Goal: Book appointment/travel/reservation

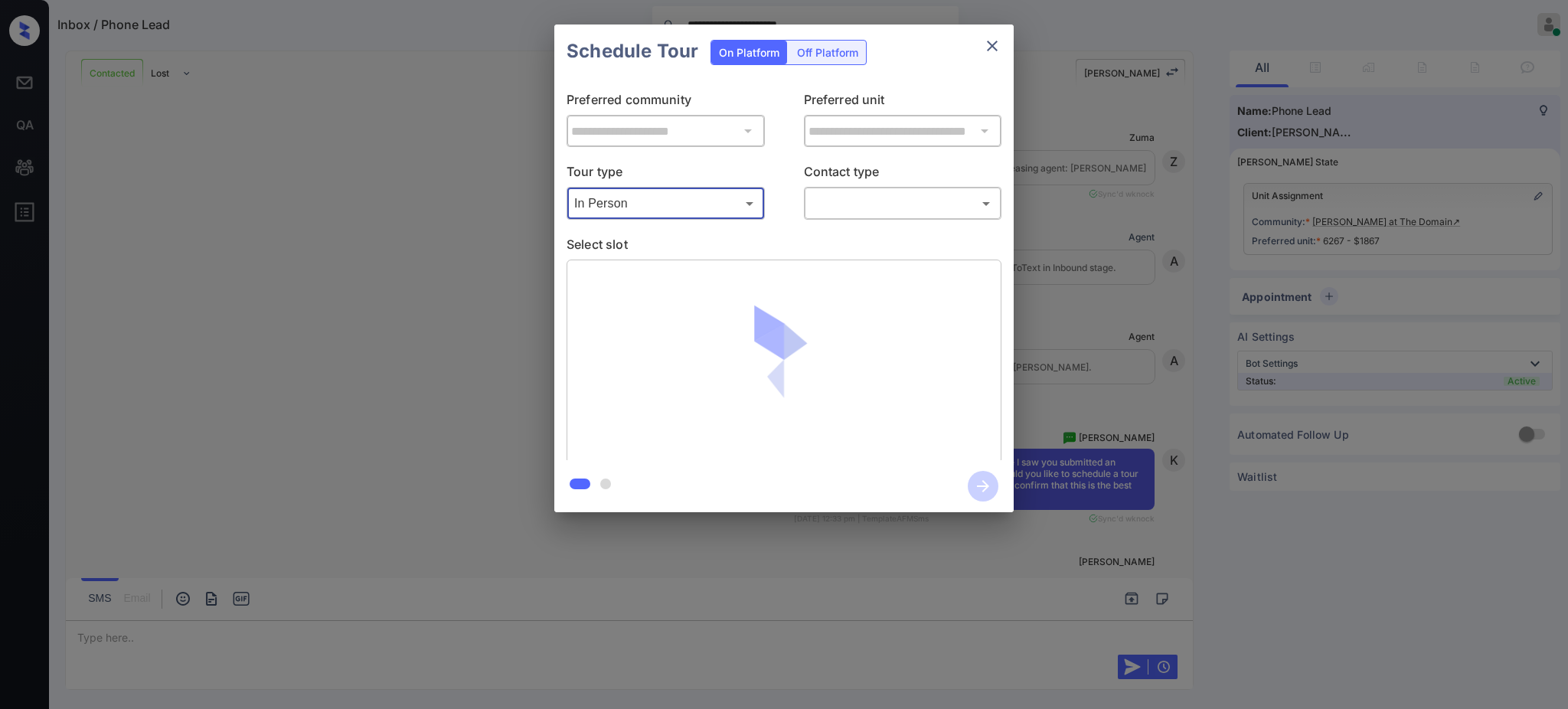
click at [863, 201] on body "**********" at bounding box center [784, 354] width 1568 height 709
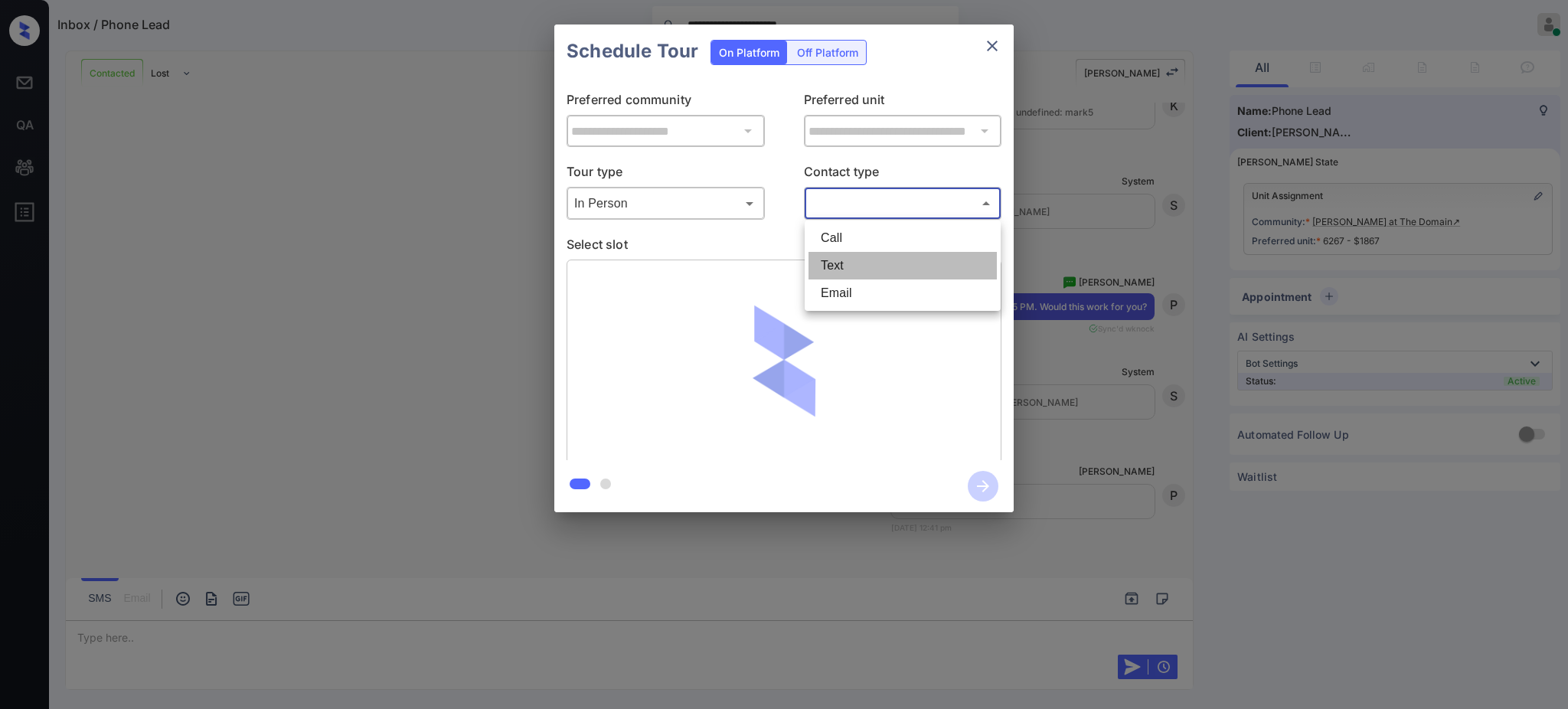
click at [844, 270] on li "Text" at bounding box center [903, 265] width 189 height 27
type input "****"
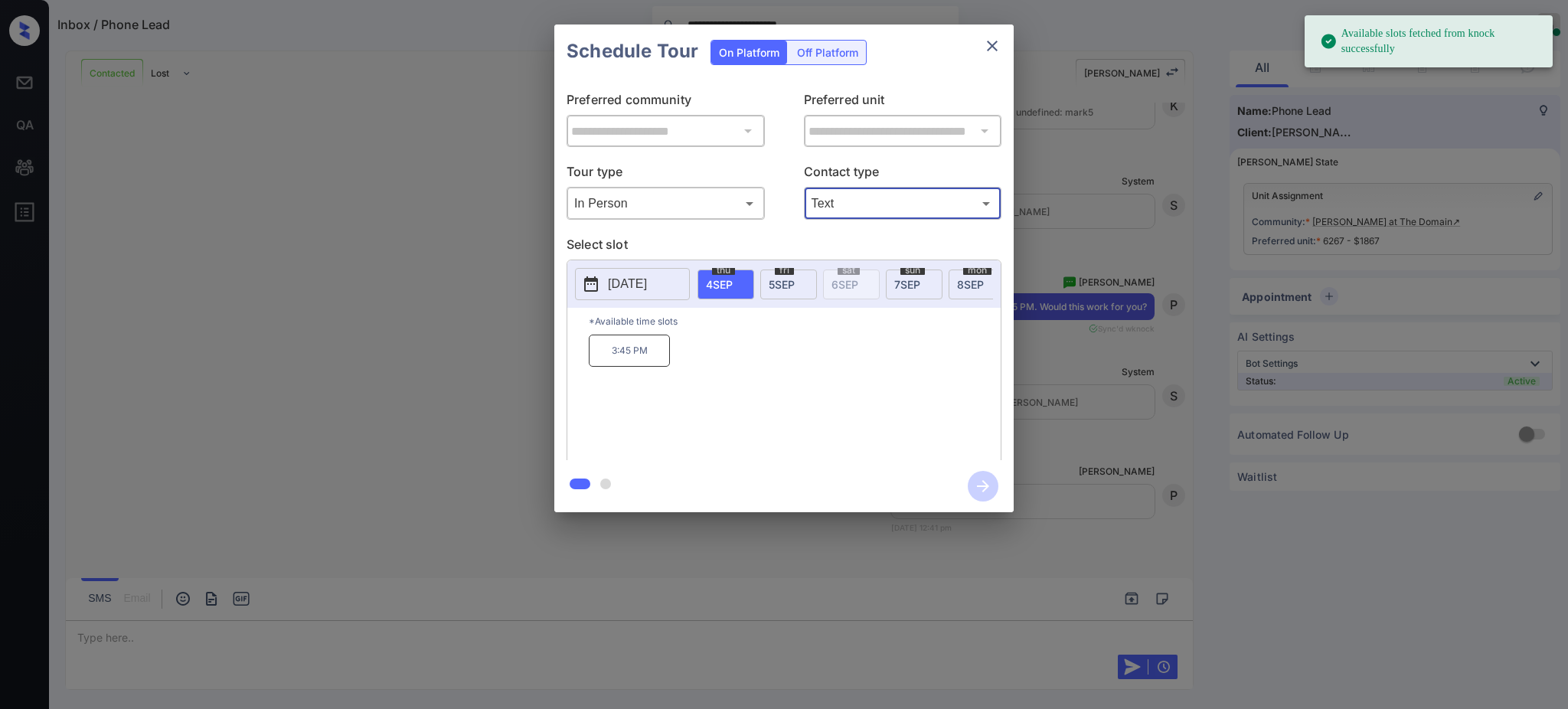
click at [773, 286] on span "[DATE]" at bounding box center [782, 285] width 26 height 13
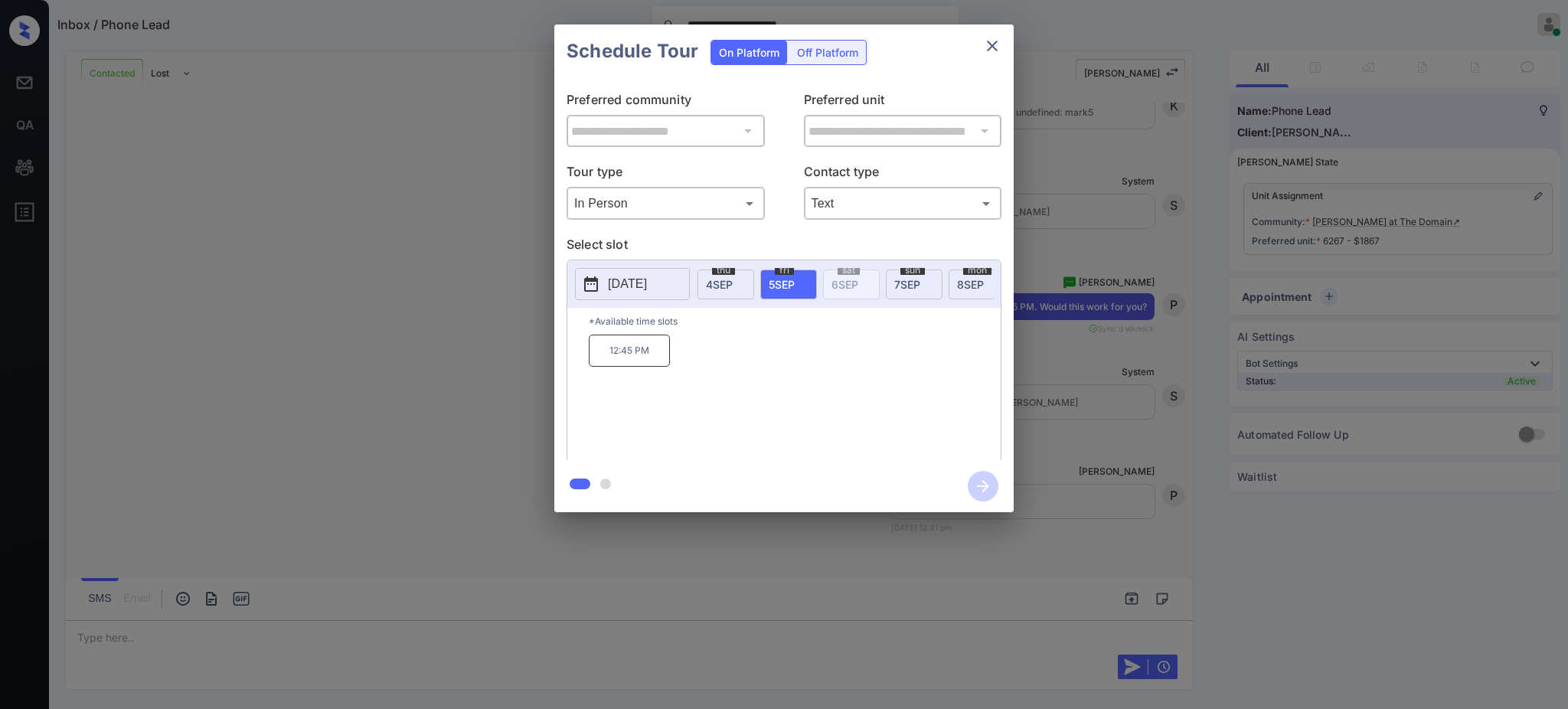
click at [1087, 359] on div "**********" at bounding box center [784, 268] width 1568 height 537
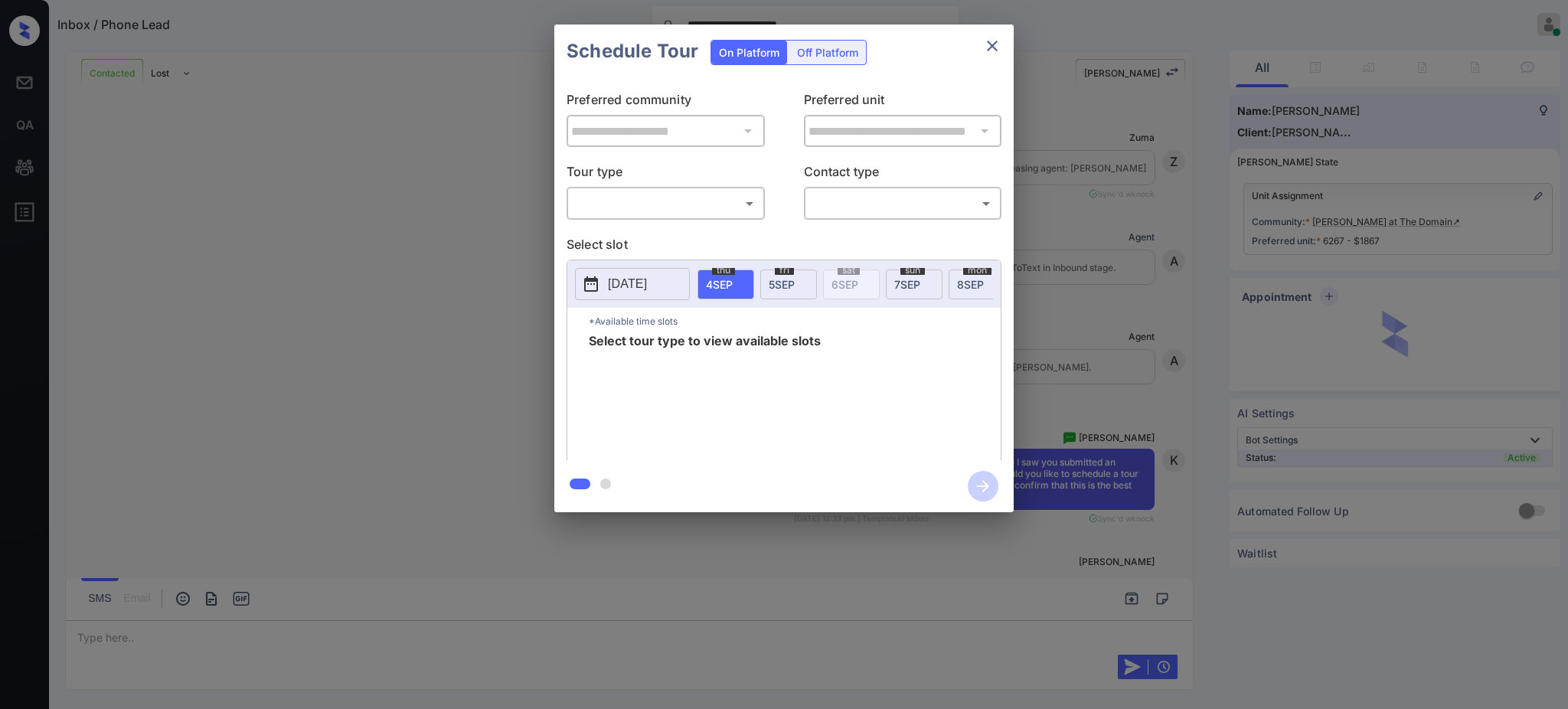
scroll to position [1444, 0]
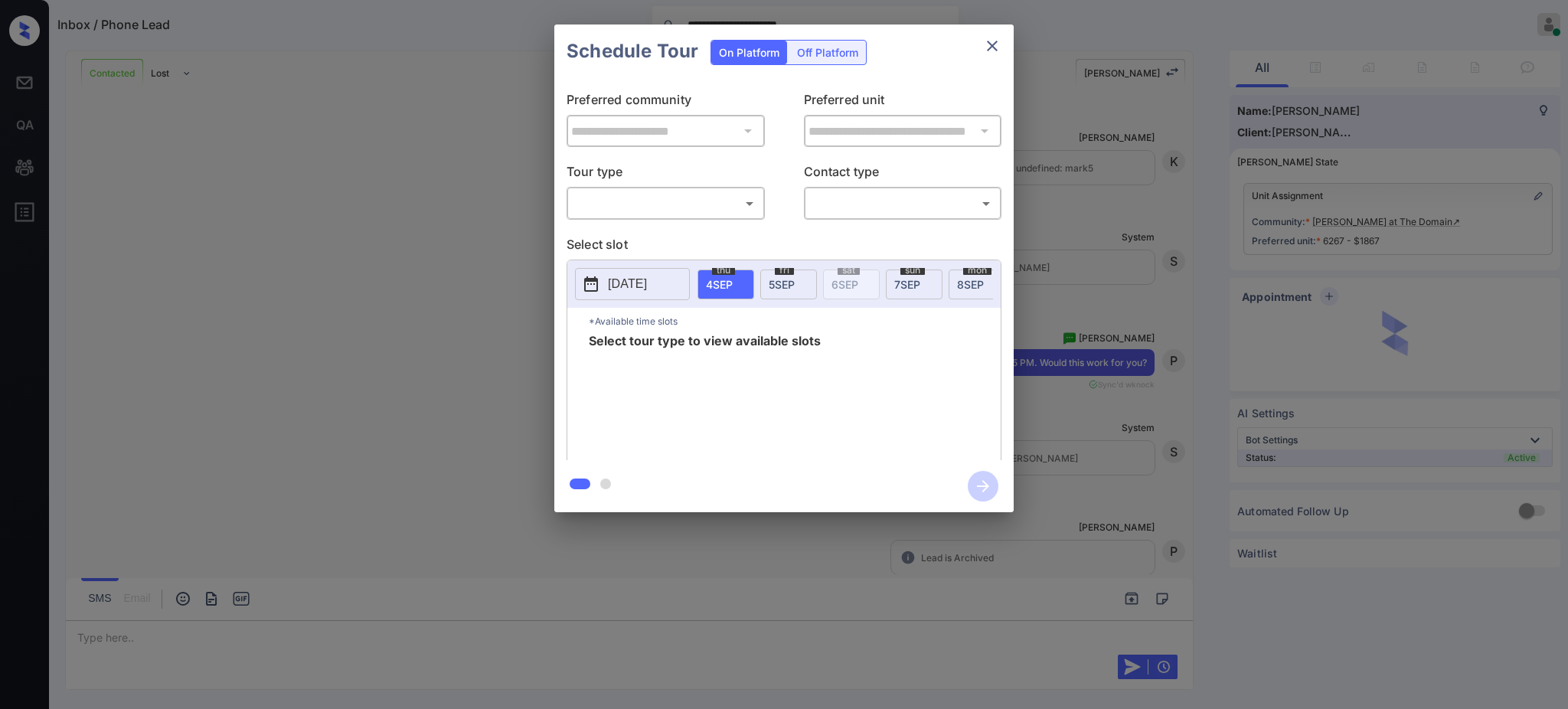
click at [647, 208] on body "**********" at bounding box center [784, 354] width 1568 height 709
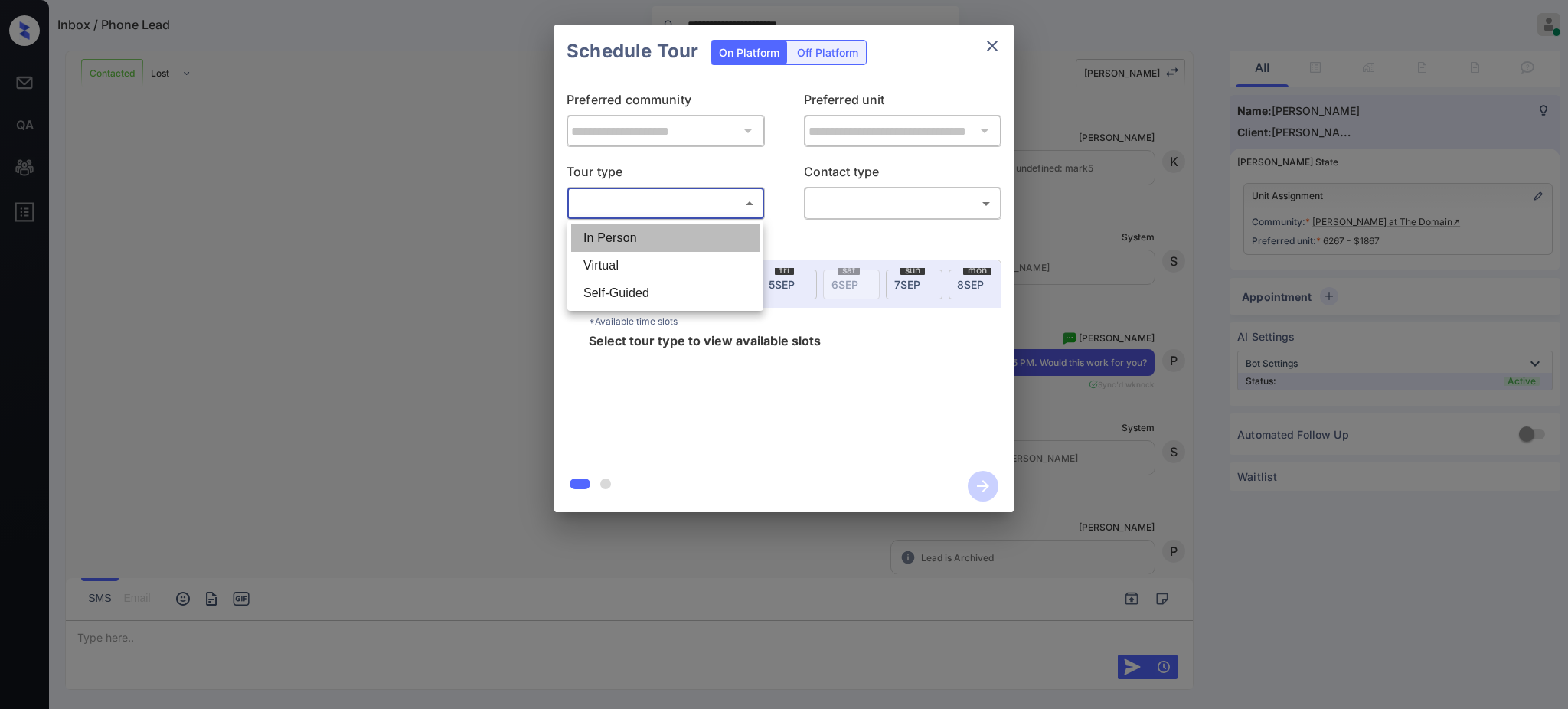
click at [638, 239] on li "In Person" at bounding box center [666, 238] width 189 height 27
type input "********"
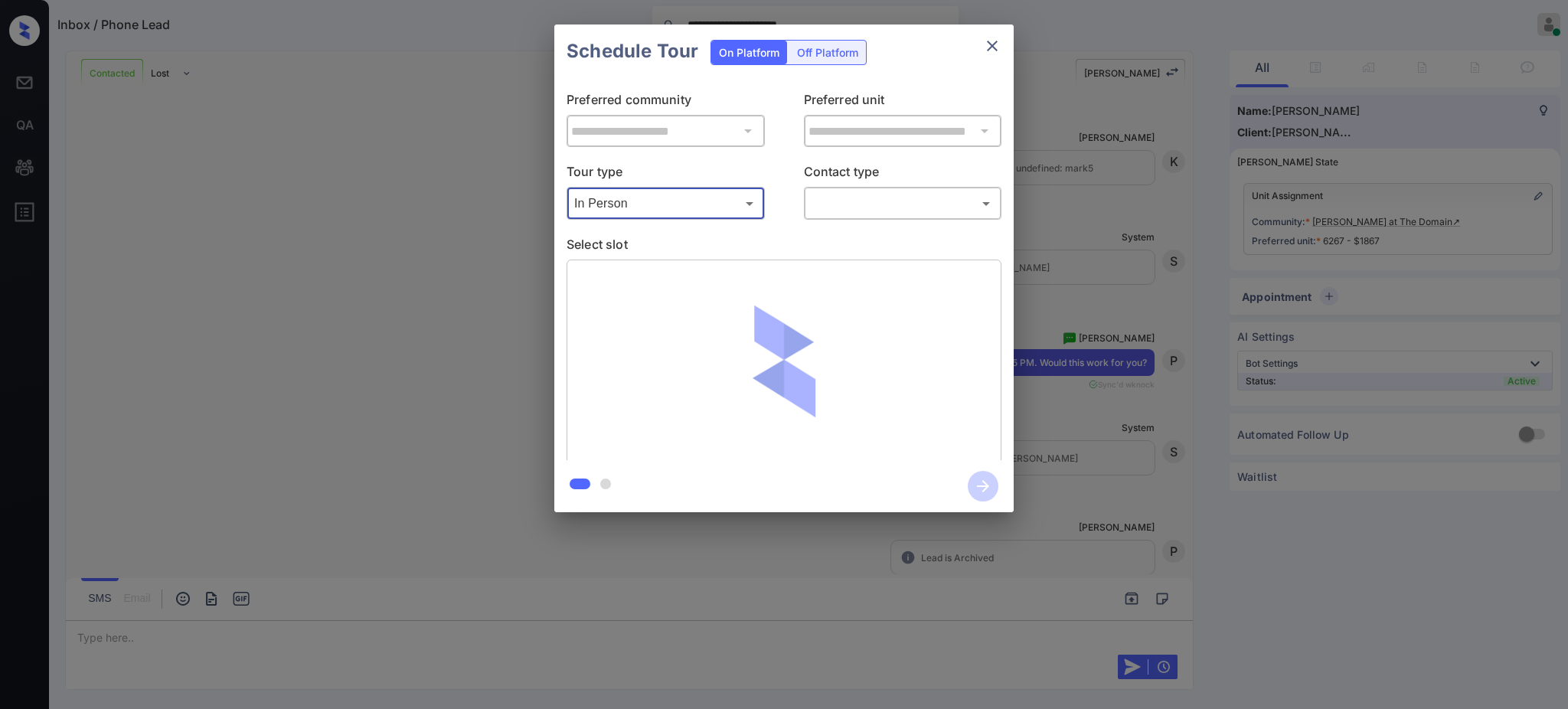
click at [829, 204] on body "**********" at bounding box center [784, 354] width 1568 height 709
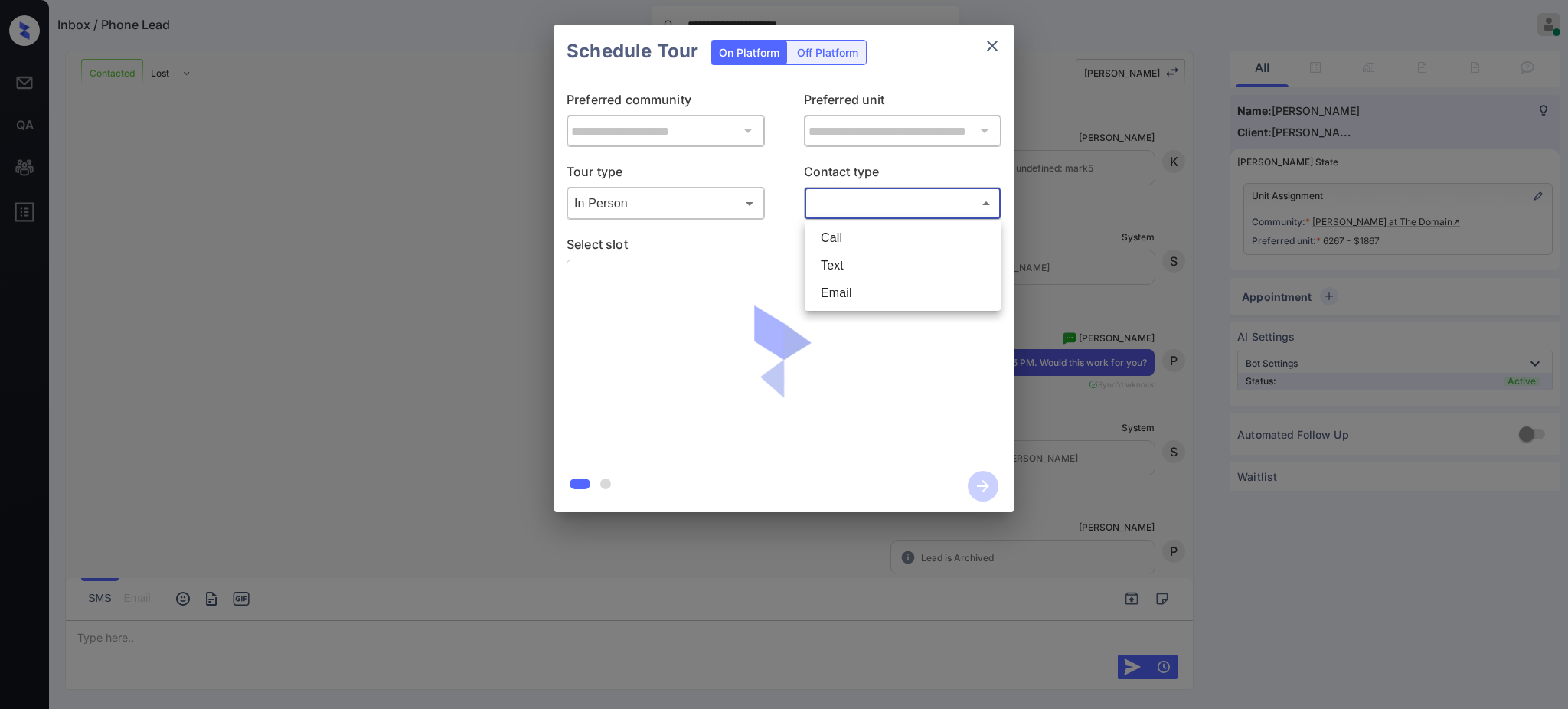
click at [825, 260] on li "Text" at bounding box center [903, 265] width 189 height 27
type input "****"
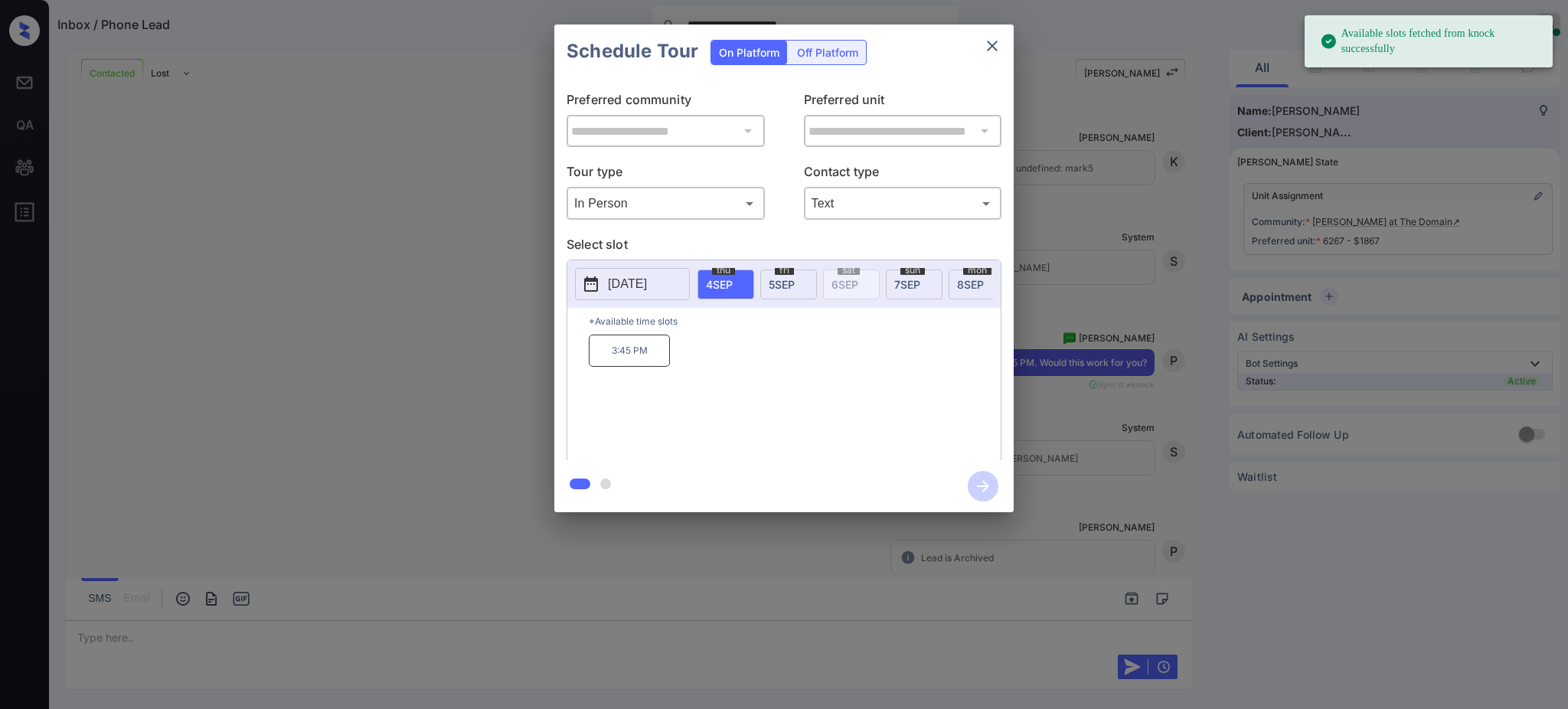
click at [780, 282] on span "[DATE]" at bounding box center [782, 285] width 26 height 13
click at [647, 367] on p "12:45 PM" at bounding box center [629, 350] width 81 height 32
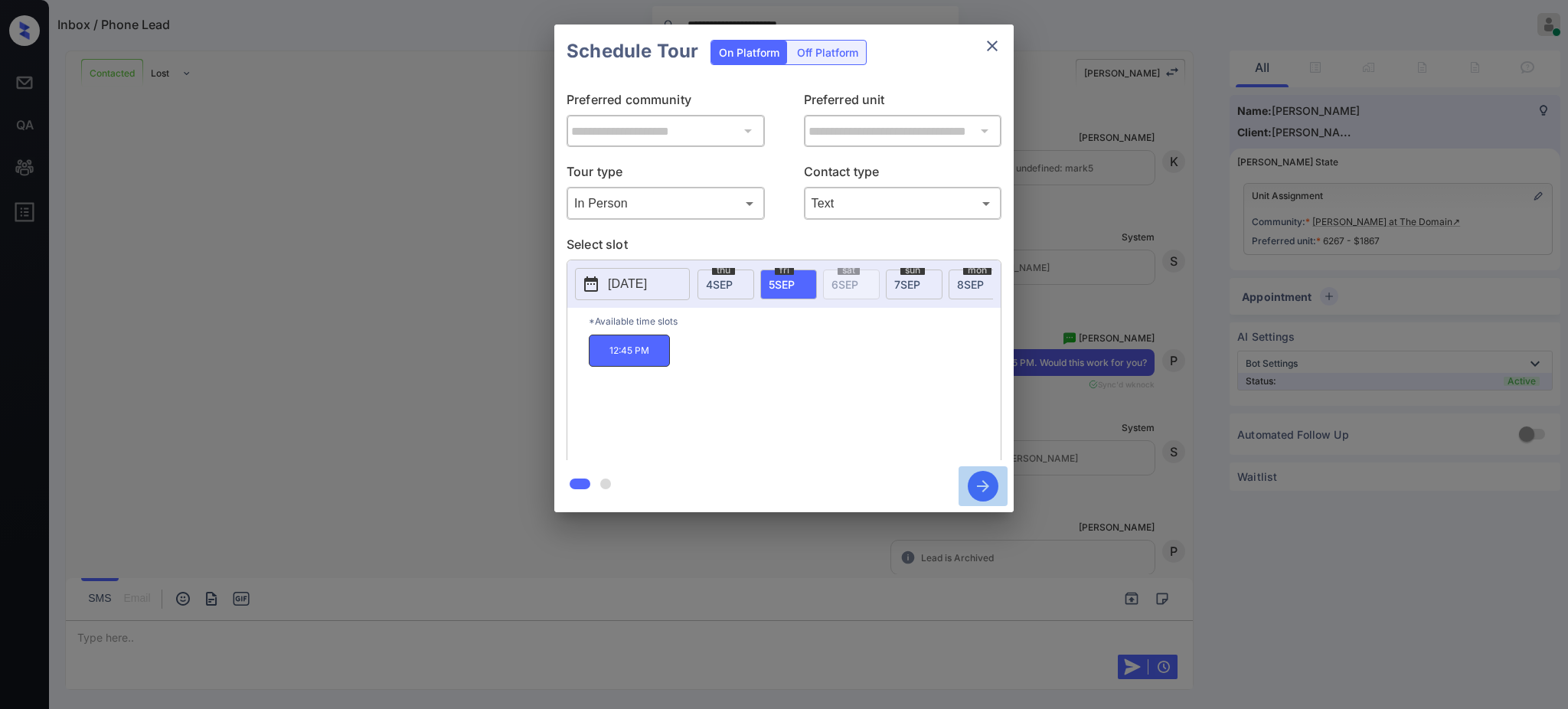
click at [985, 487] on icon "button" at bounding box center [983, 486] width 31 height 31
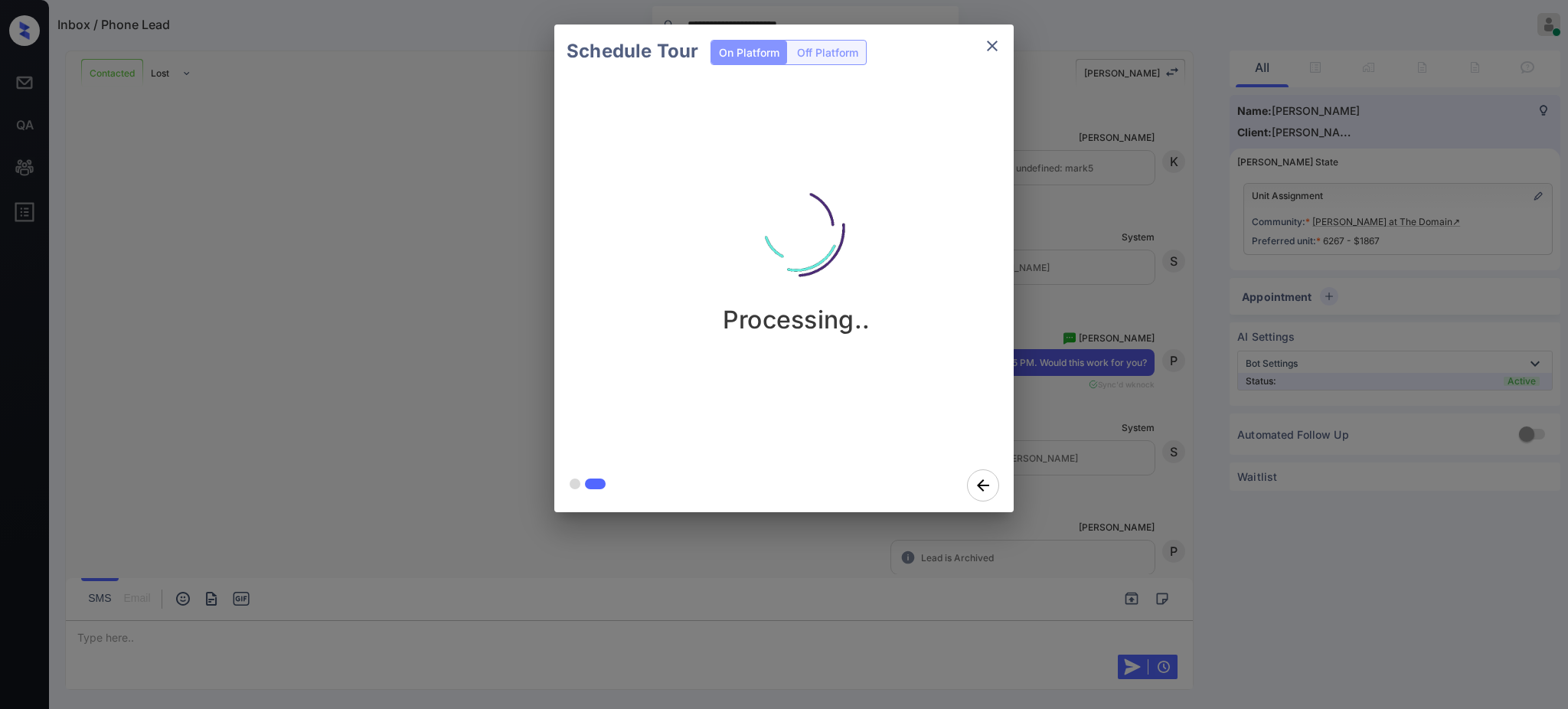
click at [1129, 297] on div "Schedule Tour On Platform Off Platform Processing.." at bounding box center [784, 268] width 1568 height 537
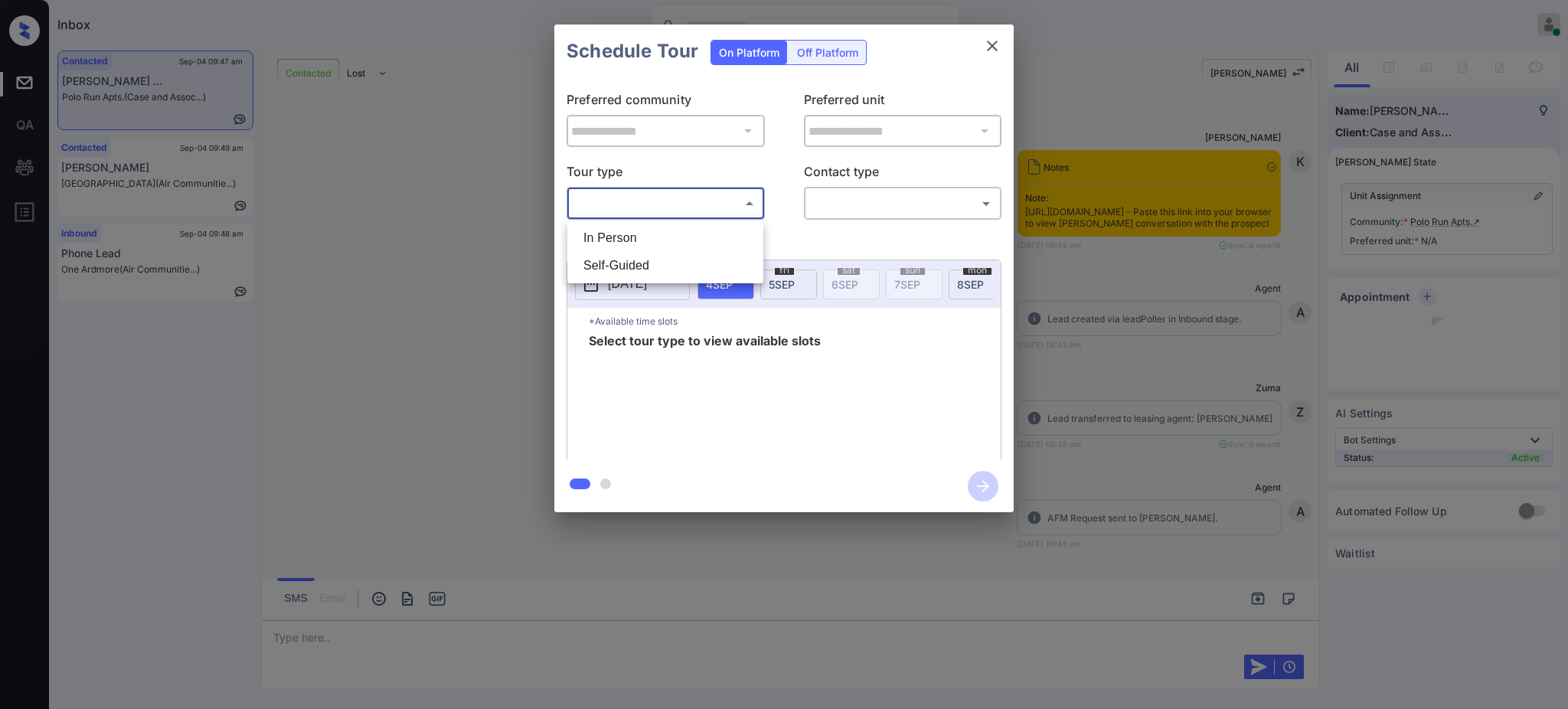
scroll to position [2909, 0]
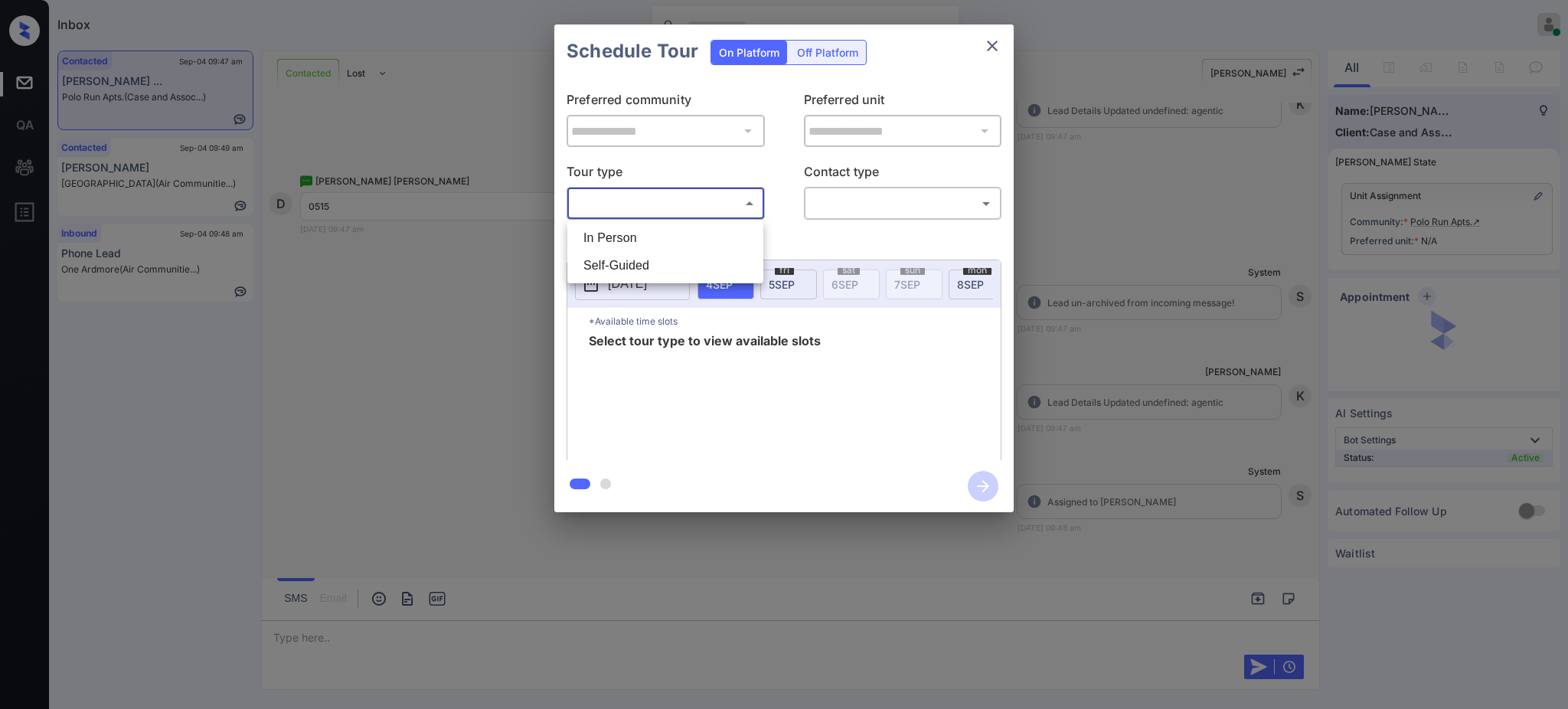
click at [623, 239] on li "In Person" at bounding box center [666, 238] width 189 height 27
type input "********"
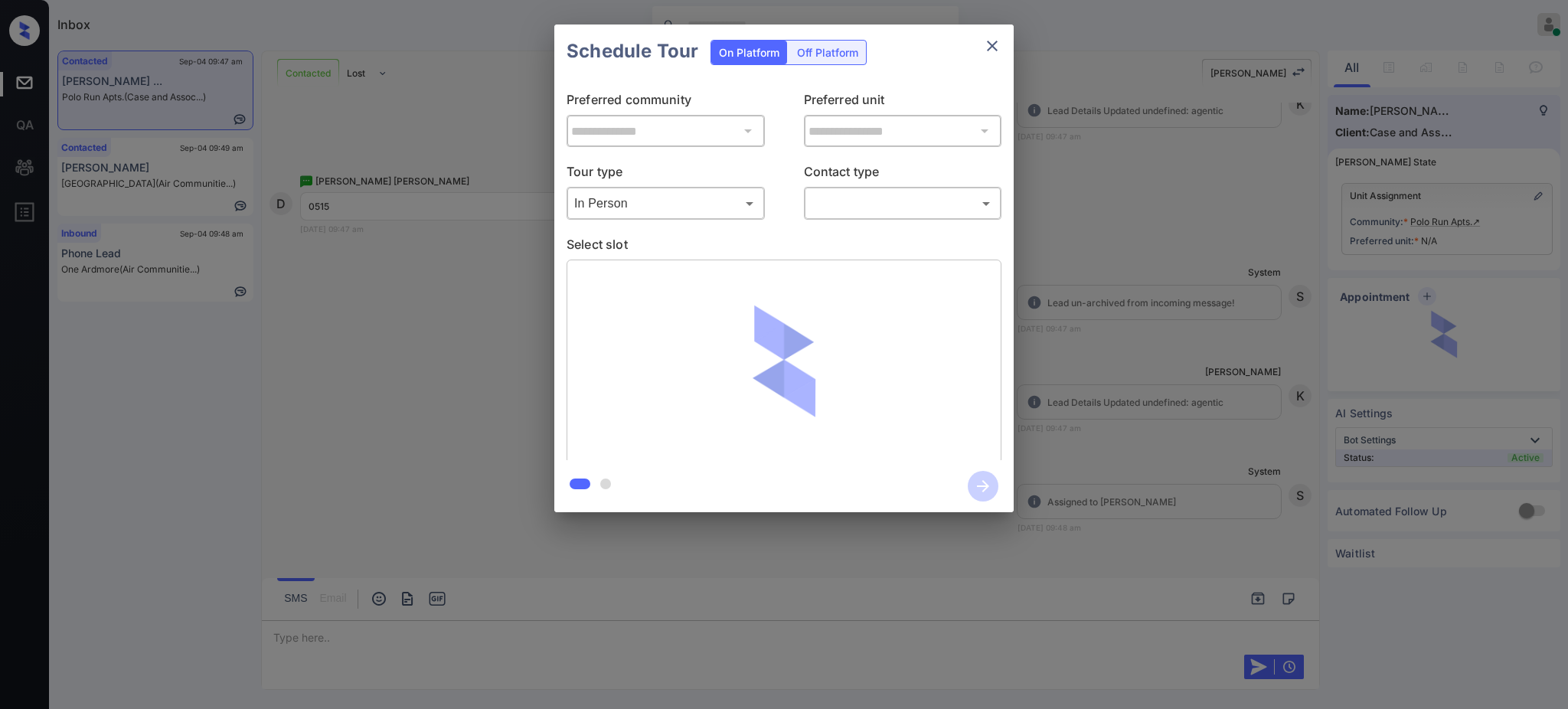
click at [811, 196] on div at bounding box center [784, 354] width 1568 height 709
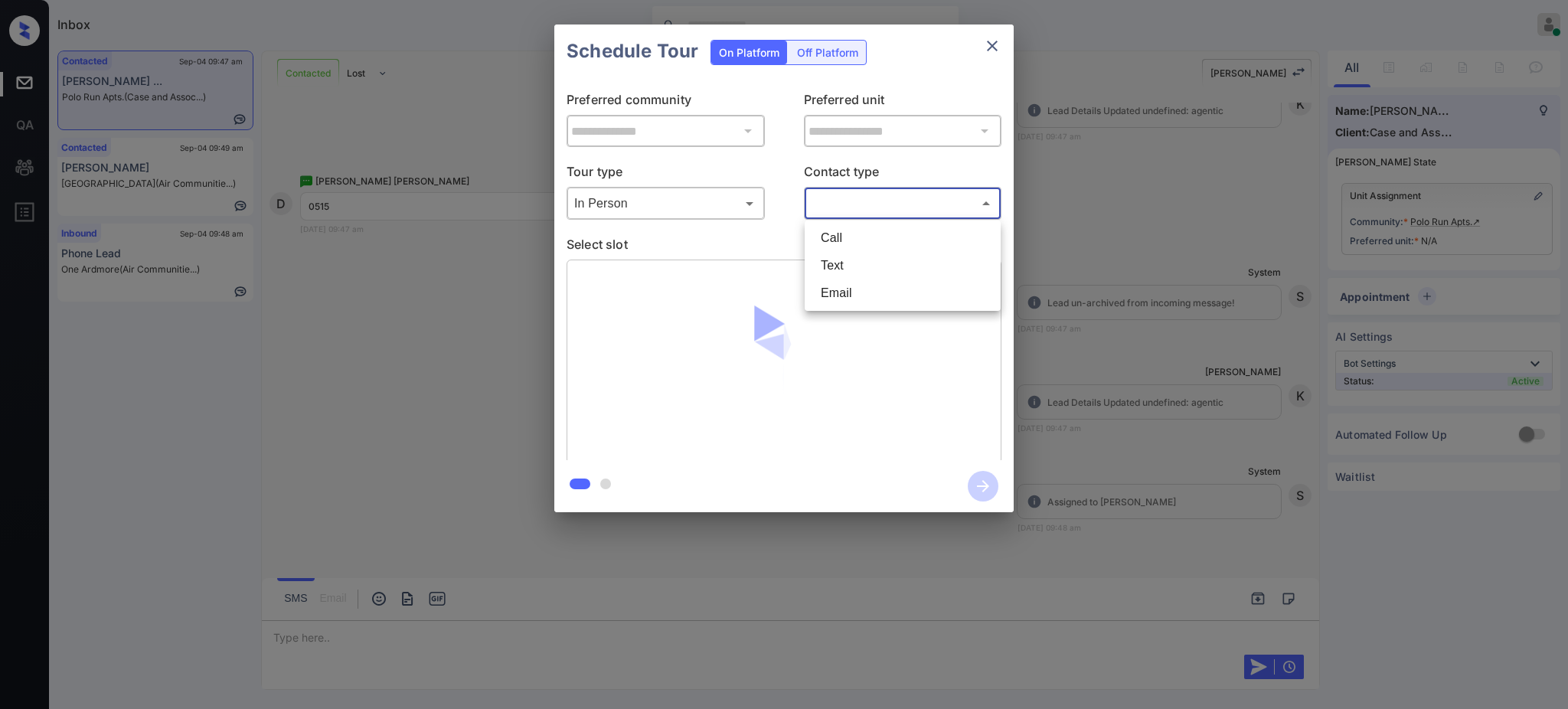
click at [860, 201] on body "Inbox Ajay Kumar Online Set yourself offline Set yourself on break Profile Swit…" at bounding box center [784, 354] width 1568 height 709
click at [837, 261] on li "Text" at bounding box center [903, 265] width 189 height 27
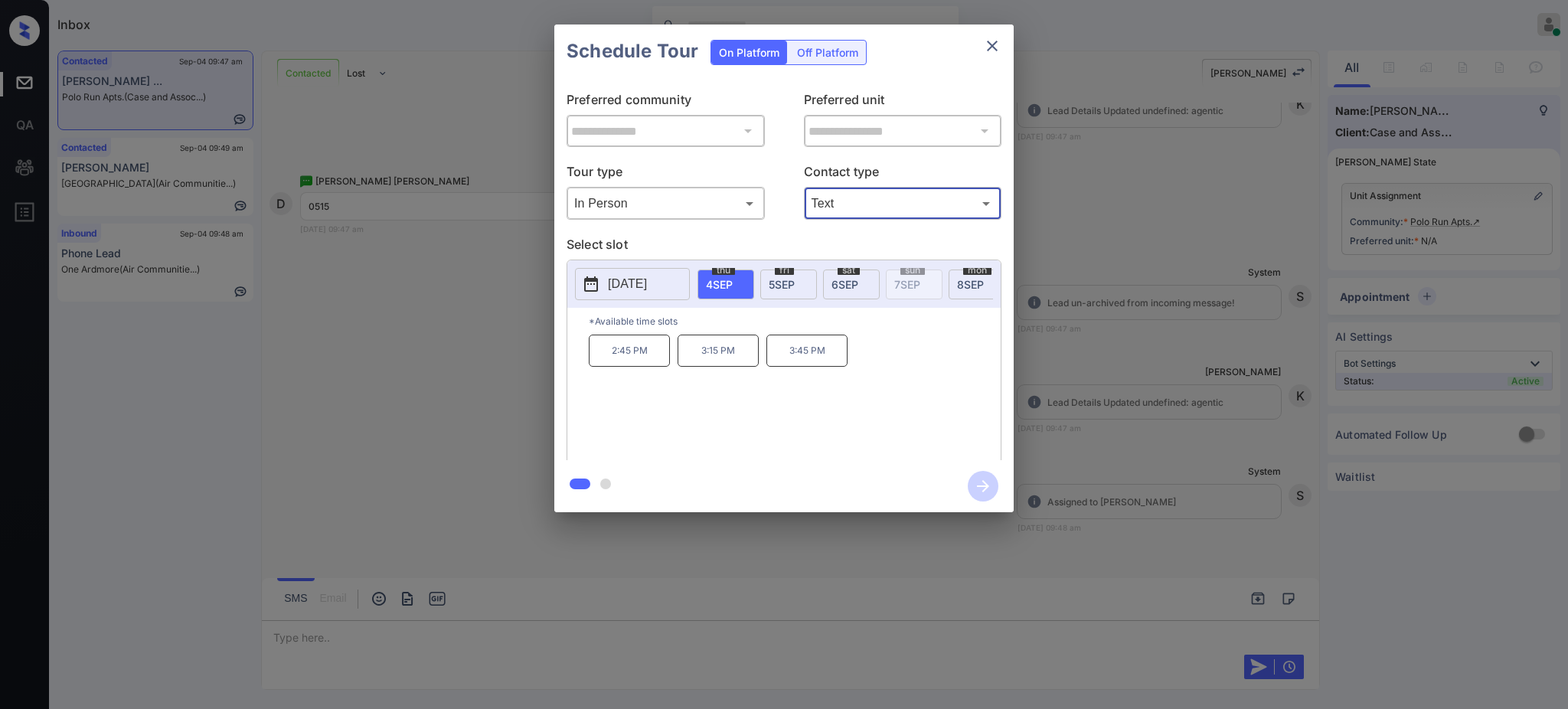
type input "****"
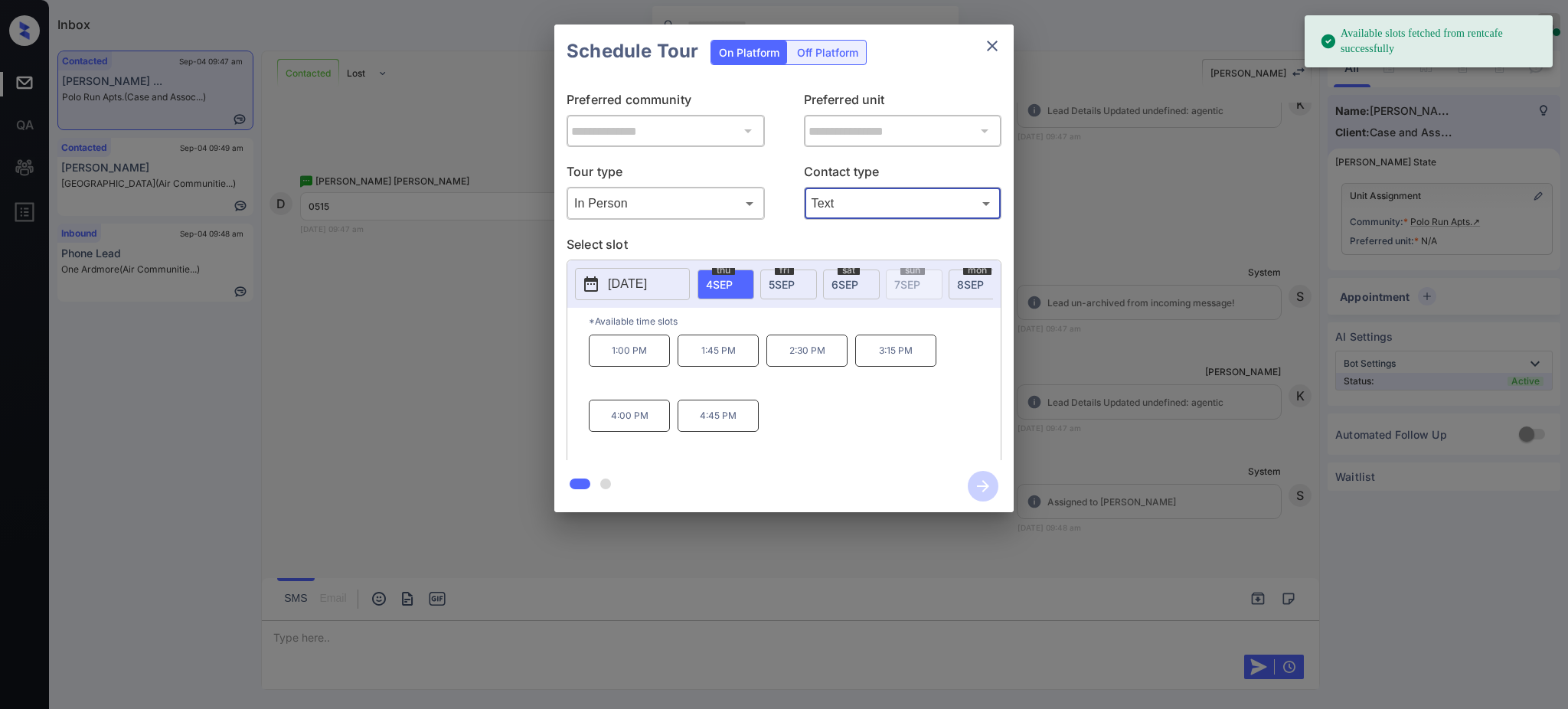
click at [618, 291] on p "2025-09-04" at bounding box center [627, 284] width 39 height 18
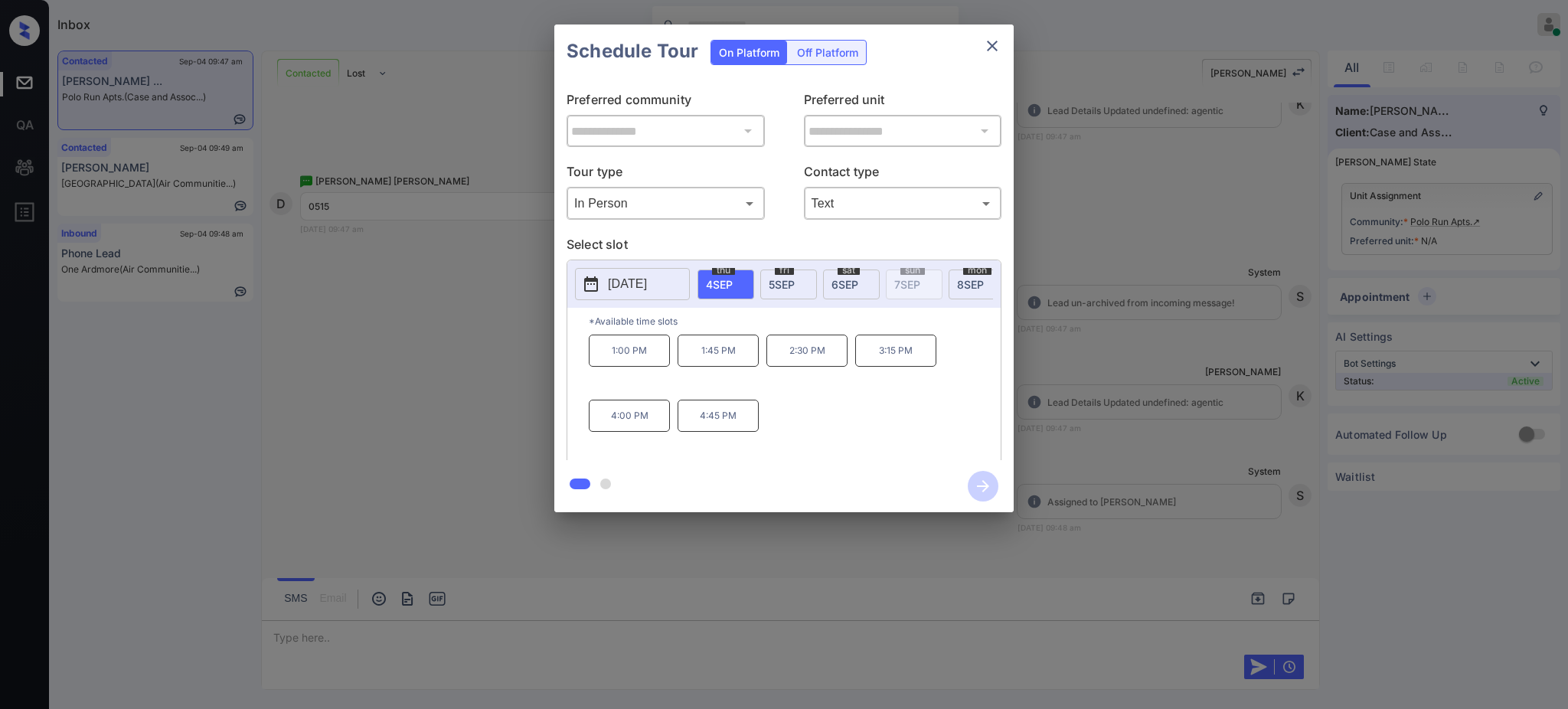
click at [1037, 315] on div "**********" at bounding box center [784, 268] width 1568 height 537
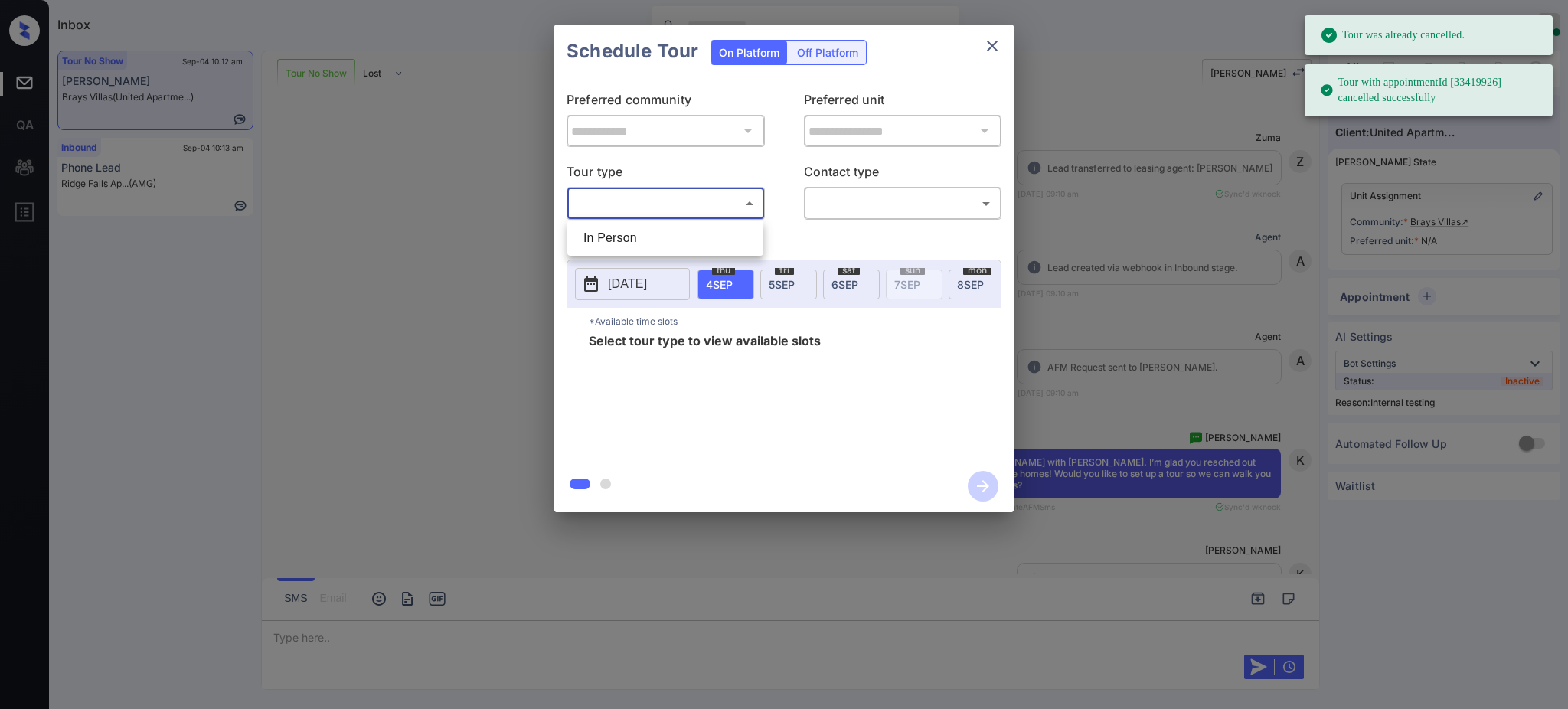
scroll to position [6394, 0]
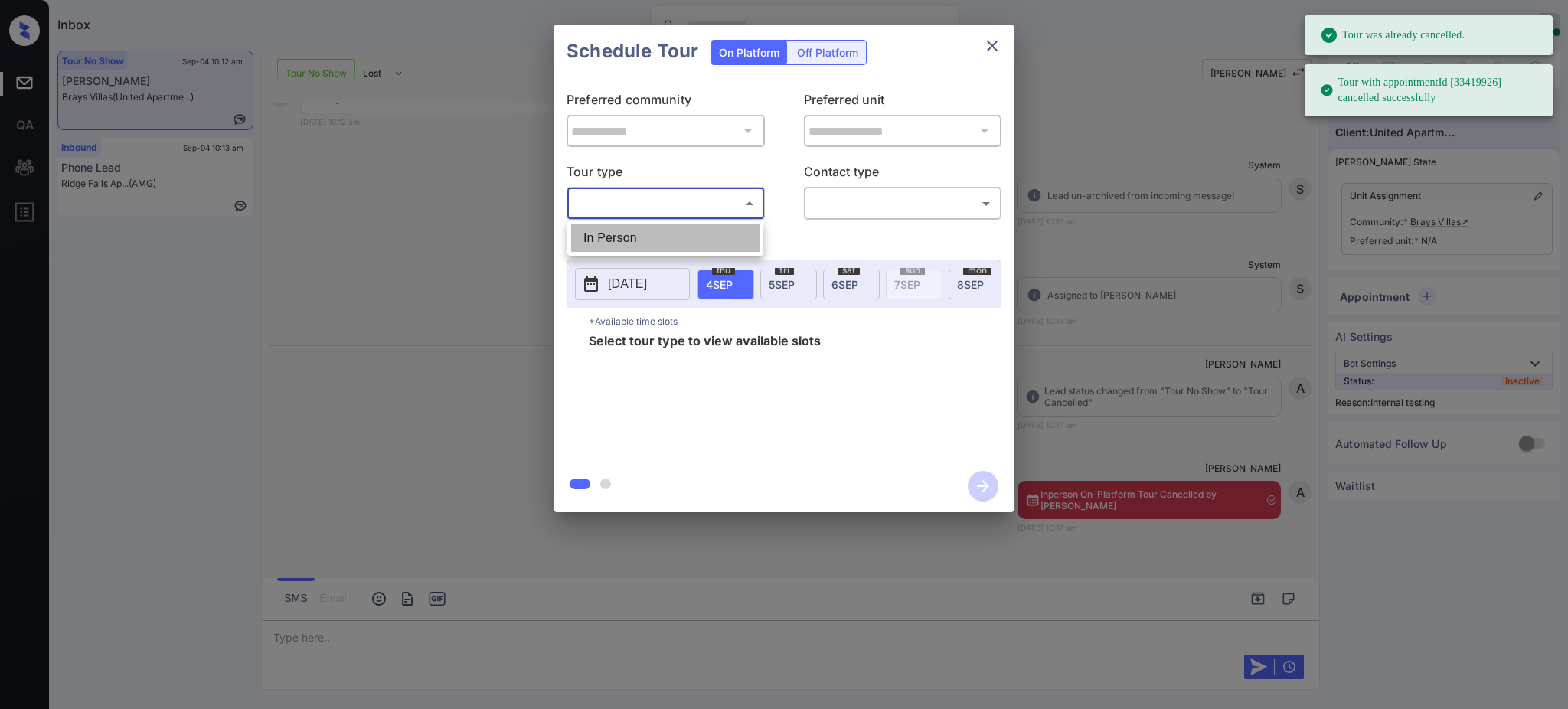
click at [633, 241] on li "In Person" at bounding box center [666, 238] width 189 height 27
type input "********"
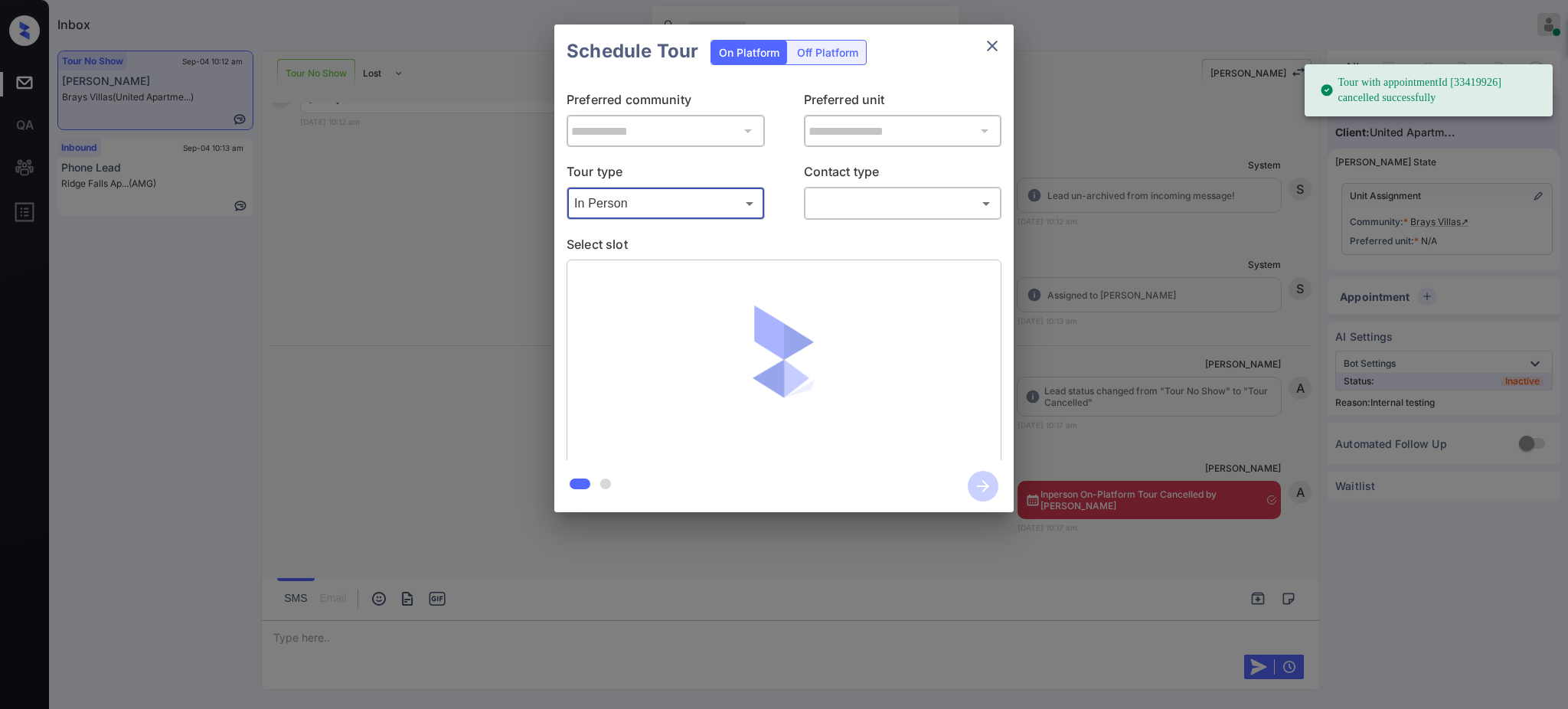
click at [822, 196] on body "Tour was already cancelled. Tour with appointmentId [33419926] cancelled succes…" at bounding box center [784, 354] width 1568 height 709
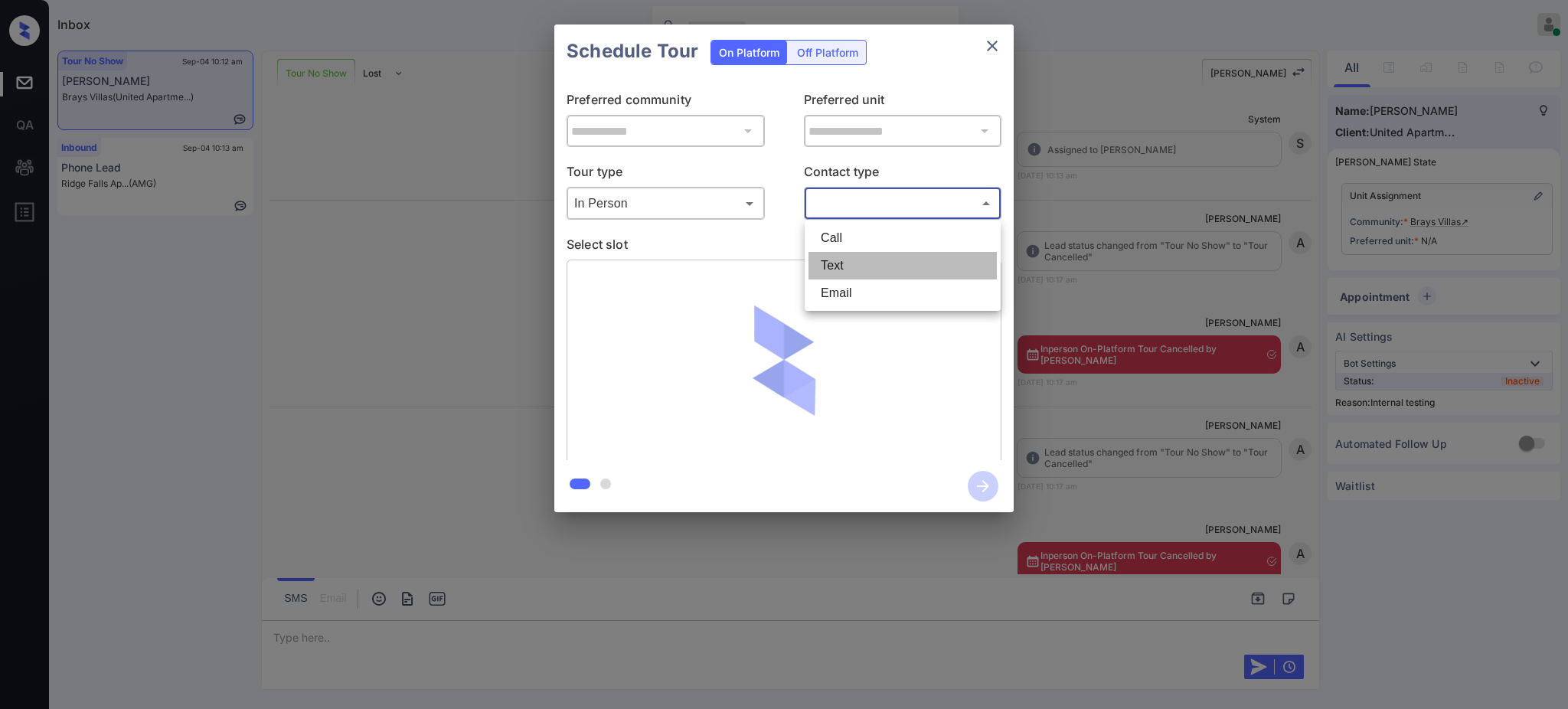
click at [840, 256] on li "Text" at bounding box center [903, 265] width 189 height 27
type input "****"
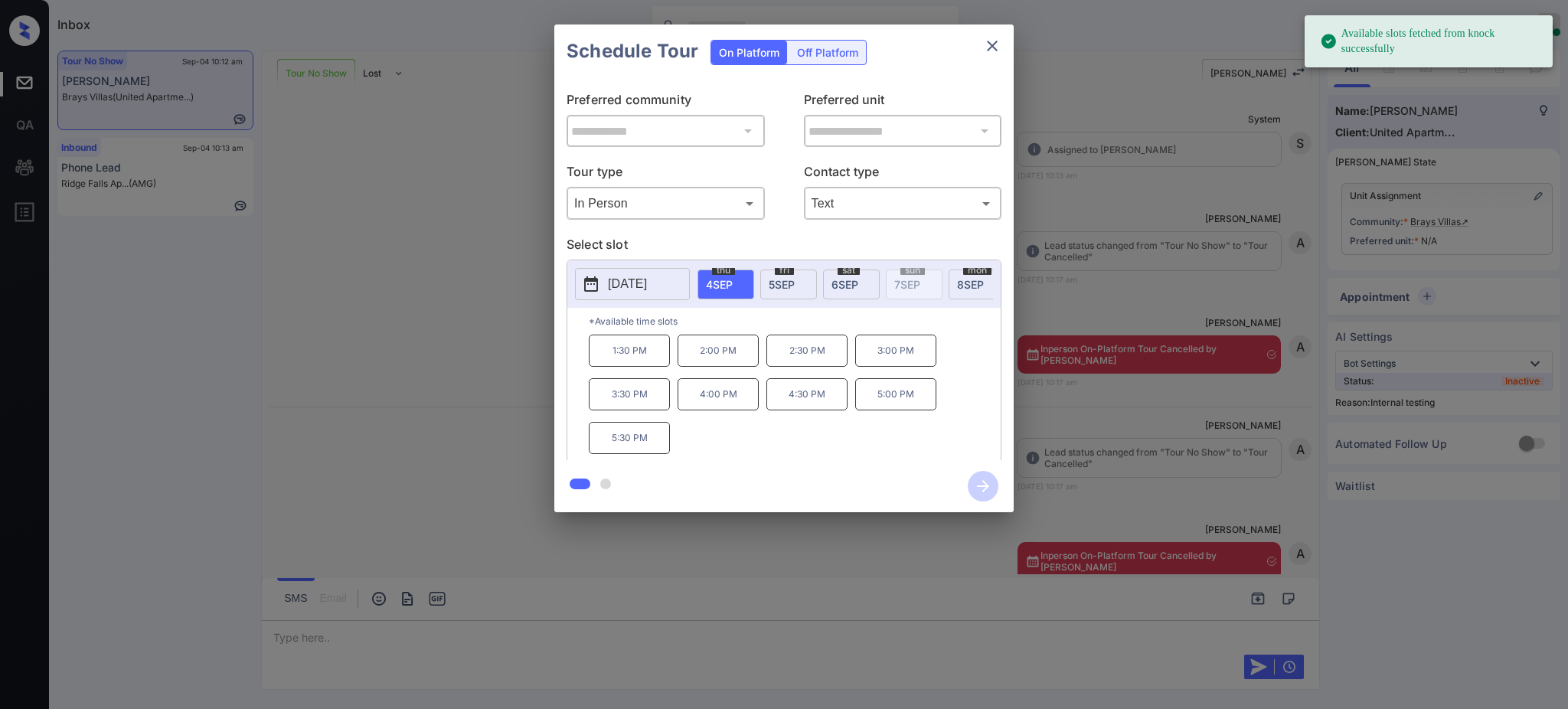
click at [791, 282] on span "5 SEP" at bounding box center [782, 285] width 26 height 13
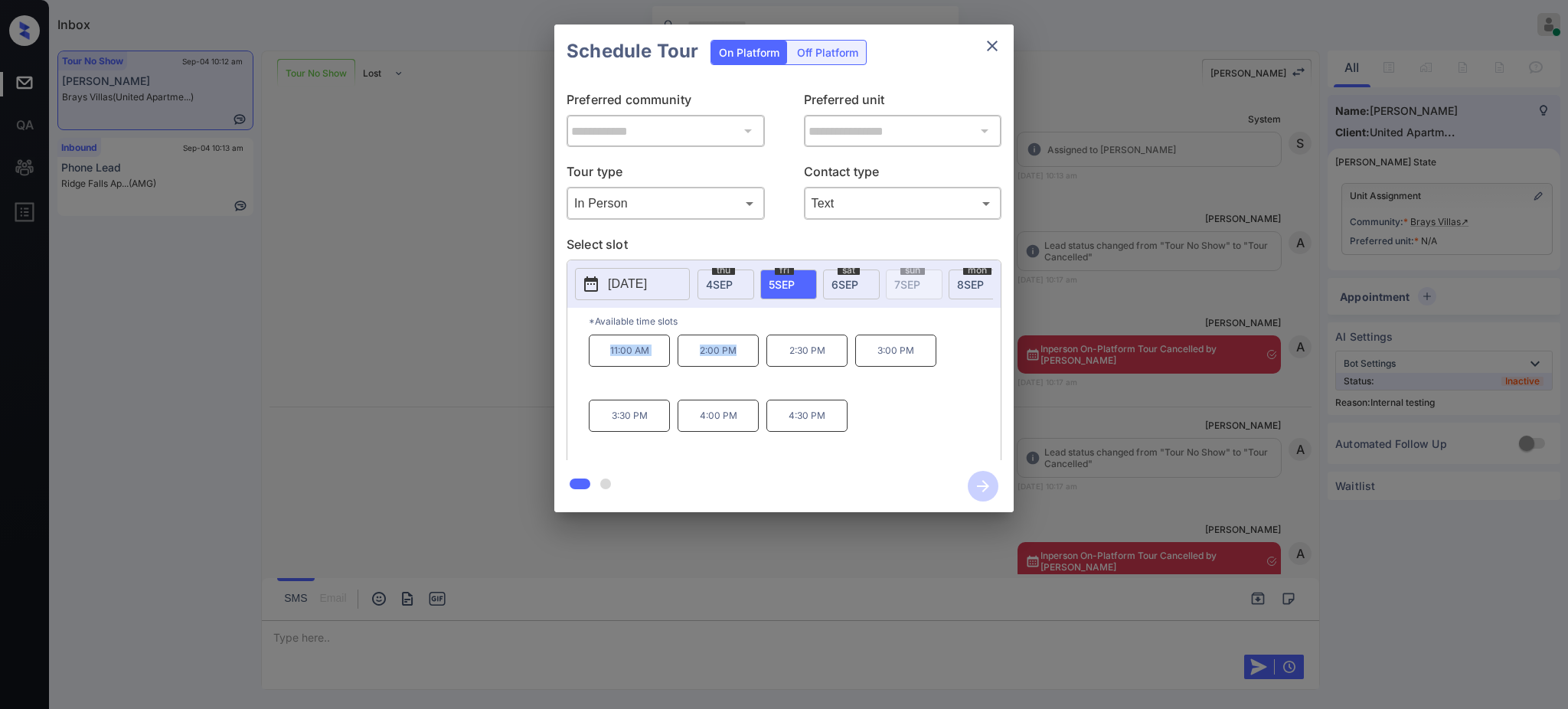
drag, startPoint x: 601, startPoint y: 366, endPoint x: 897, endPoint y: 208, distance: 335.5
click at [740, 360] on div "11:00 AM 2:00 PM 2:30 PM 3:00 PM 3:30 PM 4:00 PM 4:30 PM" at bounding box center [795, 396] width 412 height 123
copy div "11:00 AM 2:00 PM"
click at [993, 50] on icon "close" at bounding box center [993, 46] width 18 height 18
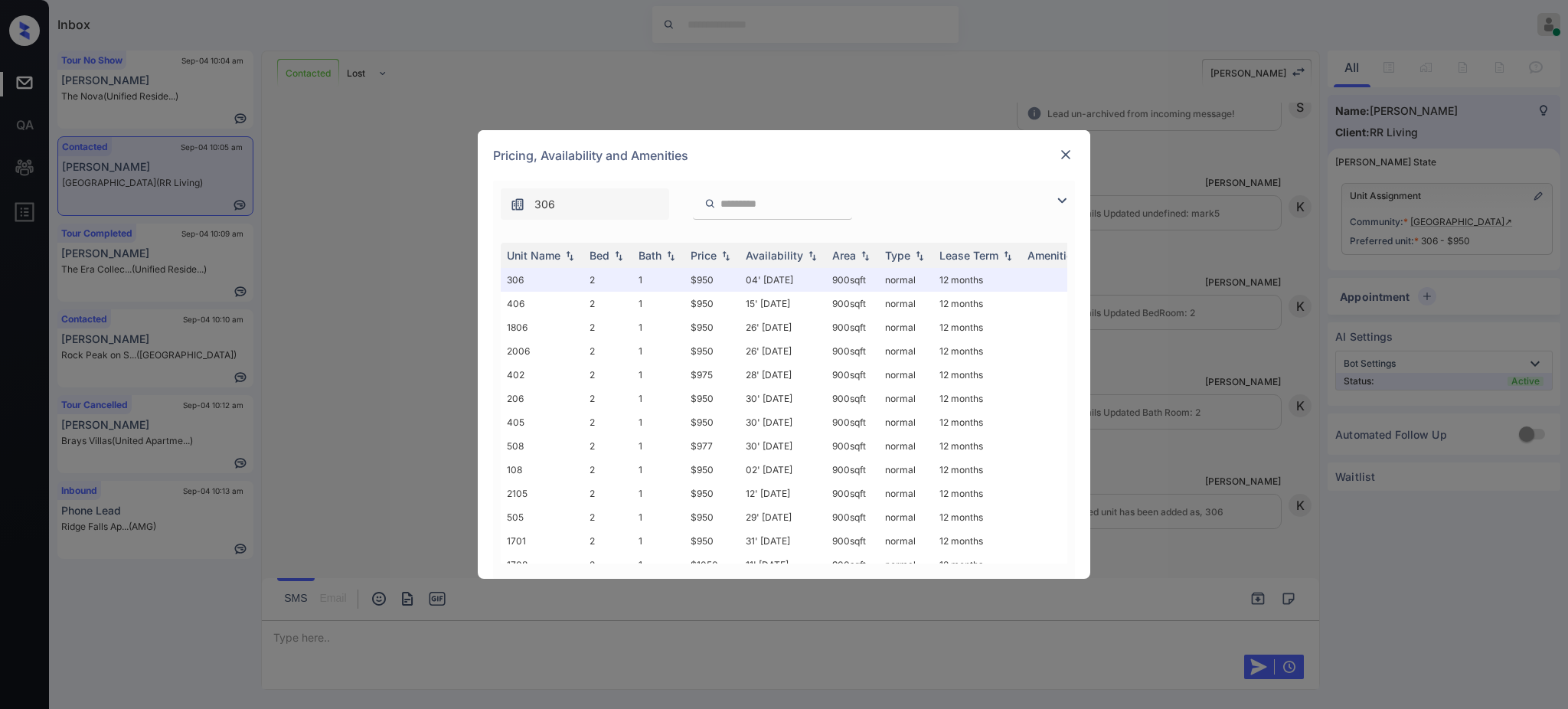
click at [1068, 159] on img at bounding box center [1065, 155] width 15 height 15
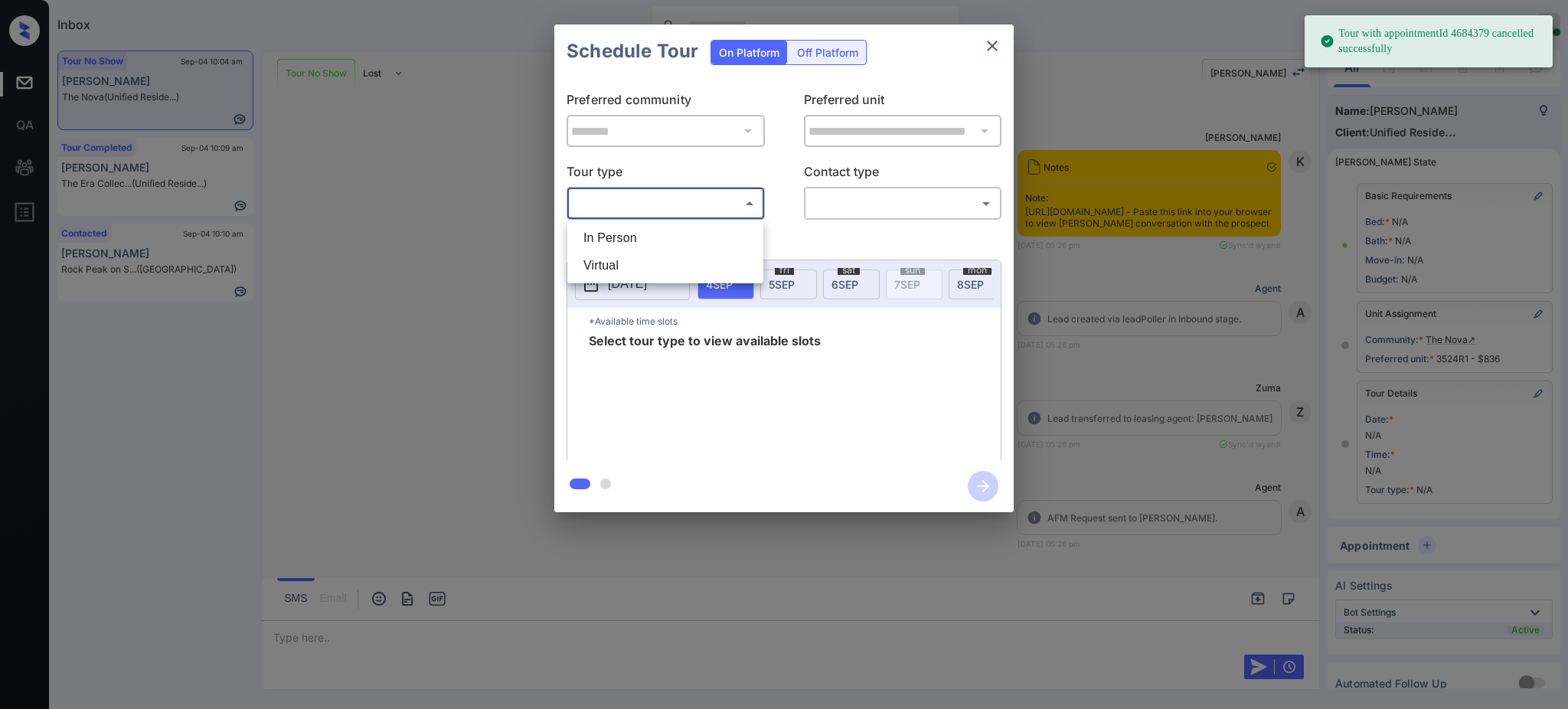
click at [626, 243] on li "In Person" at bounding box center [666, 238] width 189 height 27
type input "********"
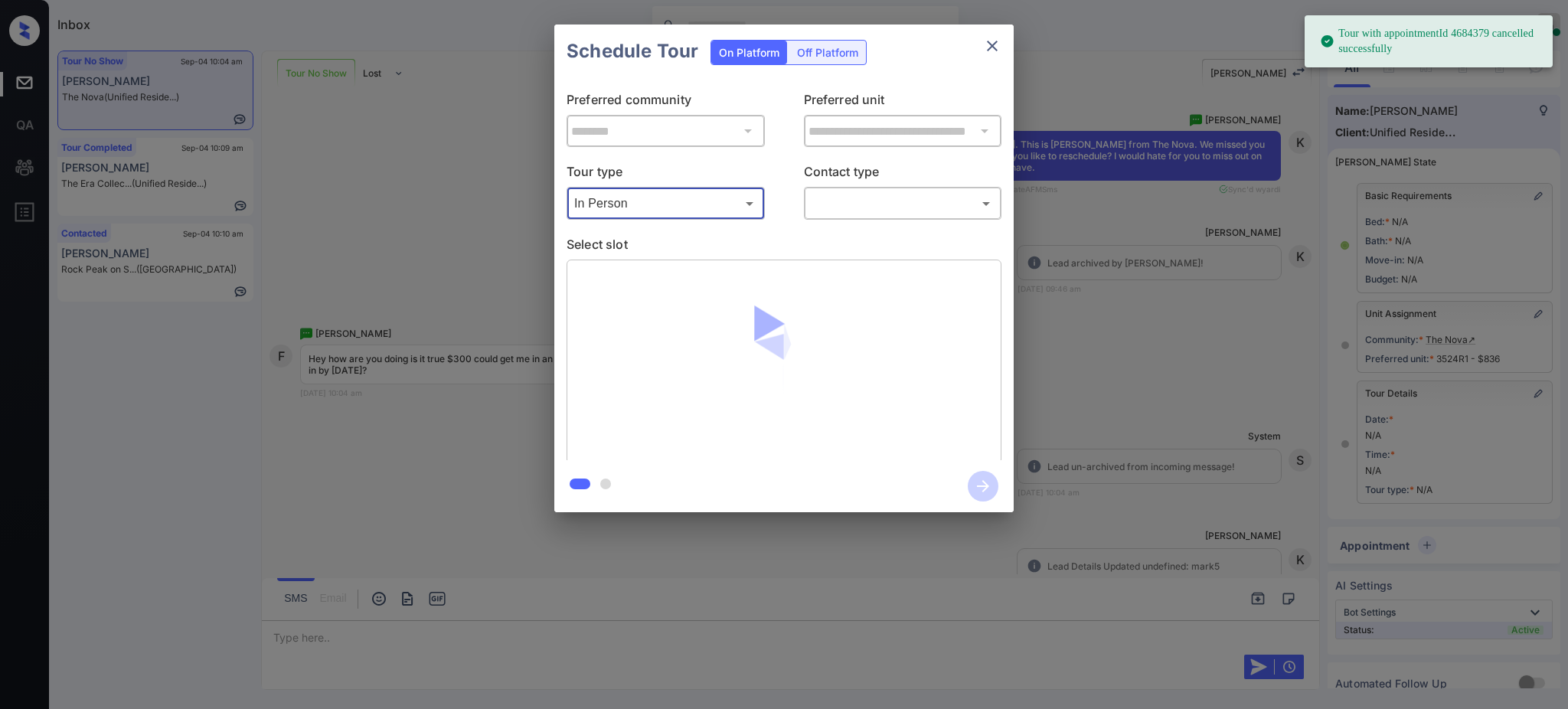
click at [853, 211] on body "Tour with appointmentId 4684379 cancelled successfully Inbox Ajay Kumar Online …" at bounding box center [784, 354] width 1568 height 709
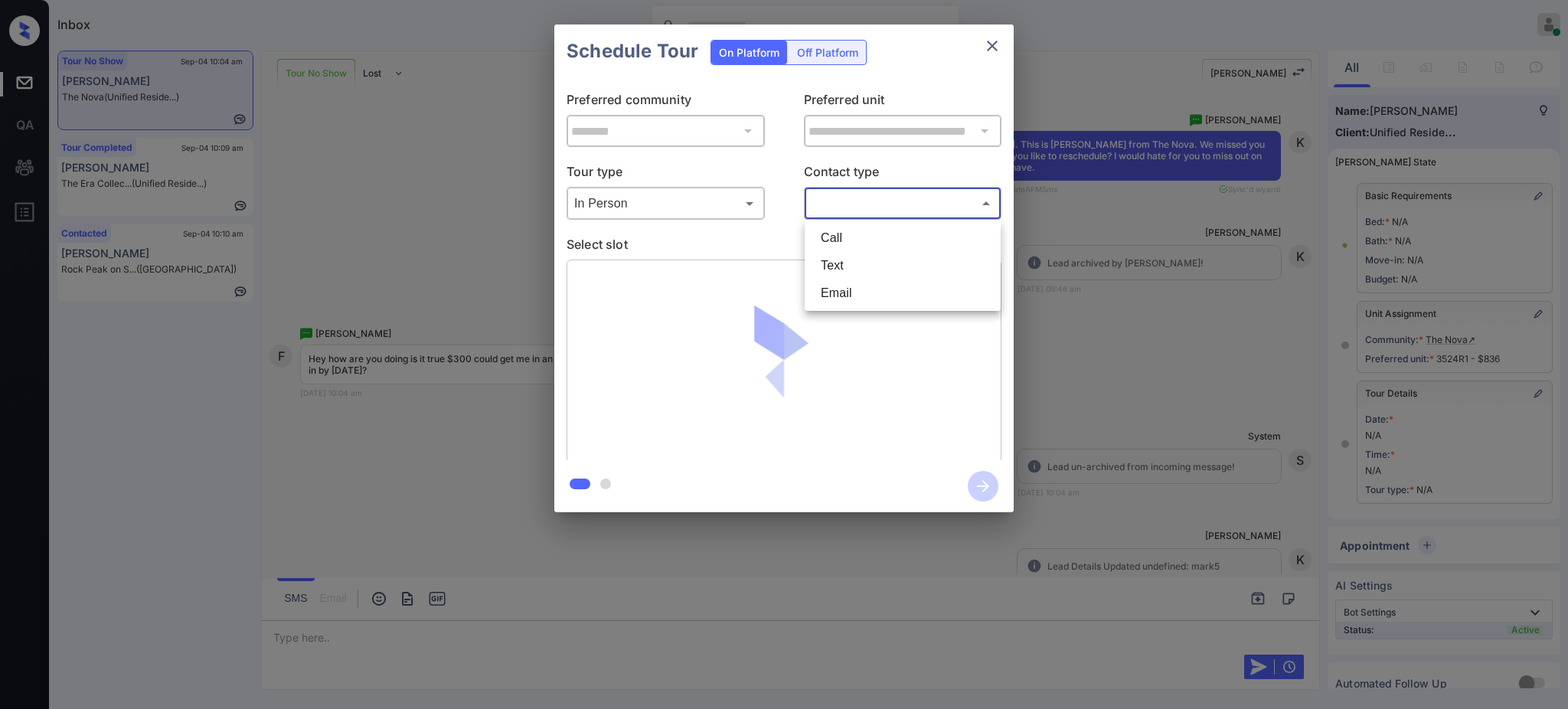
click at [842, 267] on li "Text" at bounding box center [903, 265] width 189 height 27
type input "****"
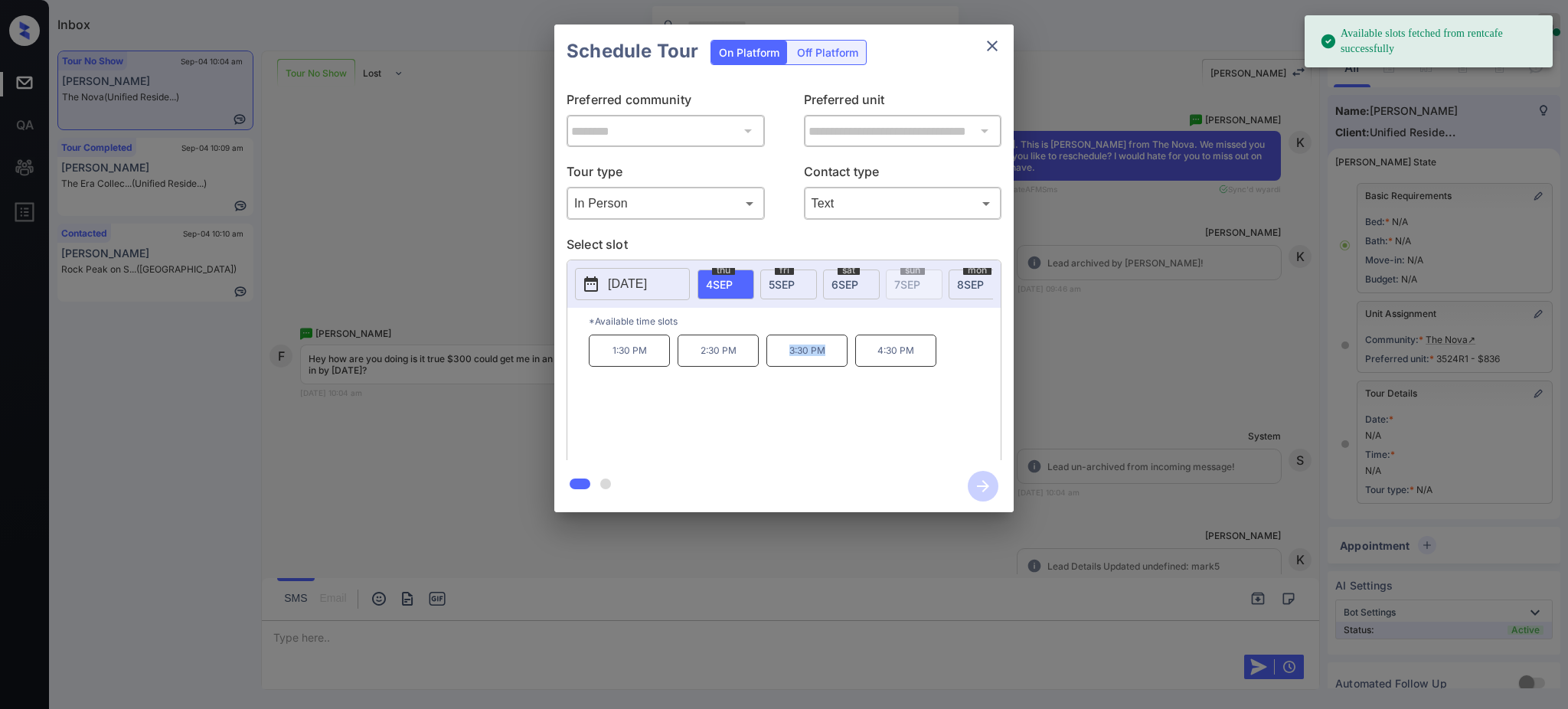
drag, startPoint x: 786, startPoint y: 366, endPoint x: 996, endPoint y: 89, distance: 347.6
click at [848, 365] on p "3:30 PM" at bounding box center [807, 350] width 81 height 32
copy p "3:30 PM"
click at [993, 46] on icon "close" at bounding box center [992, 46] width 11 height 11
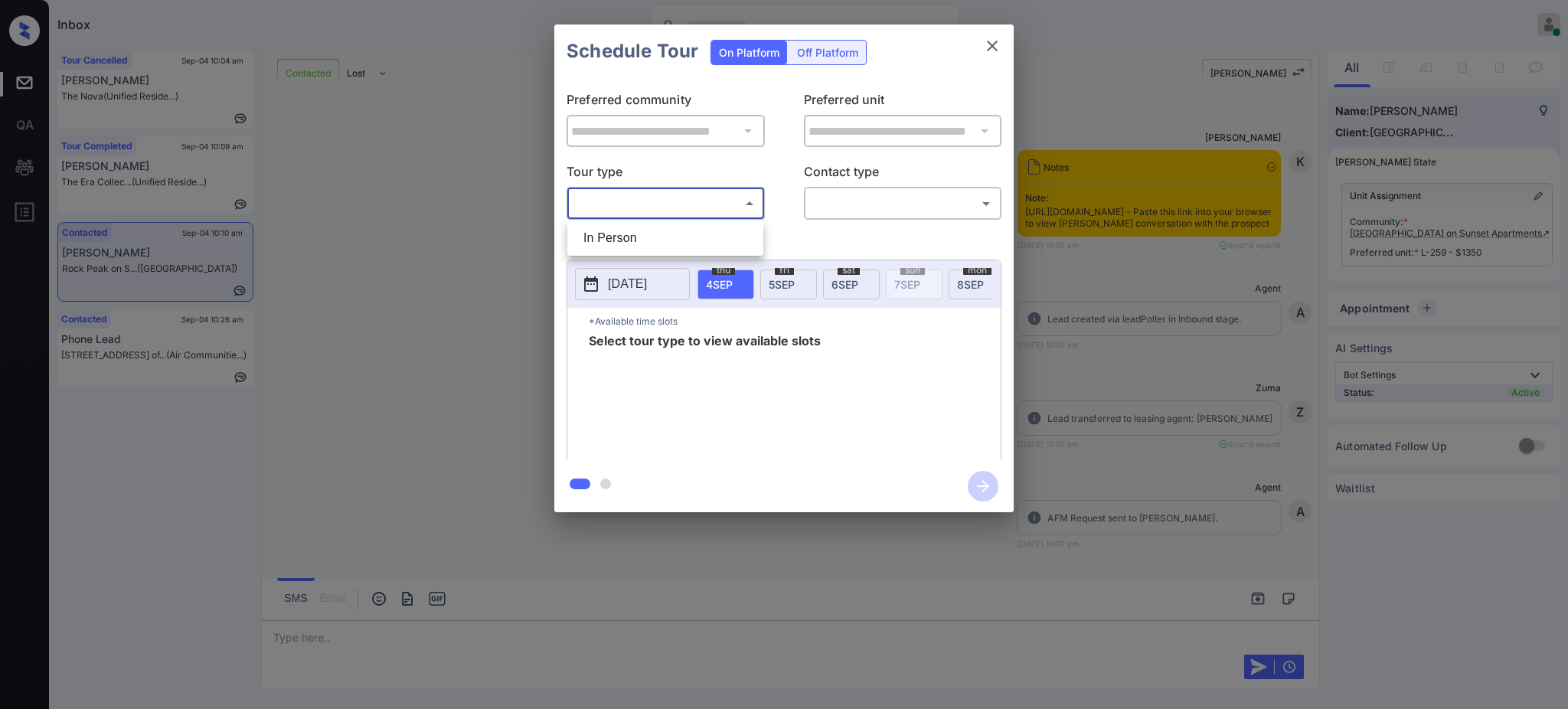
click at [690, 191] on body "Inbox Ajay Kumar Online Set yourself offline Set yourself on break Profile Swit…" at bounding box center [784, 354] width 1568 height 709
click at [659, 238] on li "In Person" at bounding box center [666, 238] width 189 height 27
type input "********"
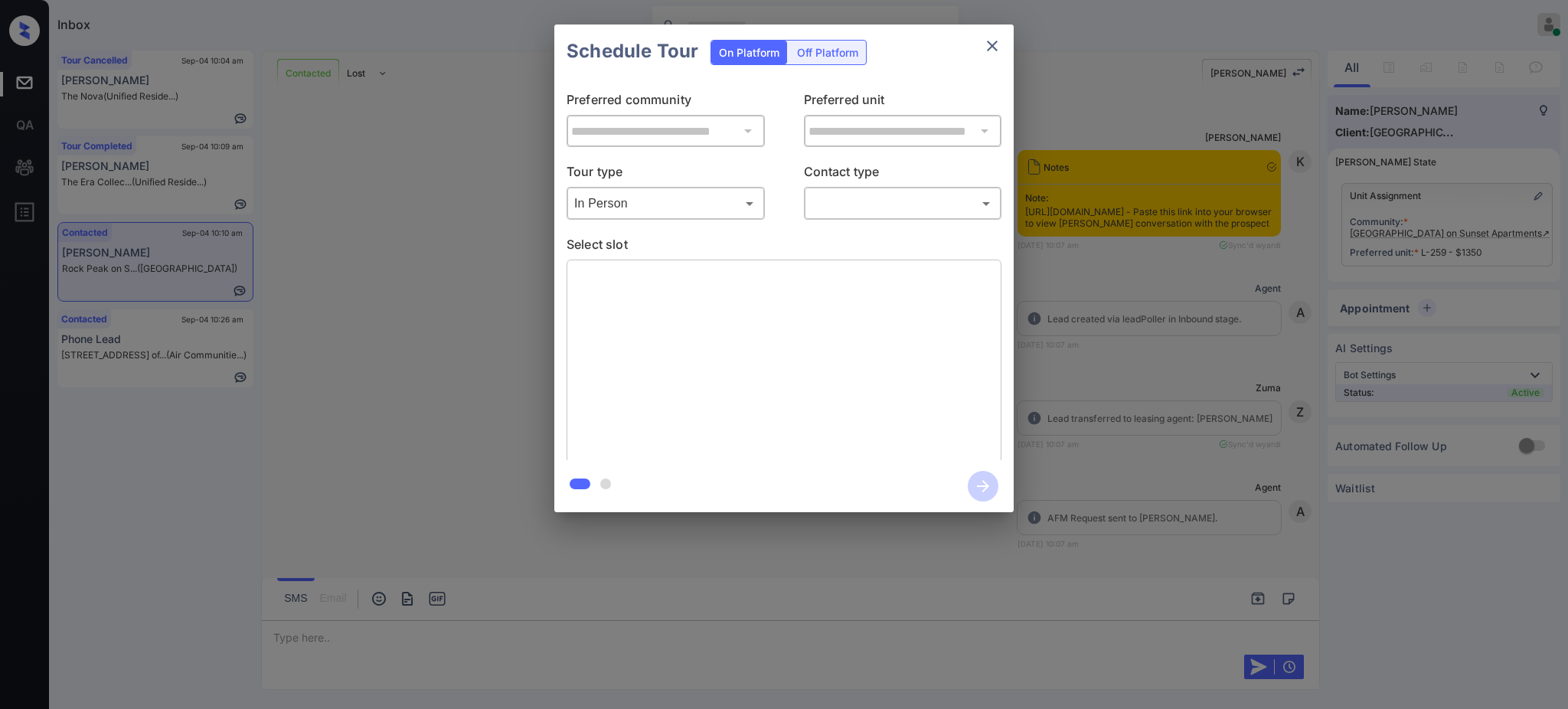
scroll to position [1478, 0]
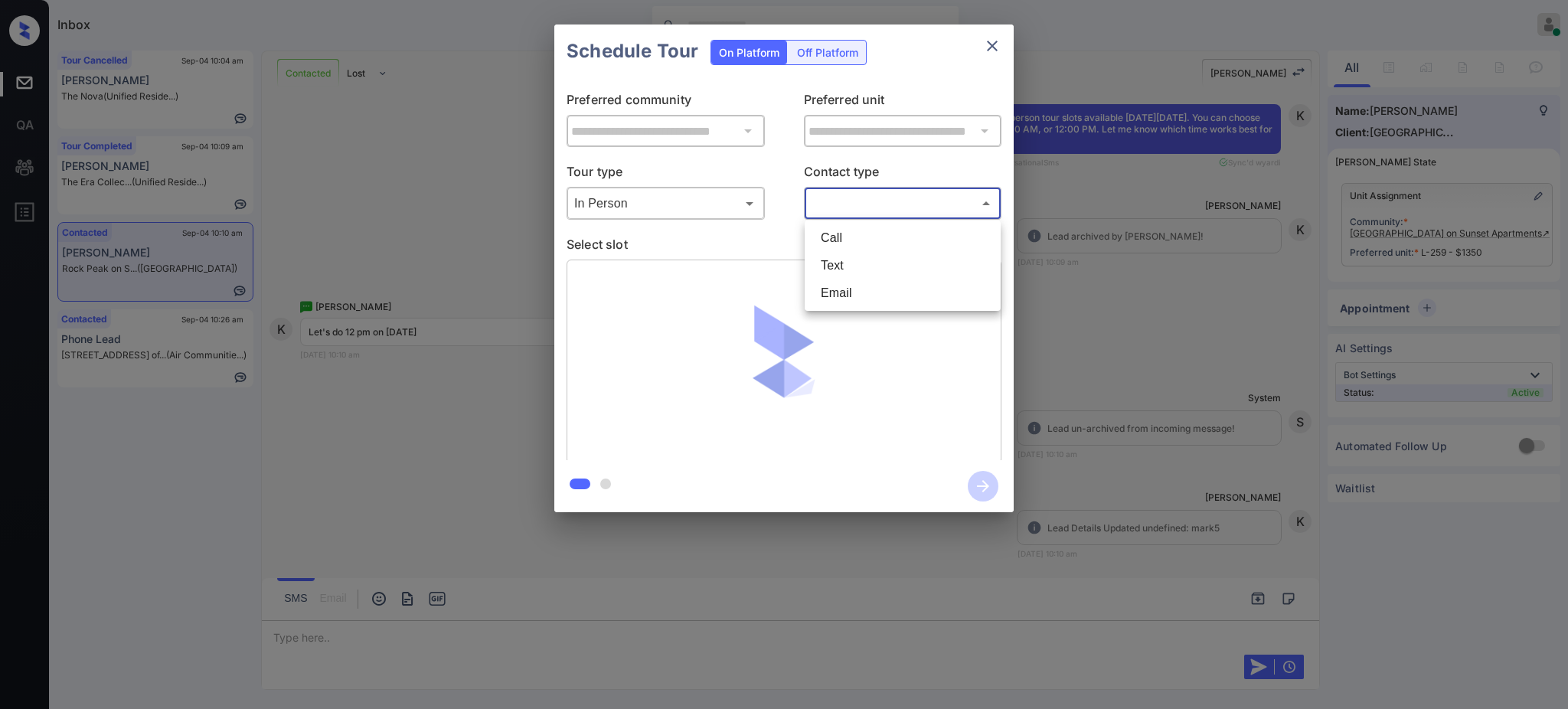
click at [848, 208] on body "Inbox Ajay Kumar Online Set yourself offline Set yourself on break Profile Swit…" at bounding box center [784, 354] width 1568 height 709
click at [842, 268] on li "Text" at bounding box center [903, 265] width 189 height 27
type input "****"
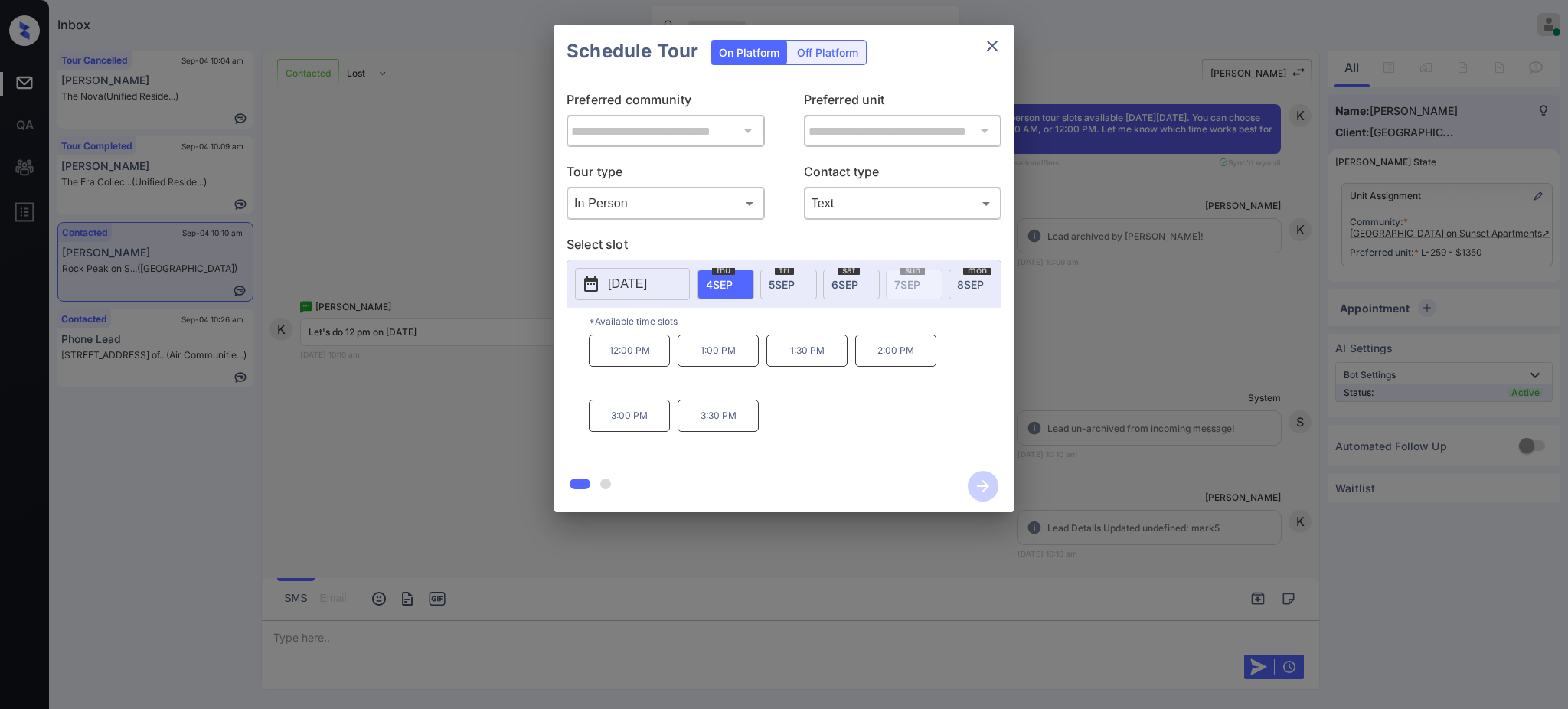
click at [843, 278] on span "6 SEP" at bounding box center [844, 285] width 26 height 13
click at [422, 490] on div "**********" at bounding box center [784, 268] width 1568 height 537
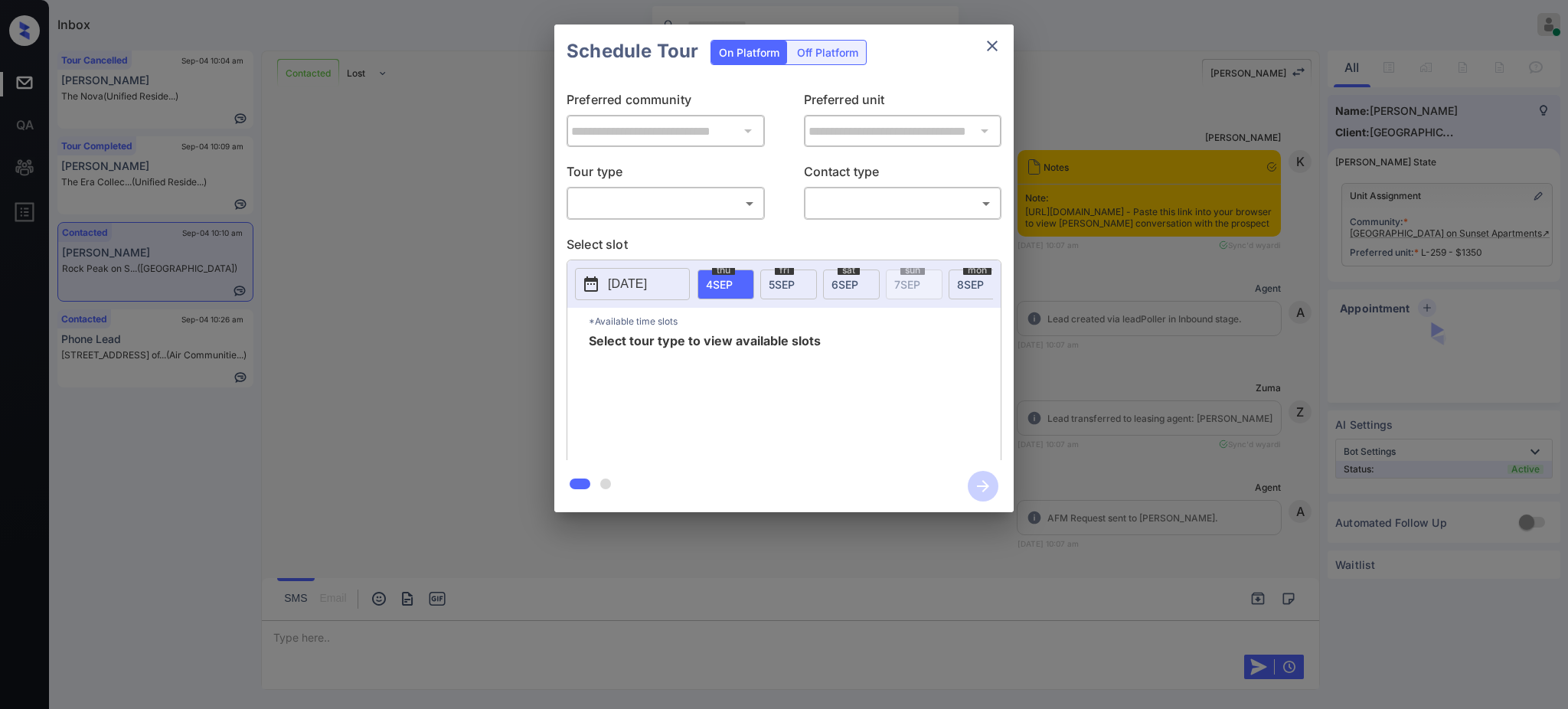
scroll to position [1478, 0]
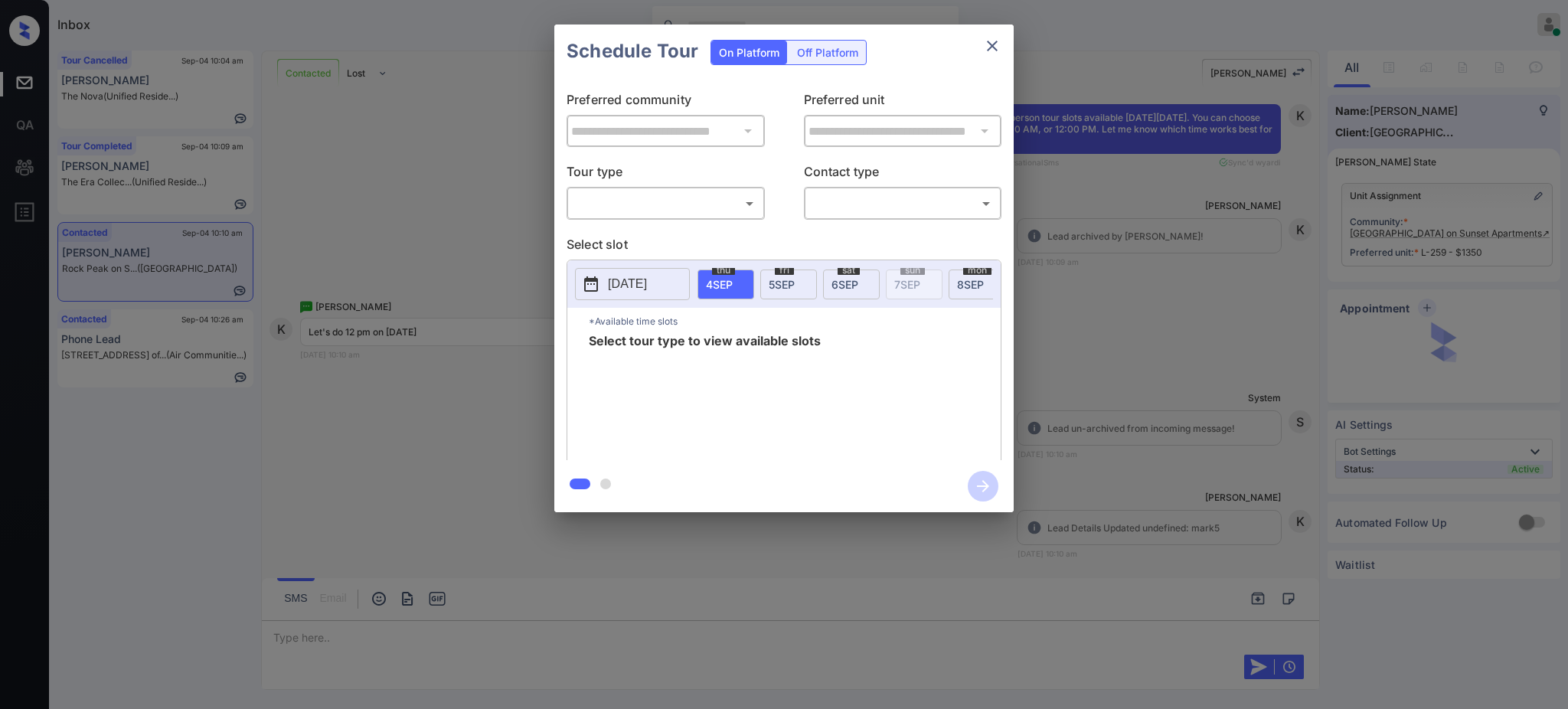
click at [690, 200] on body "Inbox [PERSON_NAME] Online Set yourself offline Set yourself on break Profile S…" at bounding box center [784, 354] width 1568 height 709
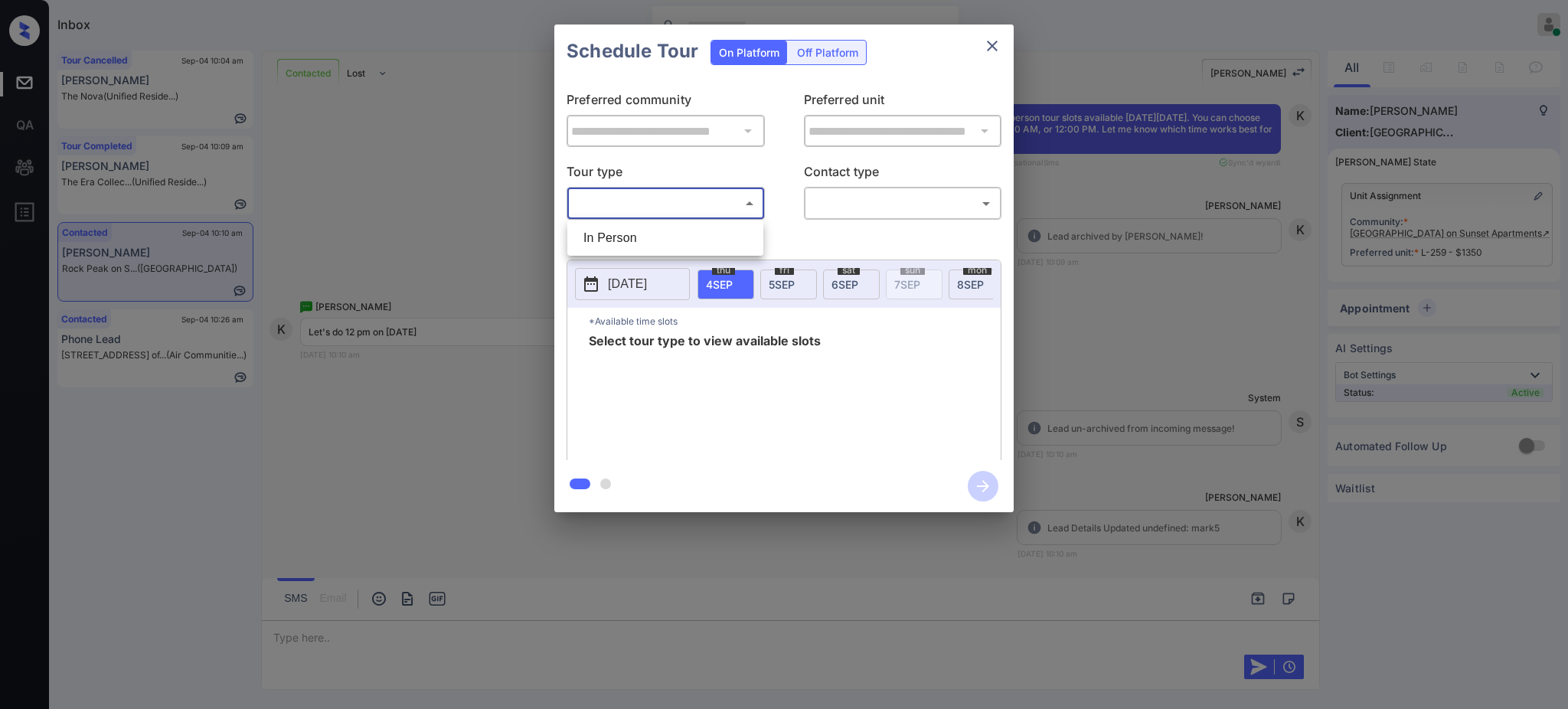
click at [654, 228] on li "In Person" at bounding box center [666, 238] width 189 height 27
type input "********"
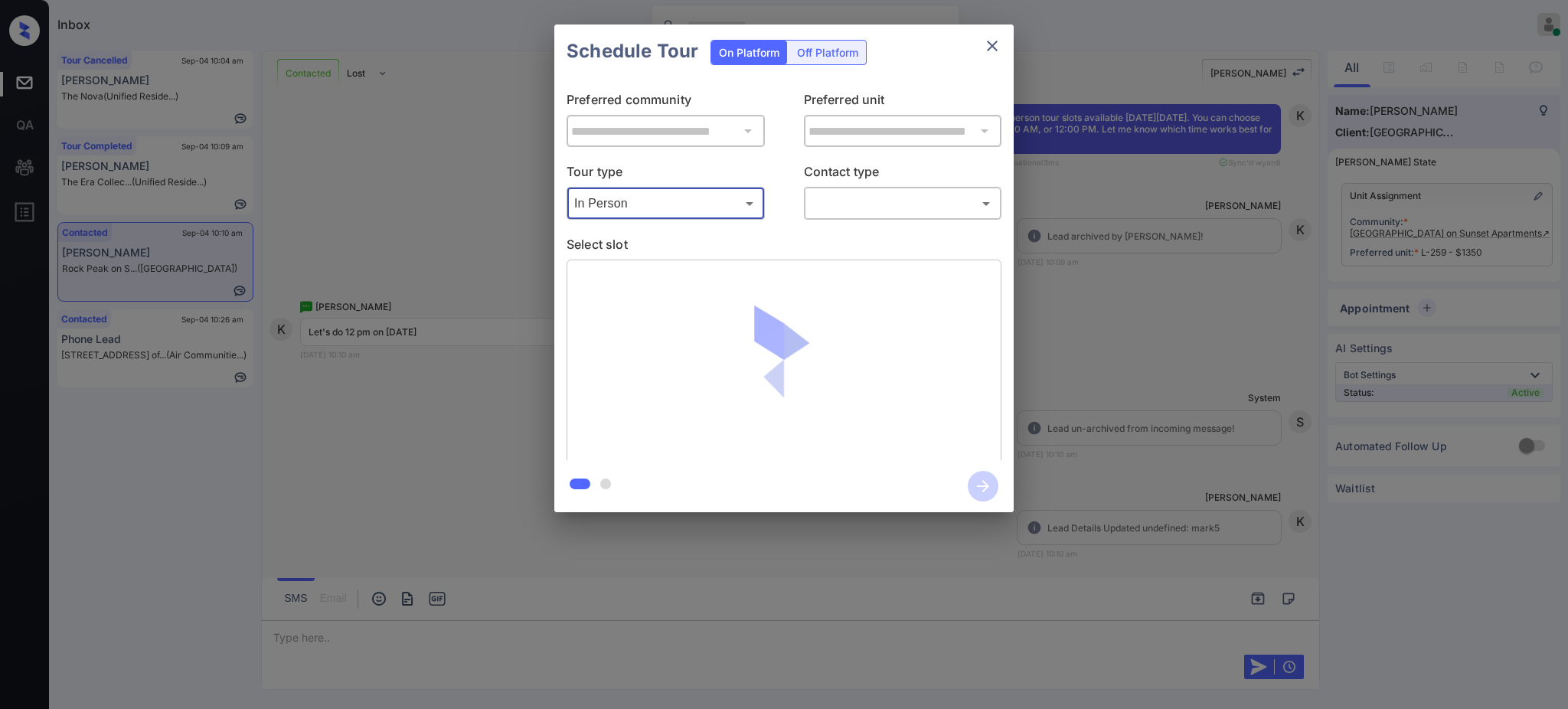
click at [828, 213] on body "Inbox Ajay Kumar Online Set yourself offline Set yourself on break Profile Swit…" at bounding box center [784, 354] width 1568 height 709
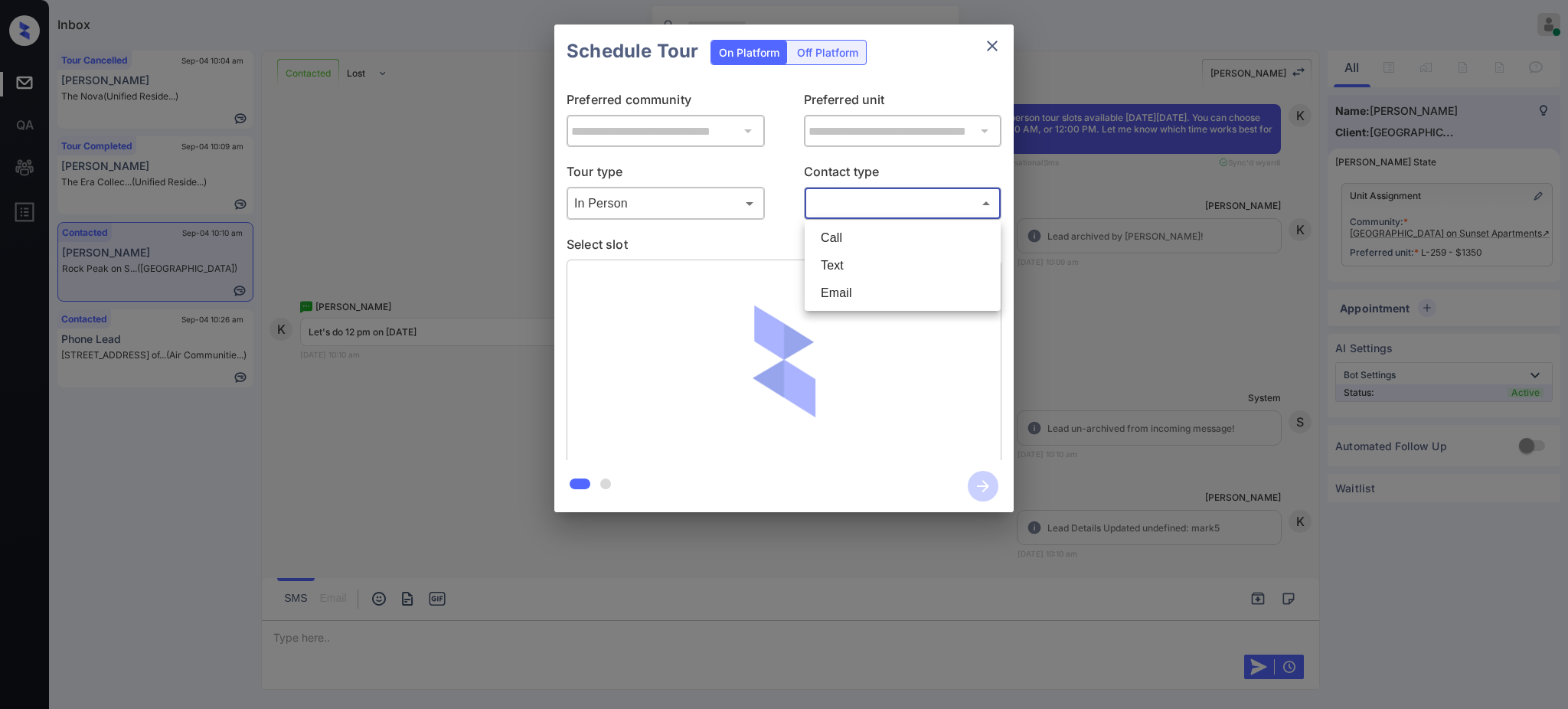
click at [839, 270] on li "Text" at bounding box center [903, 265] width 189 height 27
type input "****"
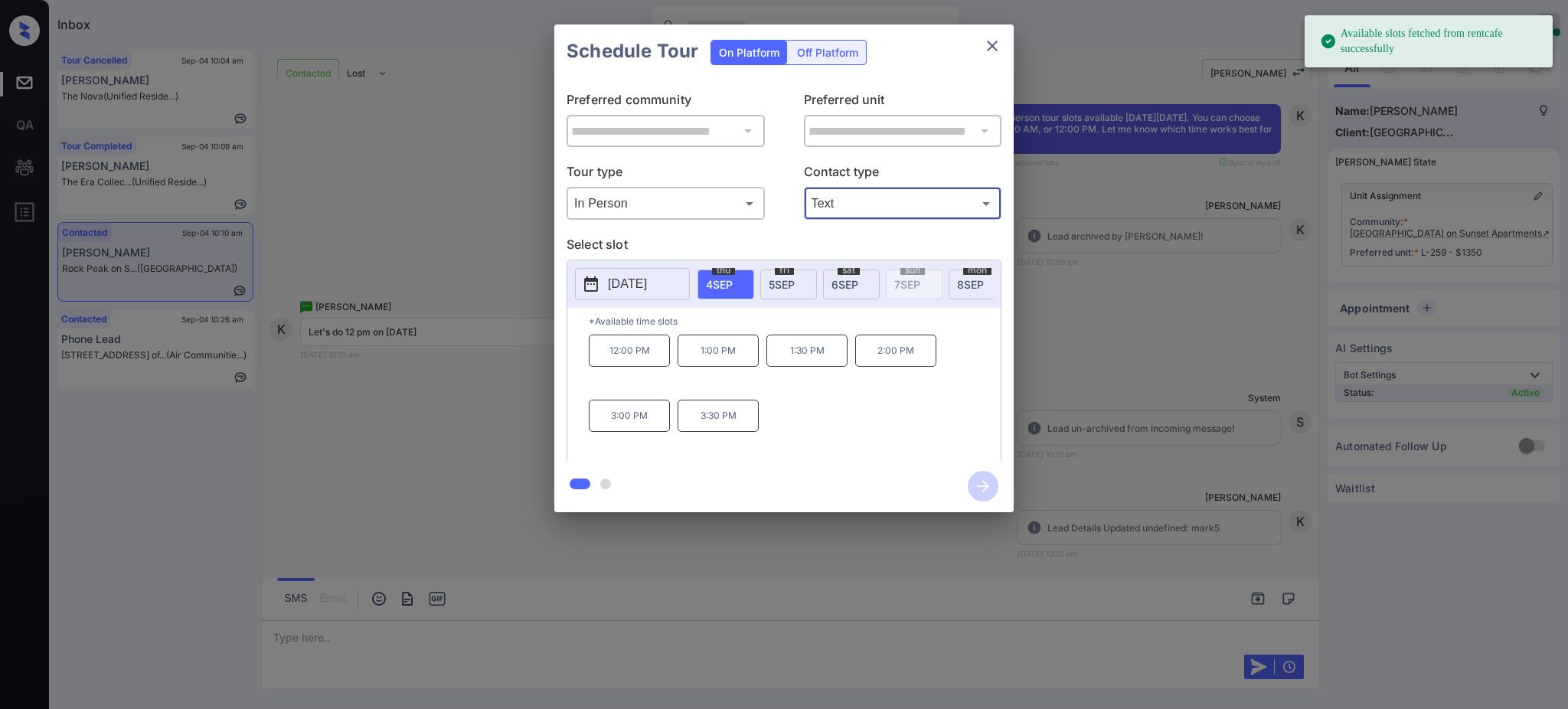
click at [839, 278] on span "6 SEP" at bounding box center [844, 285] width 26 height 13
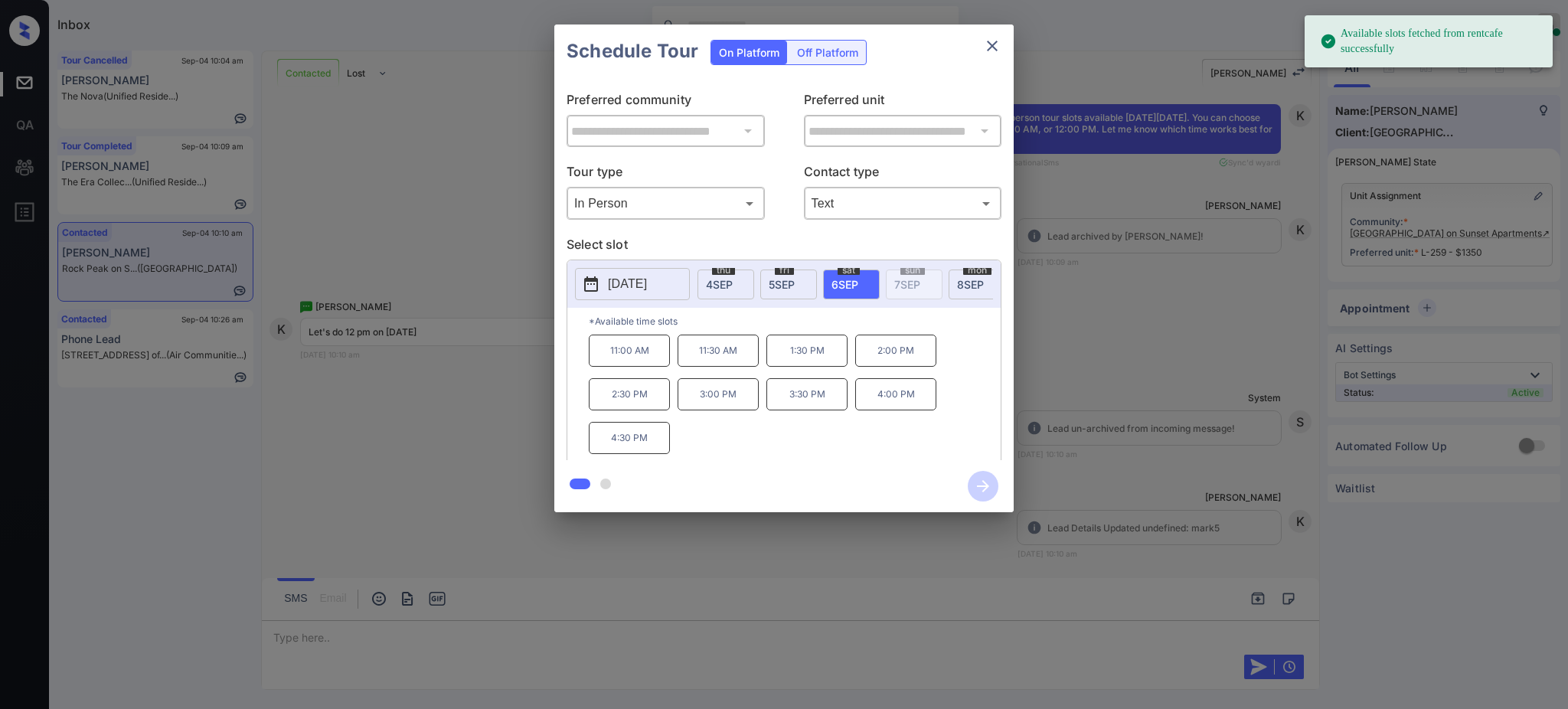
click at [795, 367] on p "1:30 PM" at bounding box center [807, 350] width 81 height 32
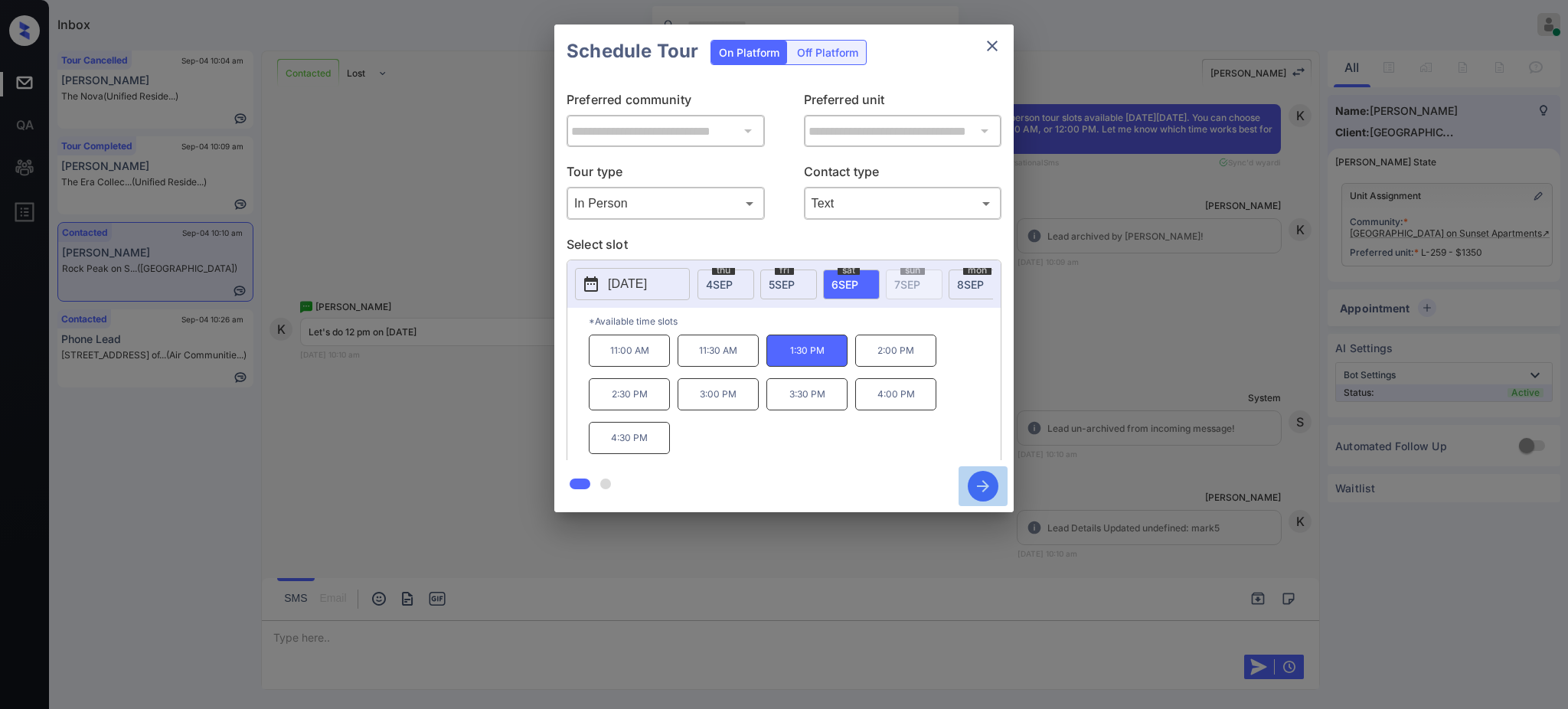
click at [981, 487] on icon "button" at bounding box center [983, 486] width 31 height 31
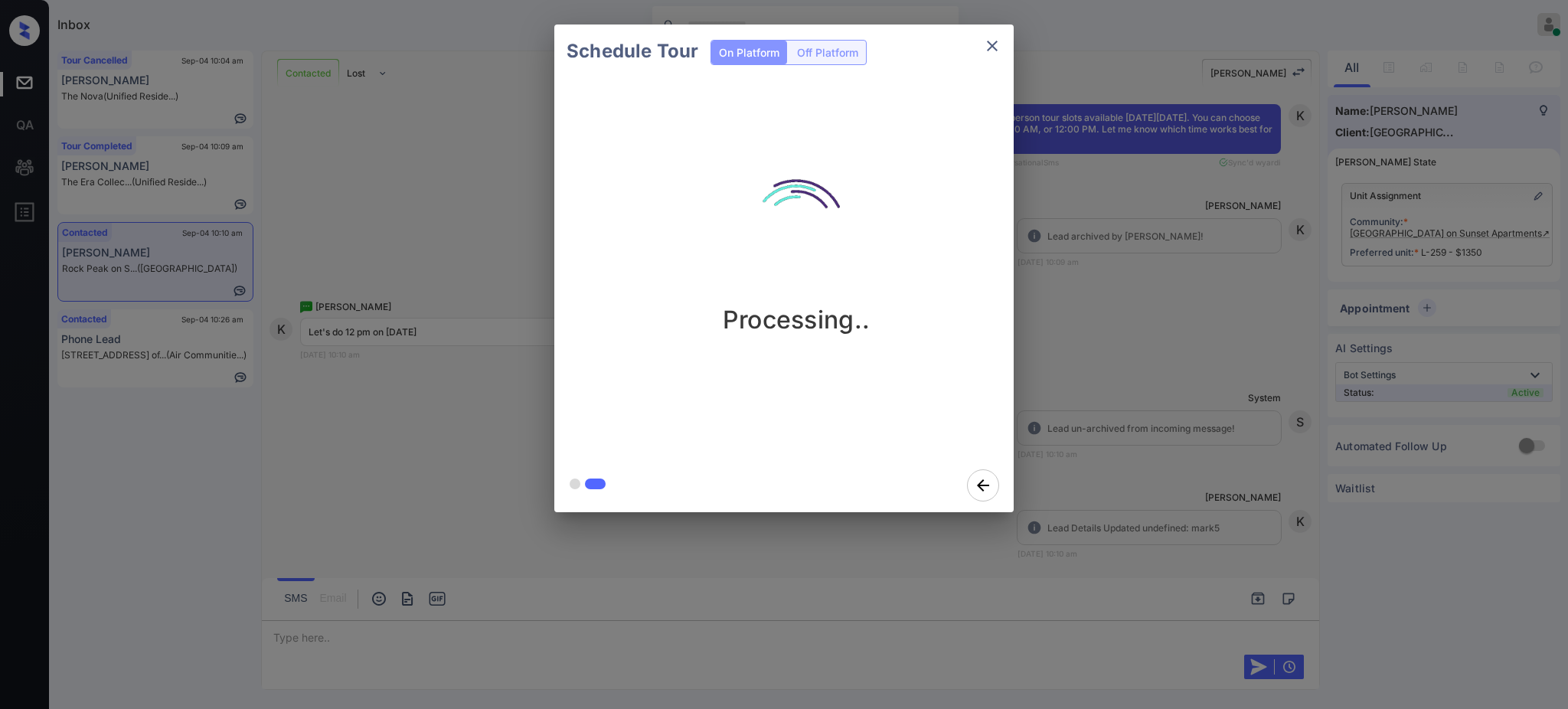
click at [1089, 412] on div "Schedule Tour On Platform Off Platform Processing.." at bounding box center [784, 268] width 1568 height 537
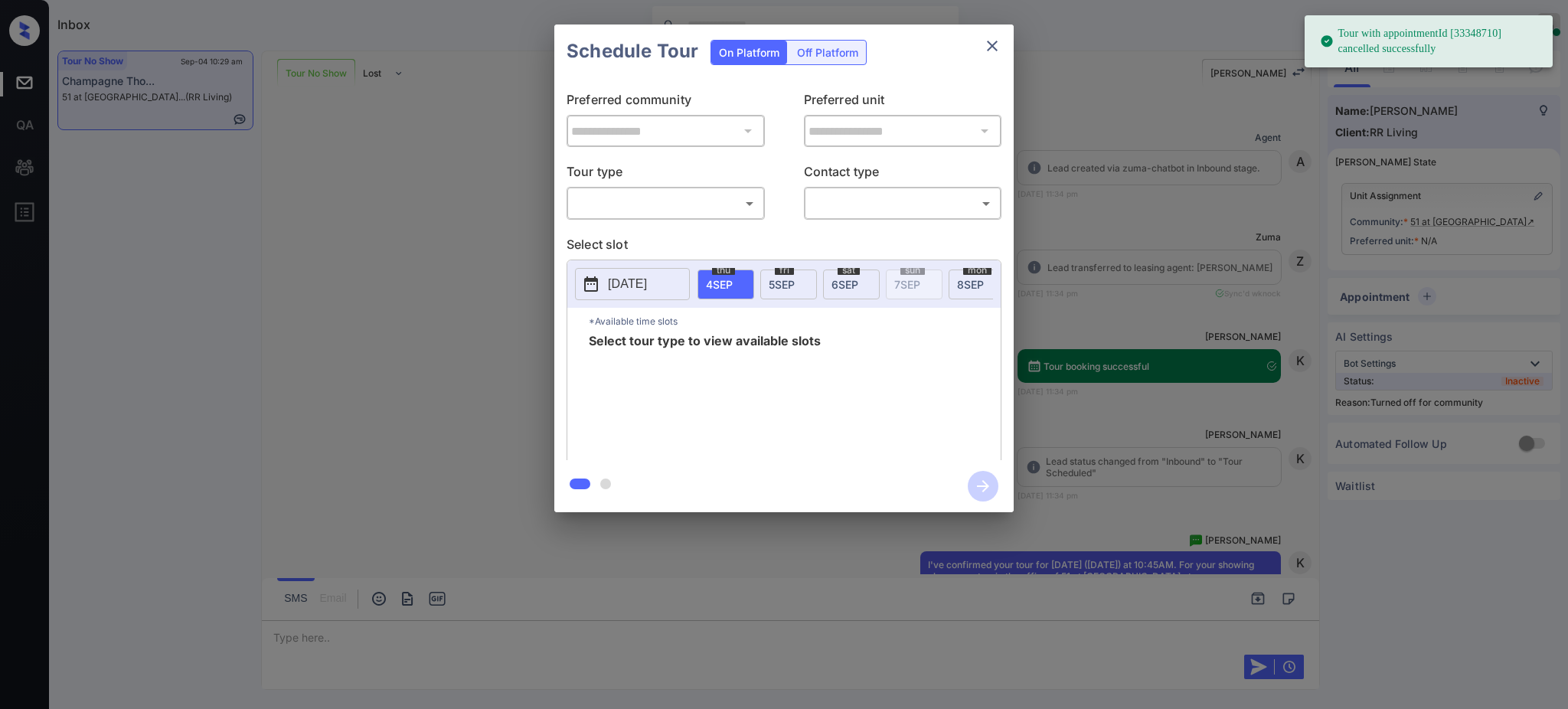
scroll to position [1610, 0]
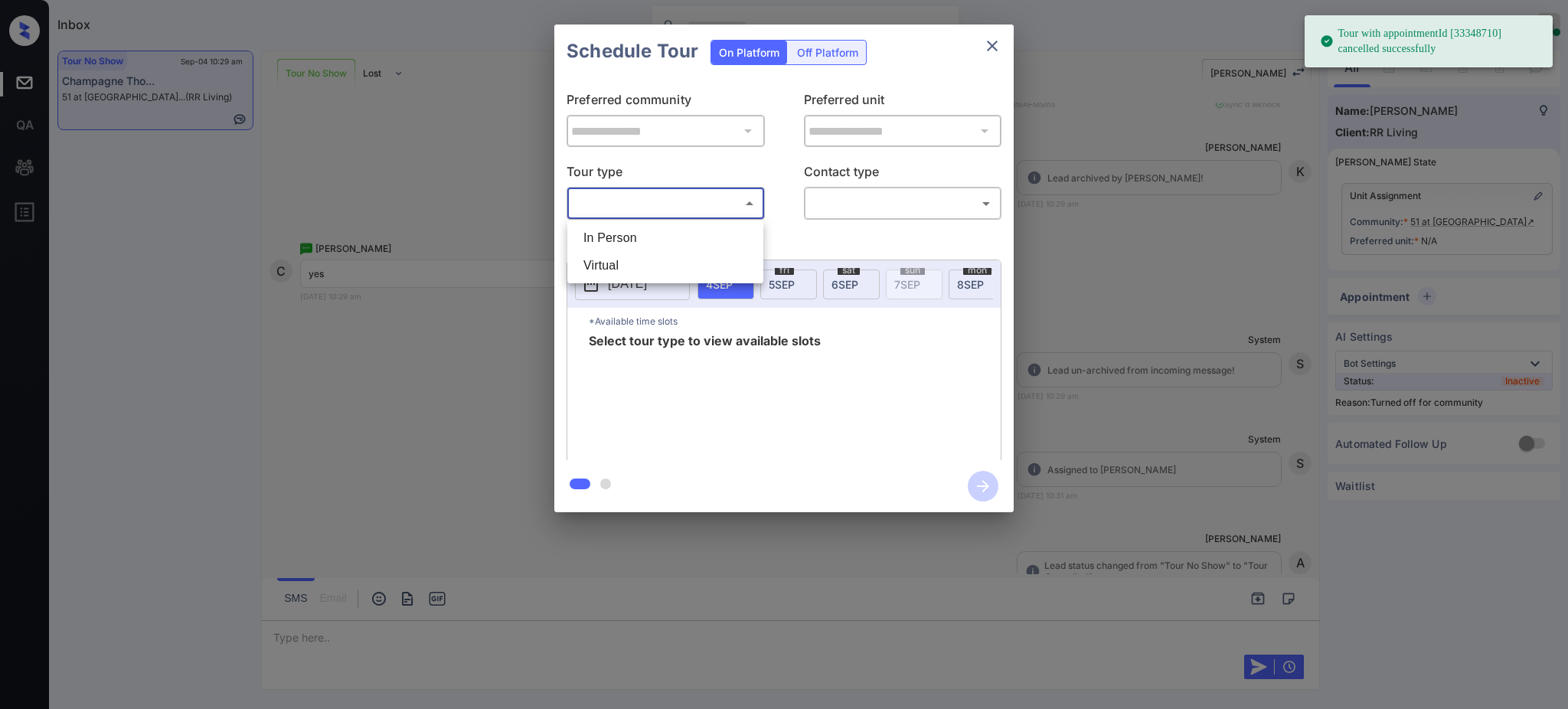
click at [652, 196] on body "Tour with appointmentId [33348710] cancelled successfully Inbox [PERSON_NAME] O…" at bounding box center [784, 354] width 1568 height 709
click at [632, 232] on li "In Person" at bounding box center [666, 238] width 189 height 27
type input "********"
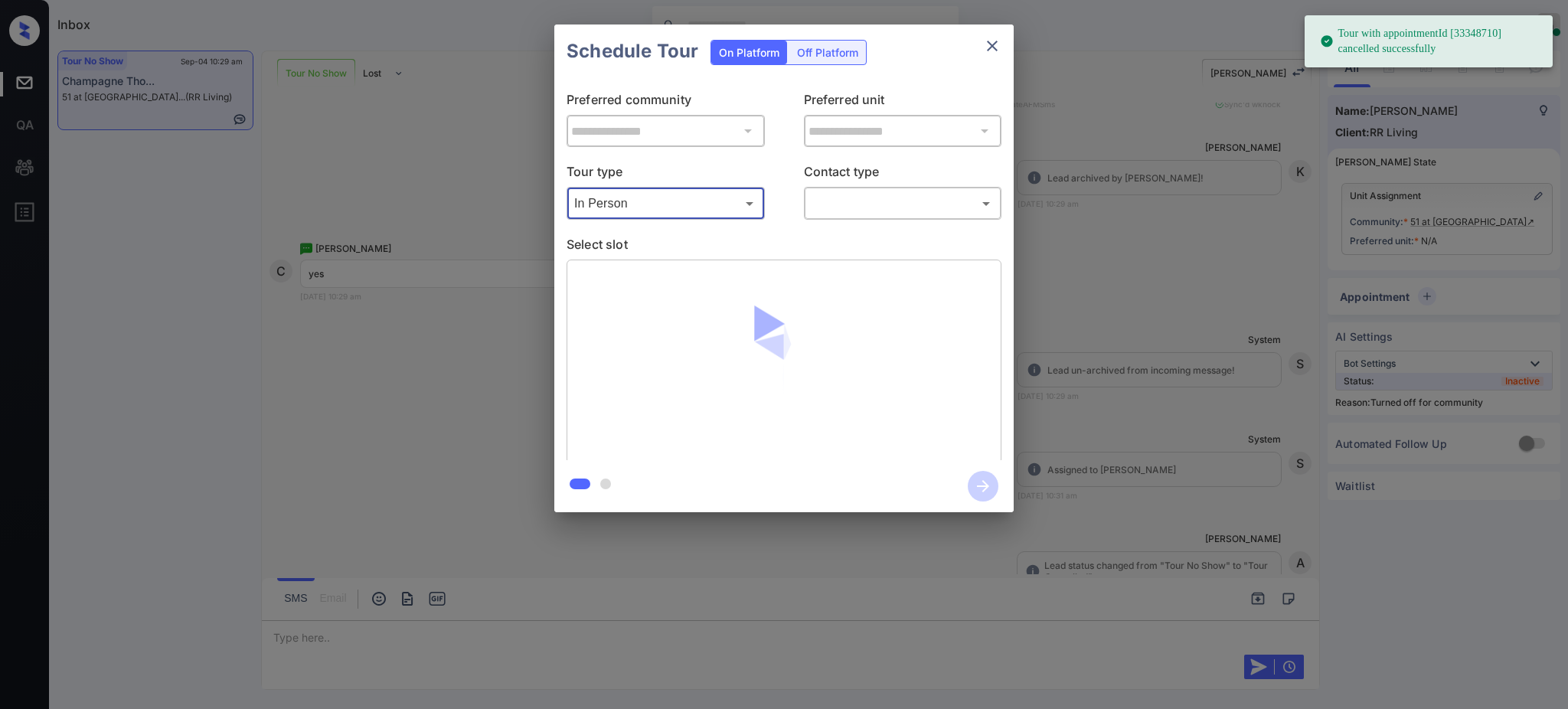
click at [841, 197] on body "Tour with appointmentId [33348710] cancelled successfully Inbox [PERSON_NAME] O…" at bounding box center [784, 354] width 1568 height 709
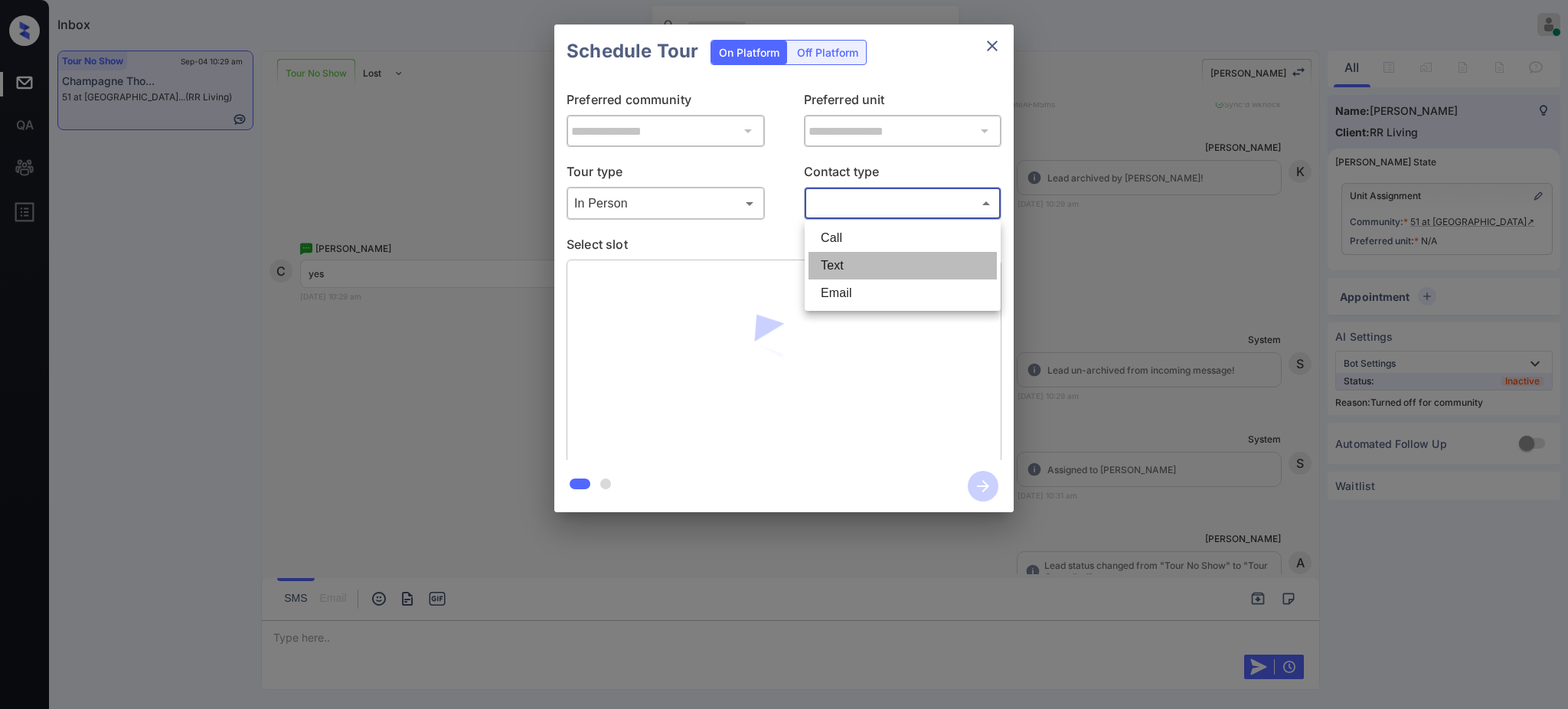
click at [836, 261] on li "Text" at bounding box center [903, 265] width 189 height 27
type input "****"
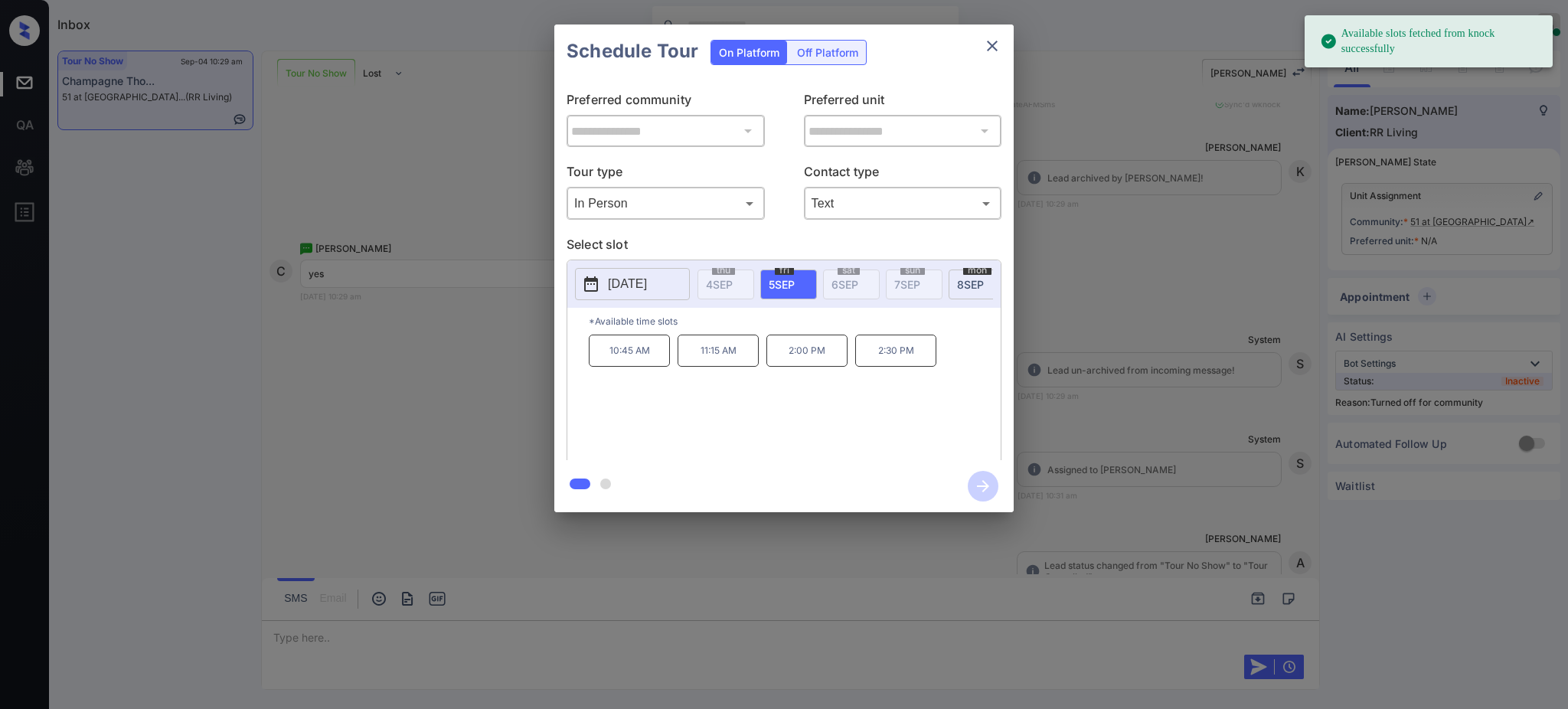
click at [632, 285] on p "[DATE]" at bounding box center [627, 284] width 39 height 18
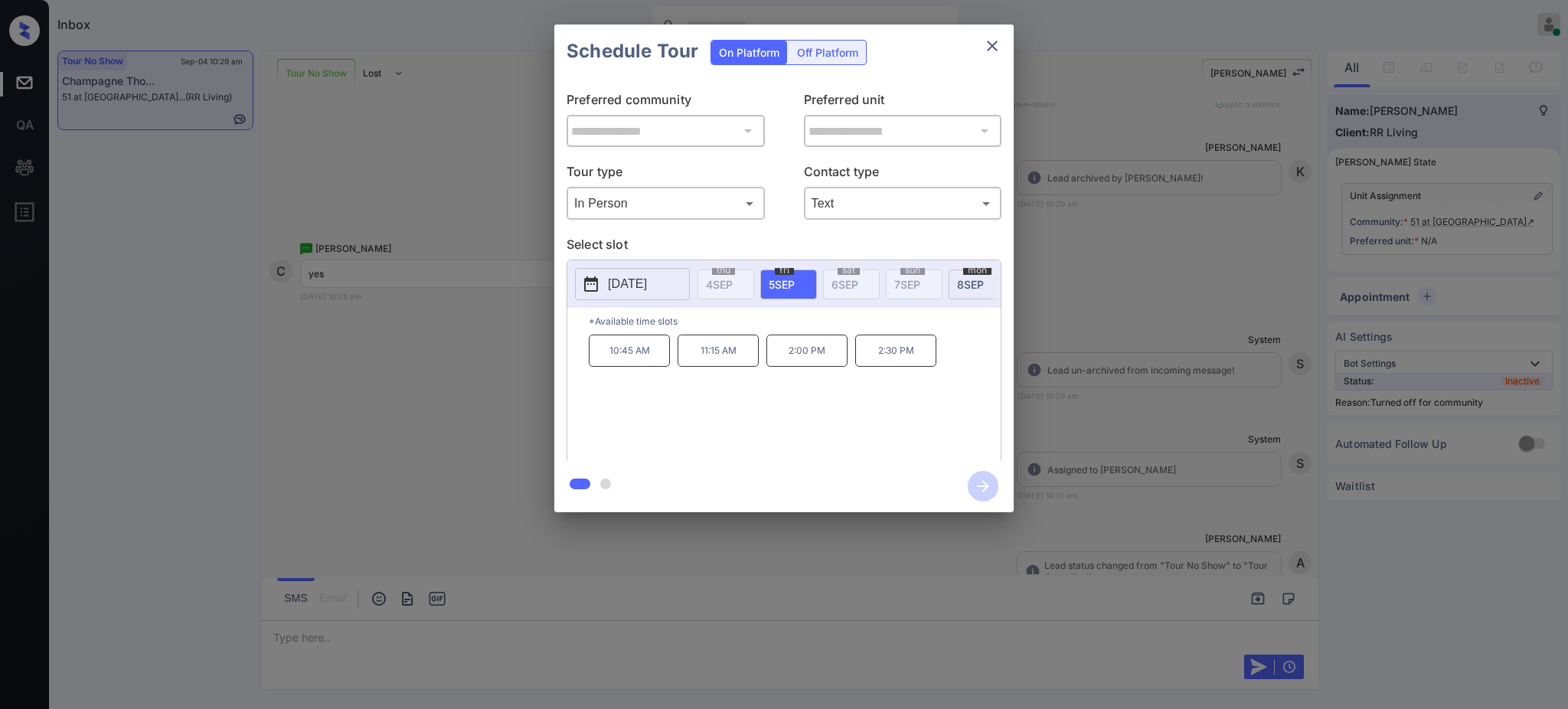
click at [296, 639] on div at bounding box center [784, 354] width 1568 height 709
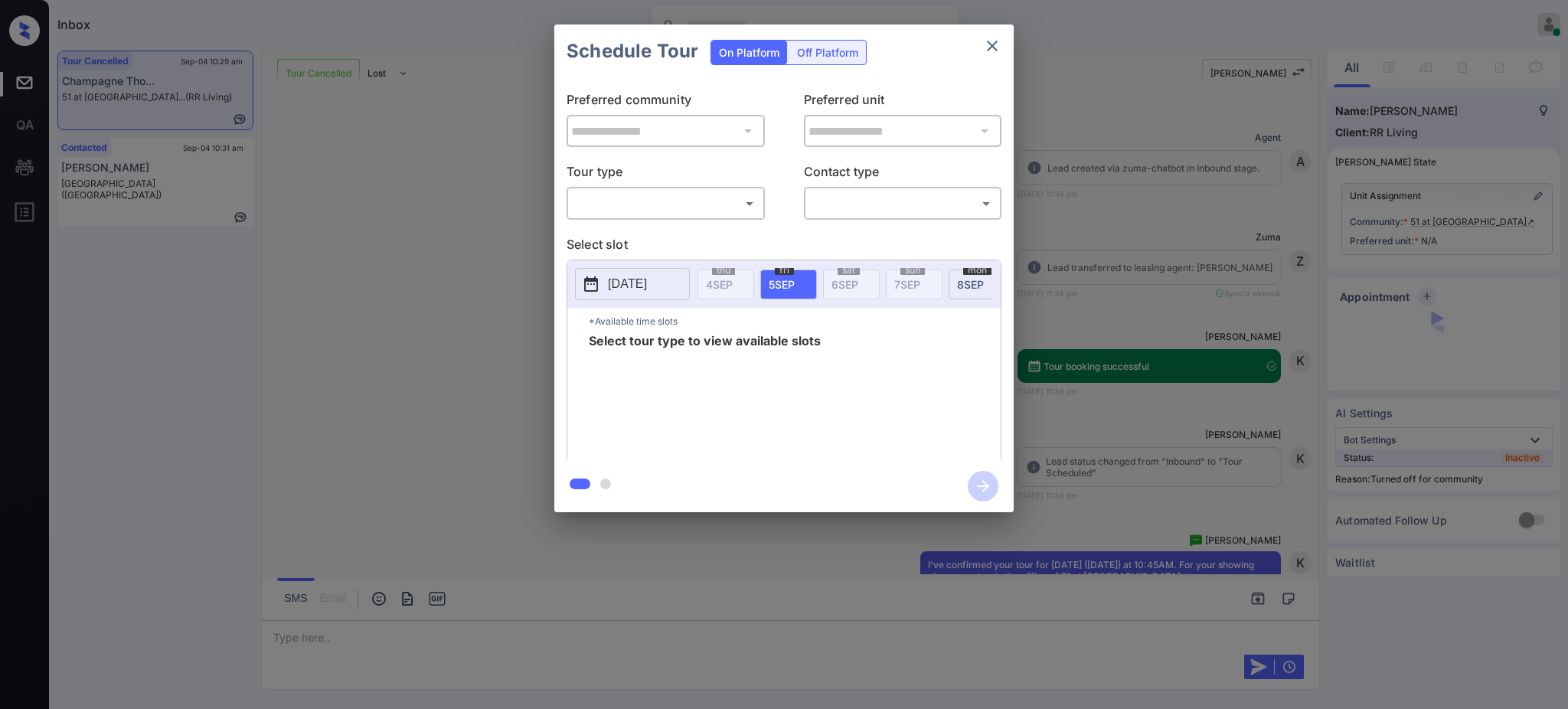
scroll to position [3547, 0]
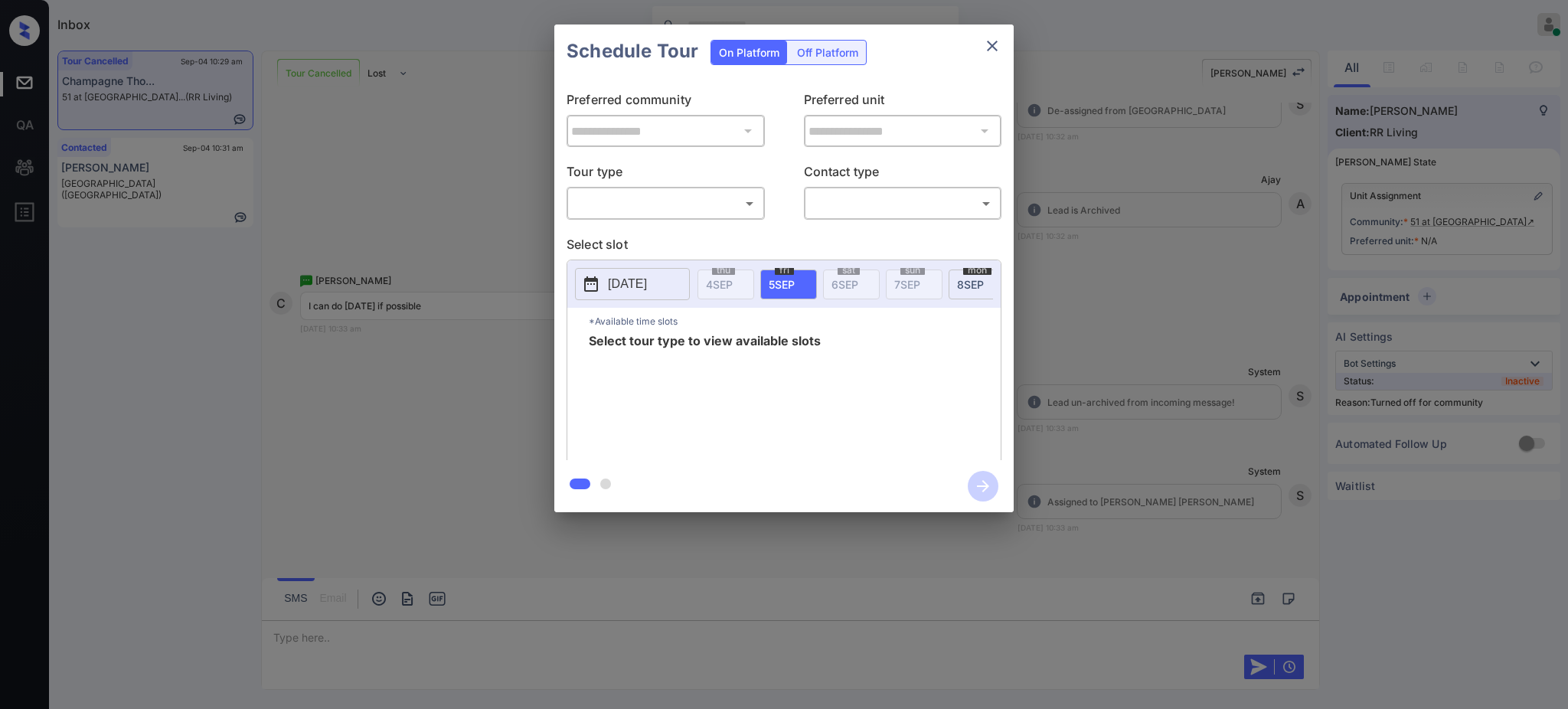
click at [704, 197] on body "Inbox [PERSON_NAME] Online Set yourself offline Set yourself on break Profile S…" at bounding box center [784, 354] width 1568 height 709
click at [677, 242] on li "In Person" at bounding box center [666, 238] width 189 height 27
type input "********"
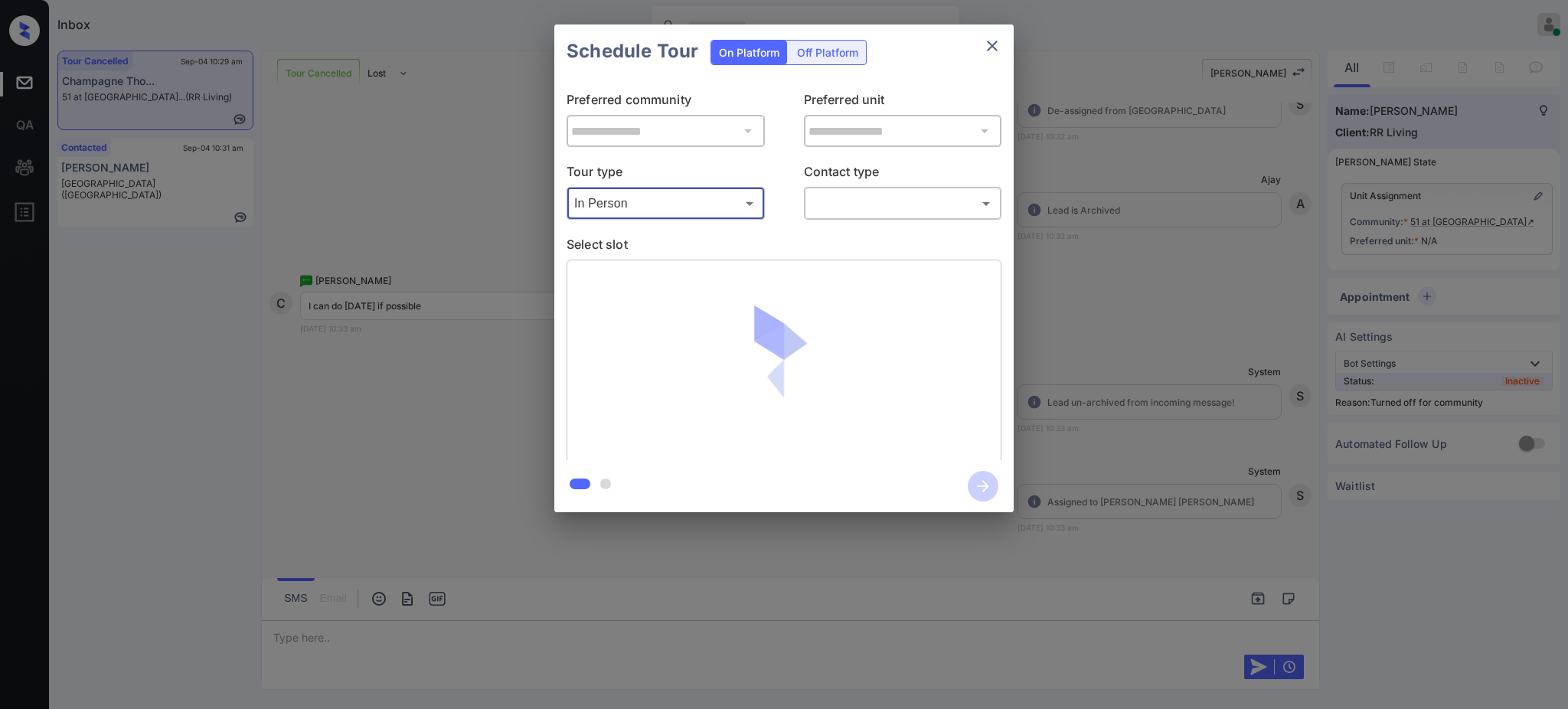
click at [882, 201] on body "Inbox Ajay Kumar Online Set yourself offline Set yourself on break Profile Swit…" at bounding box center [784, 354] width 1568 height 709
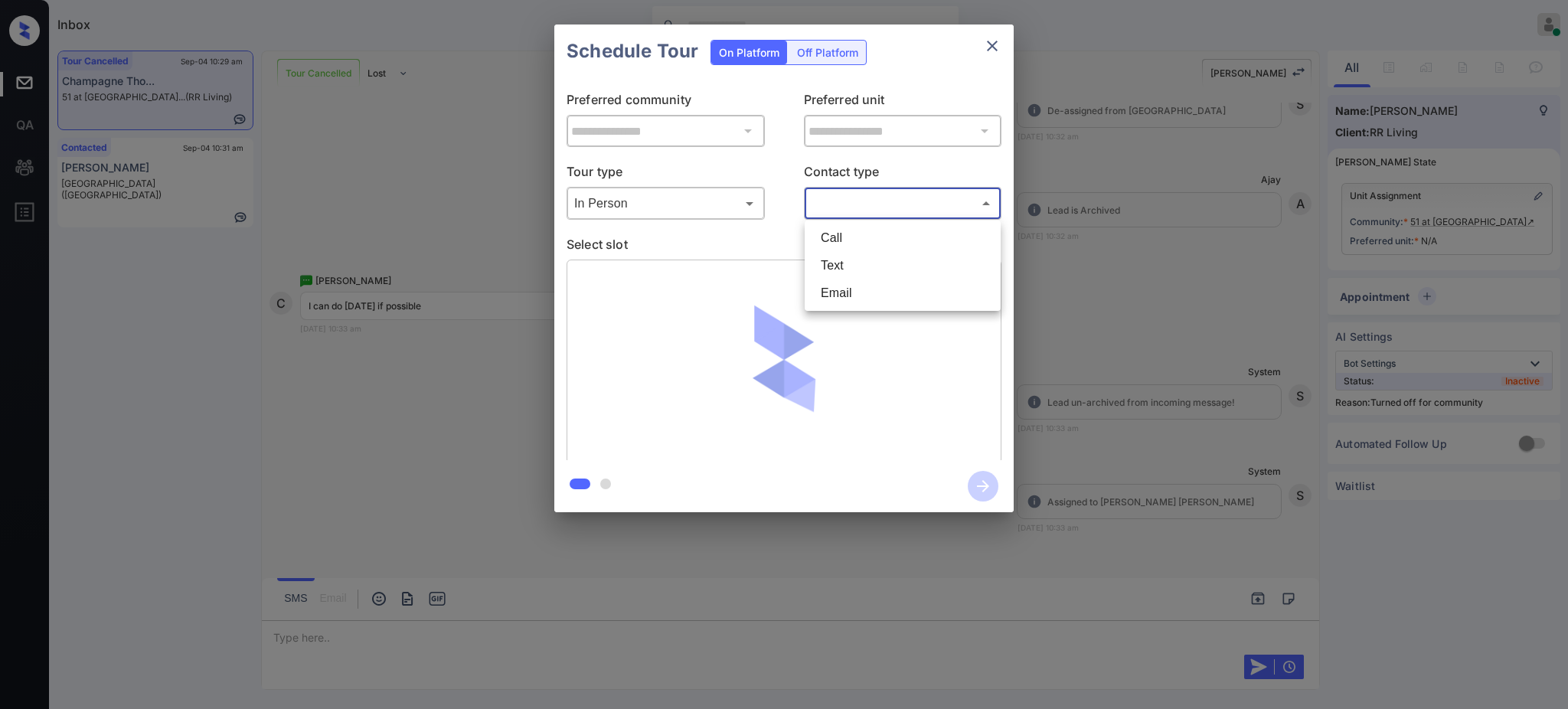
click at [859, 208] on div at bounding box center [784, 354] width 1568 height 709
click at [861, 207] on body "Inbox Ajay Kumar Online Set yourself offline Set yourself on break Profile Swit…" at bounding box center [784, 354] width 1568 height 709
click at [853, 268] on li "Text" at bounding box center [903, 265] width 189 height 27
type input "****"
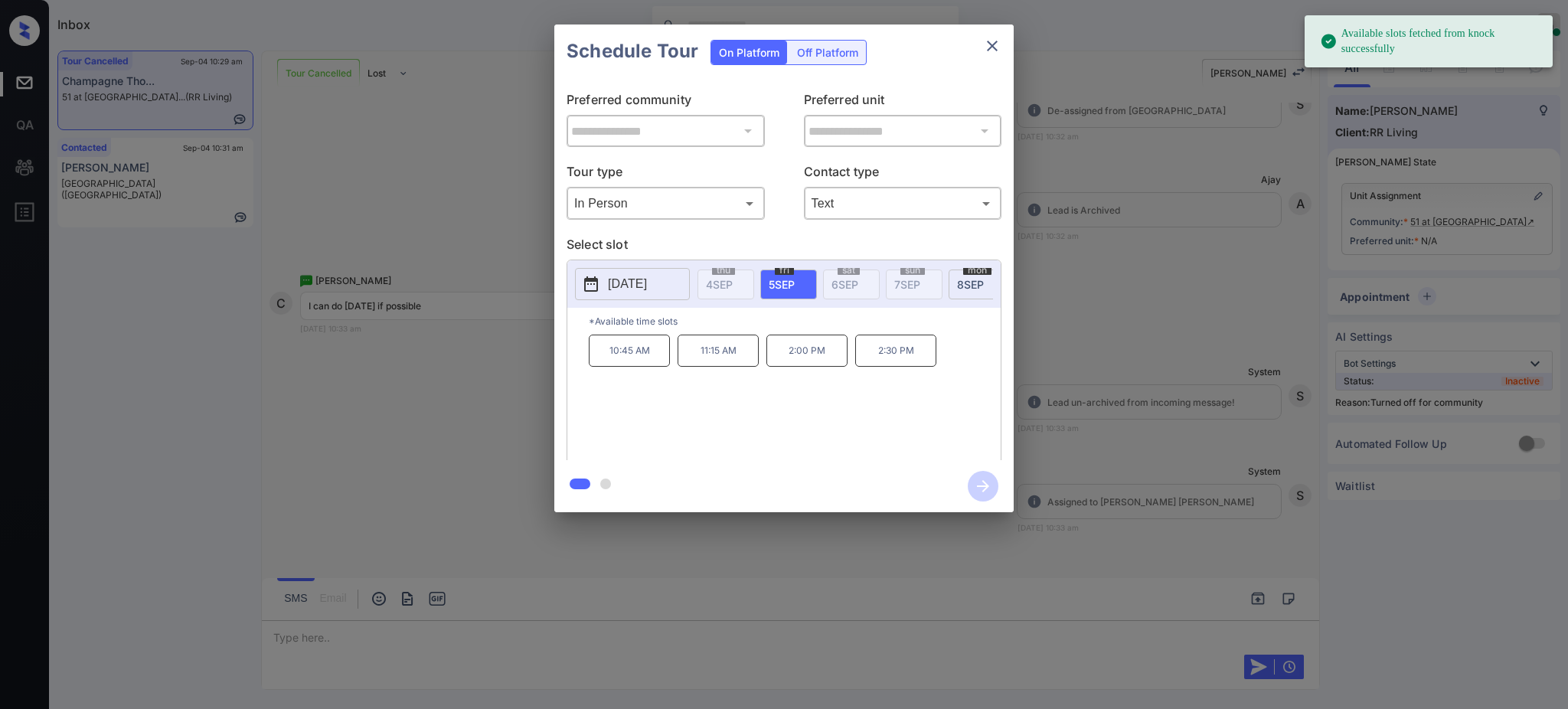
click at [776, 289] on span "5 SEP" at bounding box center [782, 285] width 26 height 13
drag, startPoint x: 775, startPoint y: 369, endPoint x: 976, endPoint y: 118, distance: 321.6
click at [834, 367] on p "2:00 PM" at bounding box center [807, 350] width 81 height 32
copy p "2"
click at [990, 52] on icon "close" at bounding box center [993, 46] width 18 height 18
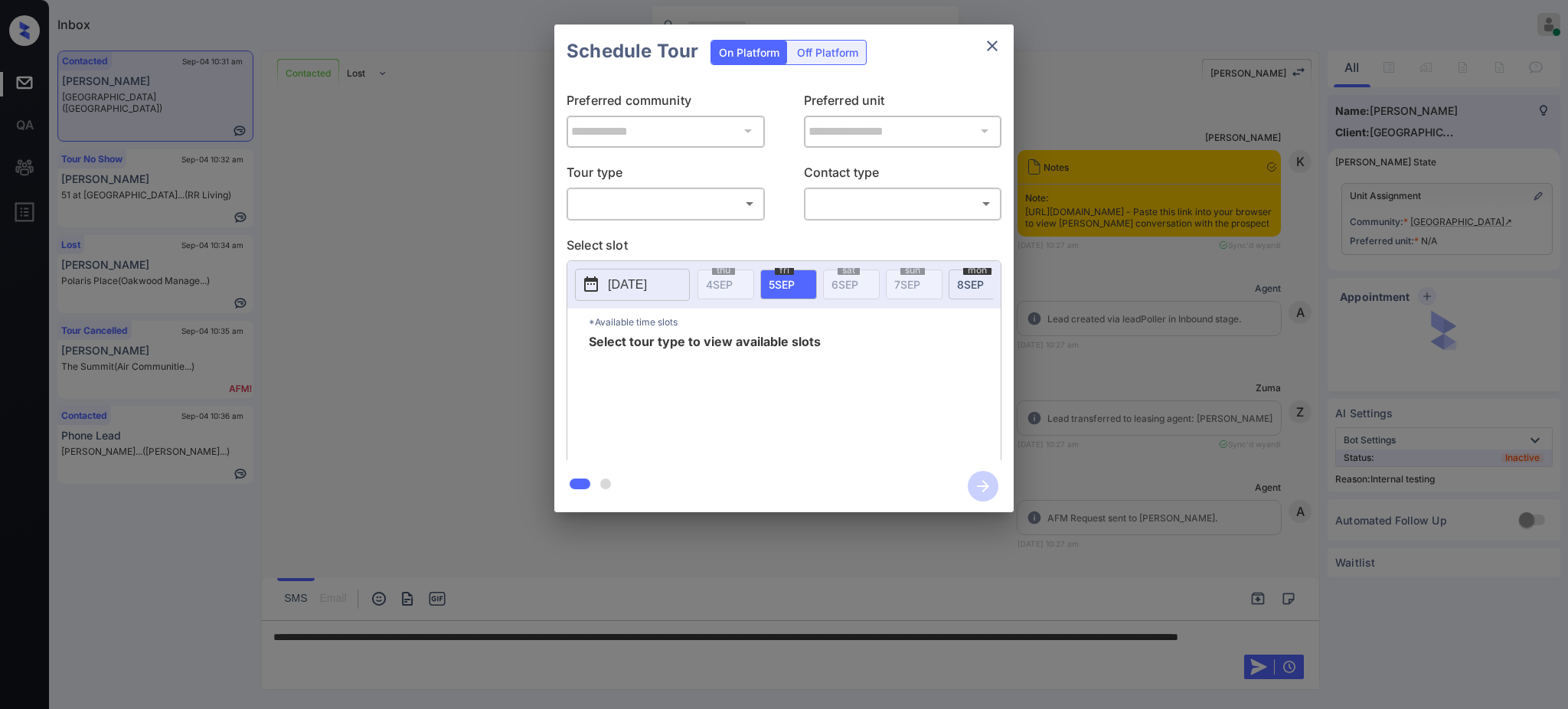
scroll to position [613, 0]
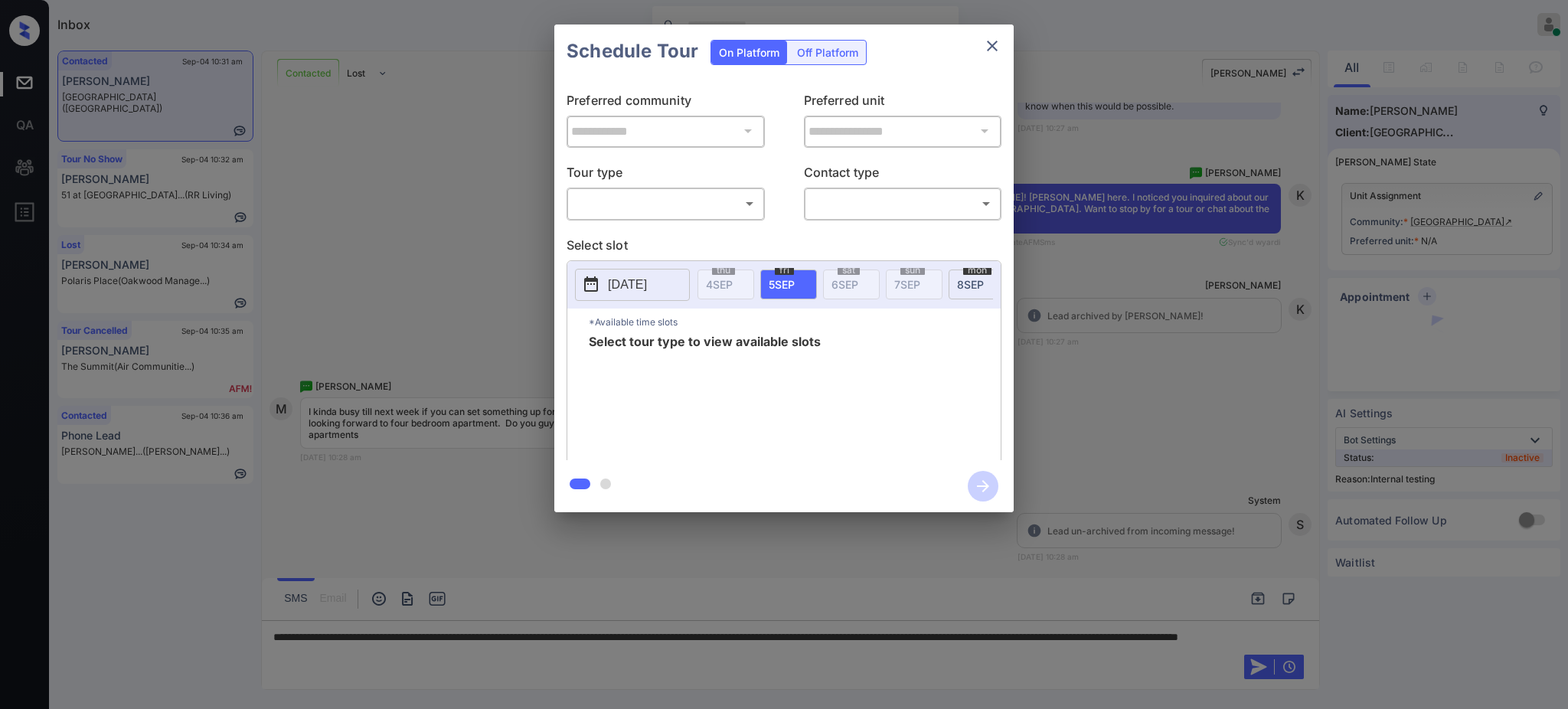
click at [647, 187] on div "​ ​" at bounding box center [666, 204] width 199 height 33
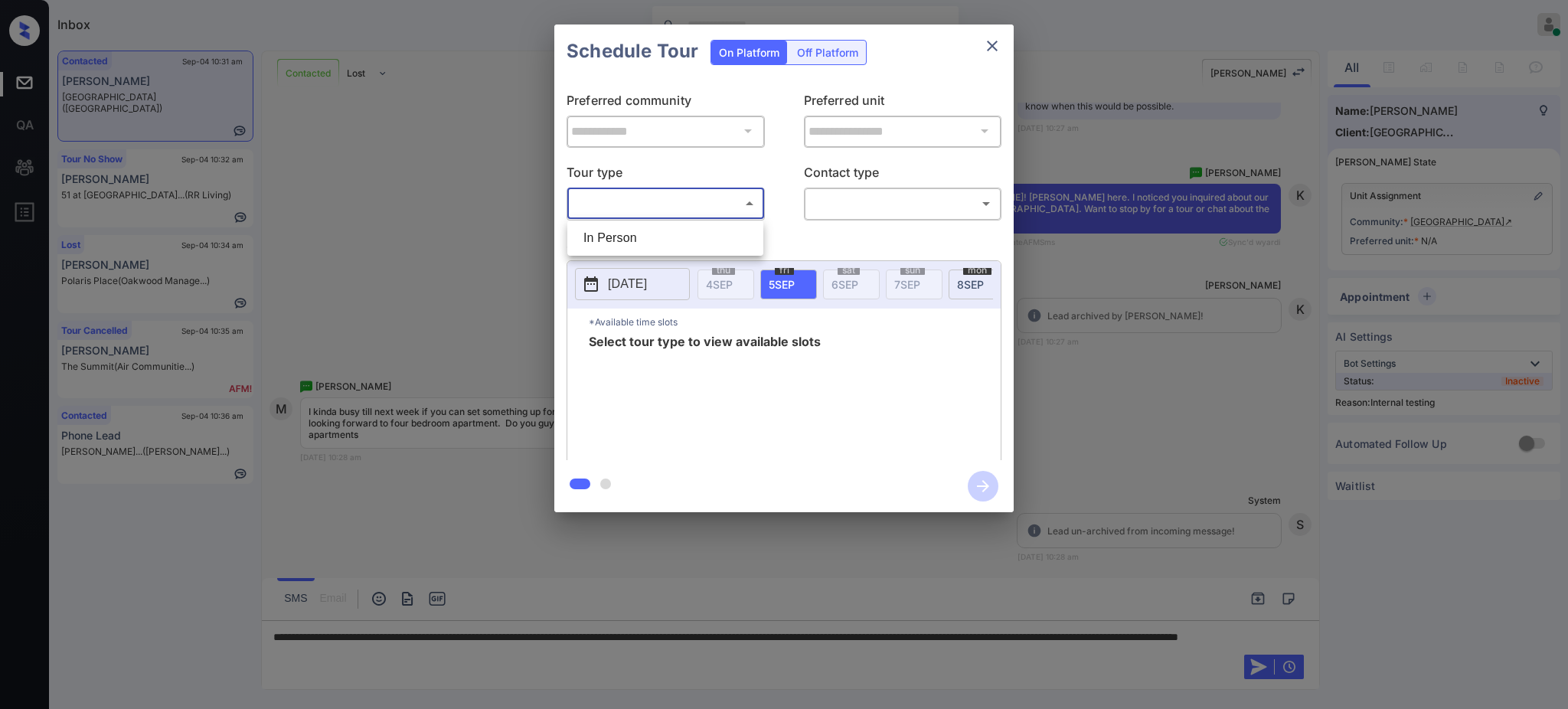
click at [647, 195] on body "Inbox Ajay Kumar Online Set yourself offline Set yourself on break Profile Swit…" at bounding box center [784, 354] width 1568 height 709
click at [647, 225] on li "In Person" at bounding box center [666, 238] width 189 height 27
type input "********"
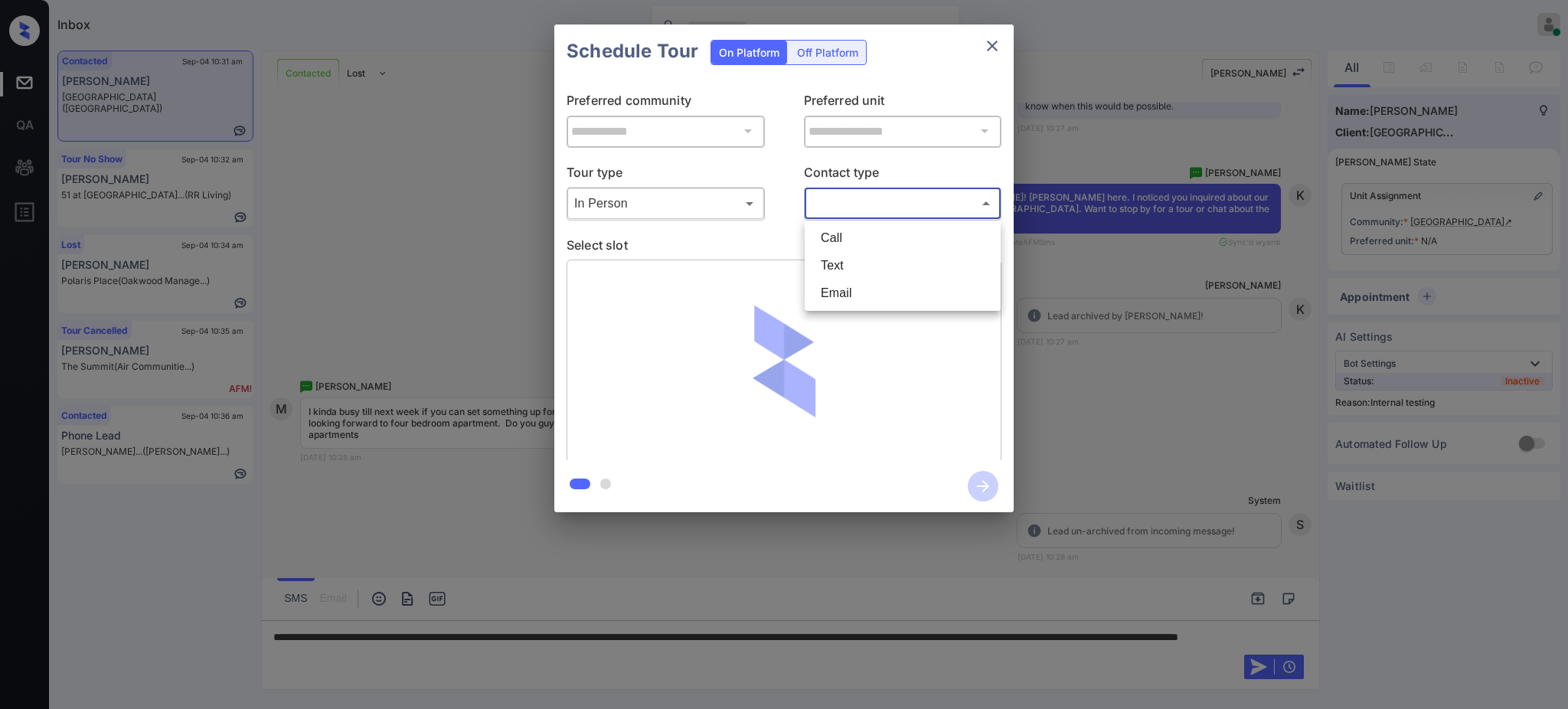
click at [844, 194] on body "Inbox Ajay Kumar Online Set yourself offline Set yourself on break Profile Swit…" at bounding box center [784, 354] width 1568 height 709
click at [835, 258] on li "Text" at bounding box center [903, 265] width 189 height 27
type input "****"
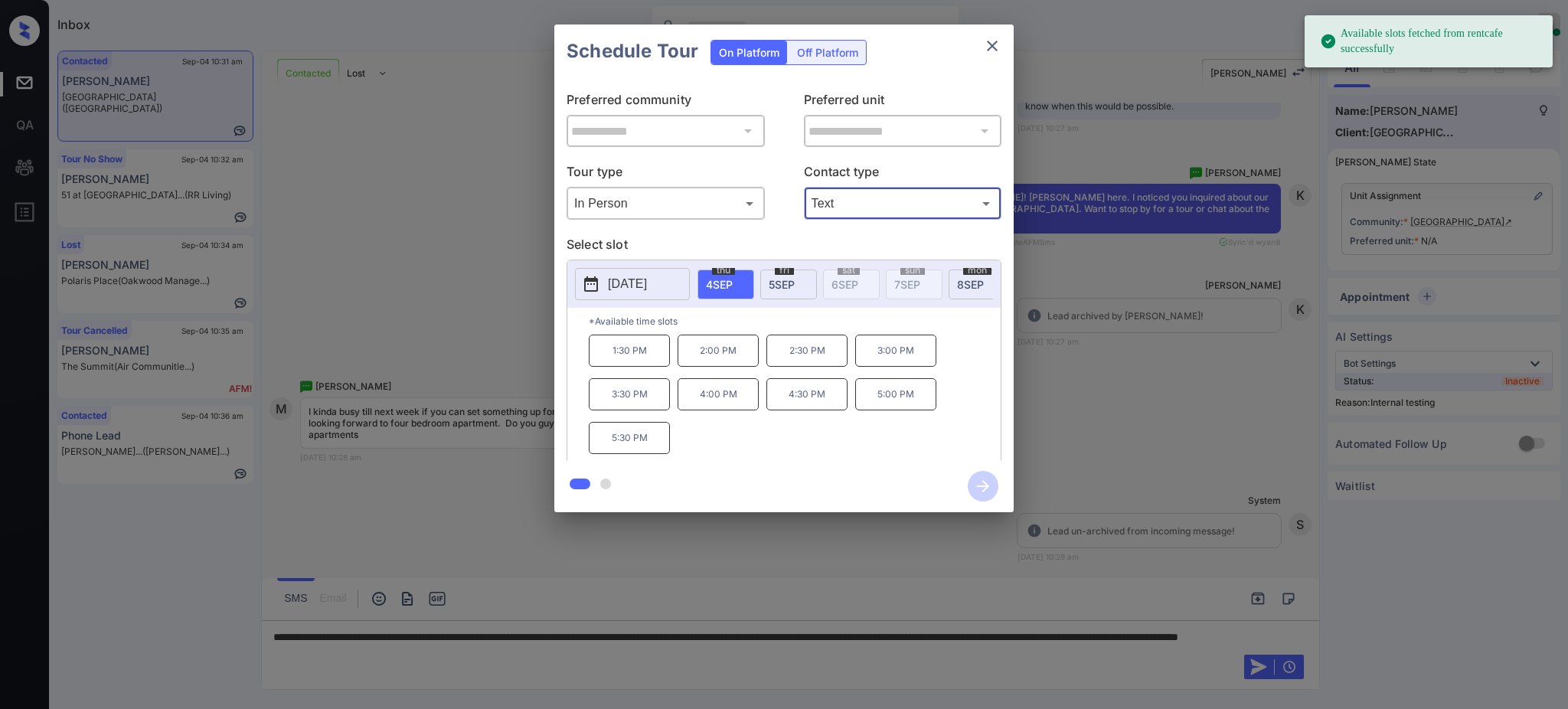
click at [683, 277] on button "2025-09-04" at bounding box center [632, 284] width 115 height 32
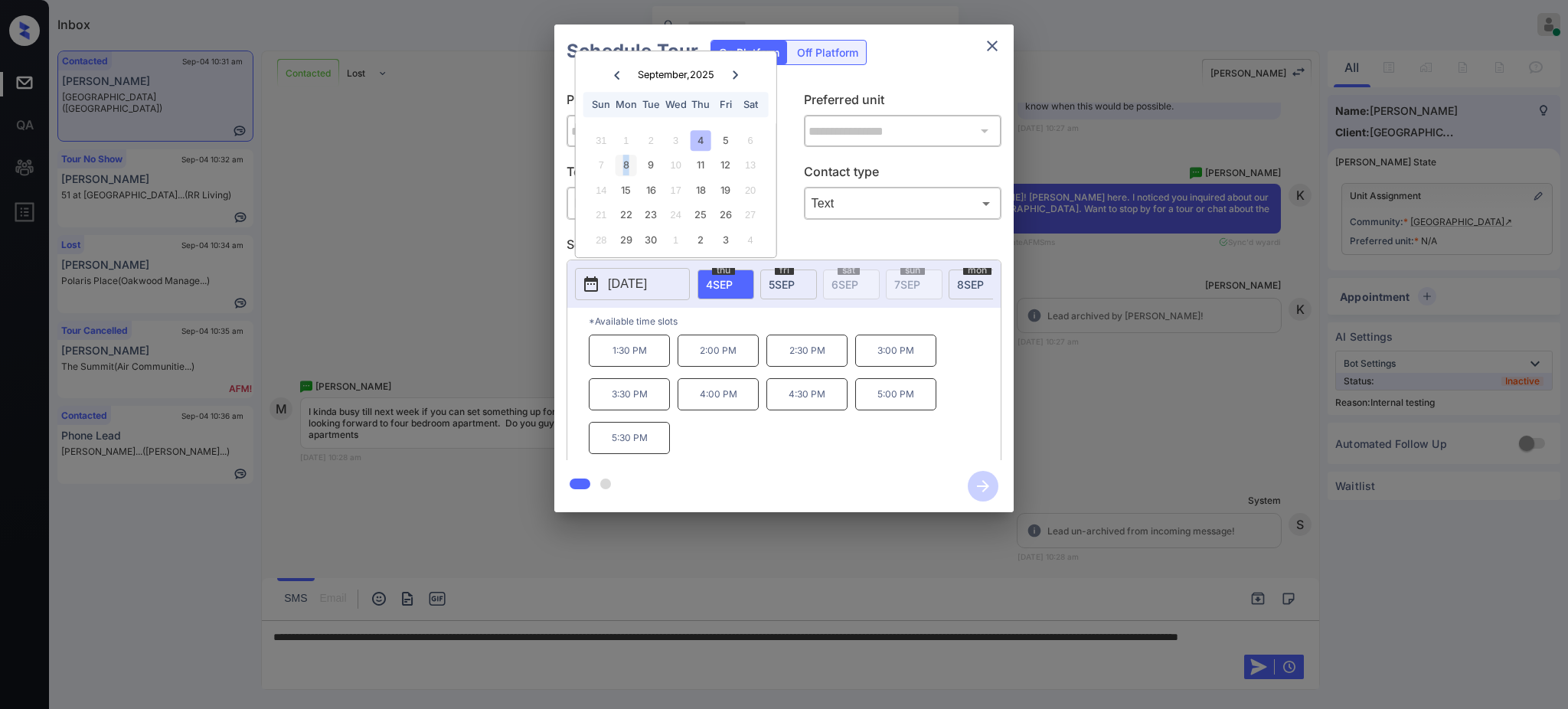
click at [626, 163] on div "8" at bounding box center [626, 165] width 21 height 21
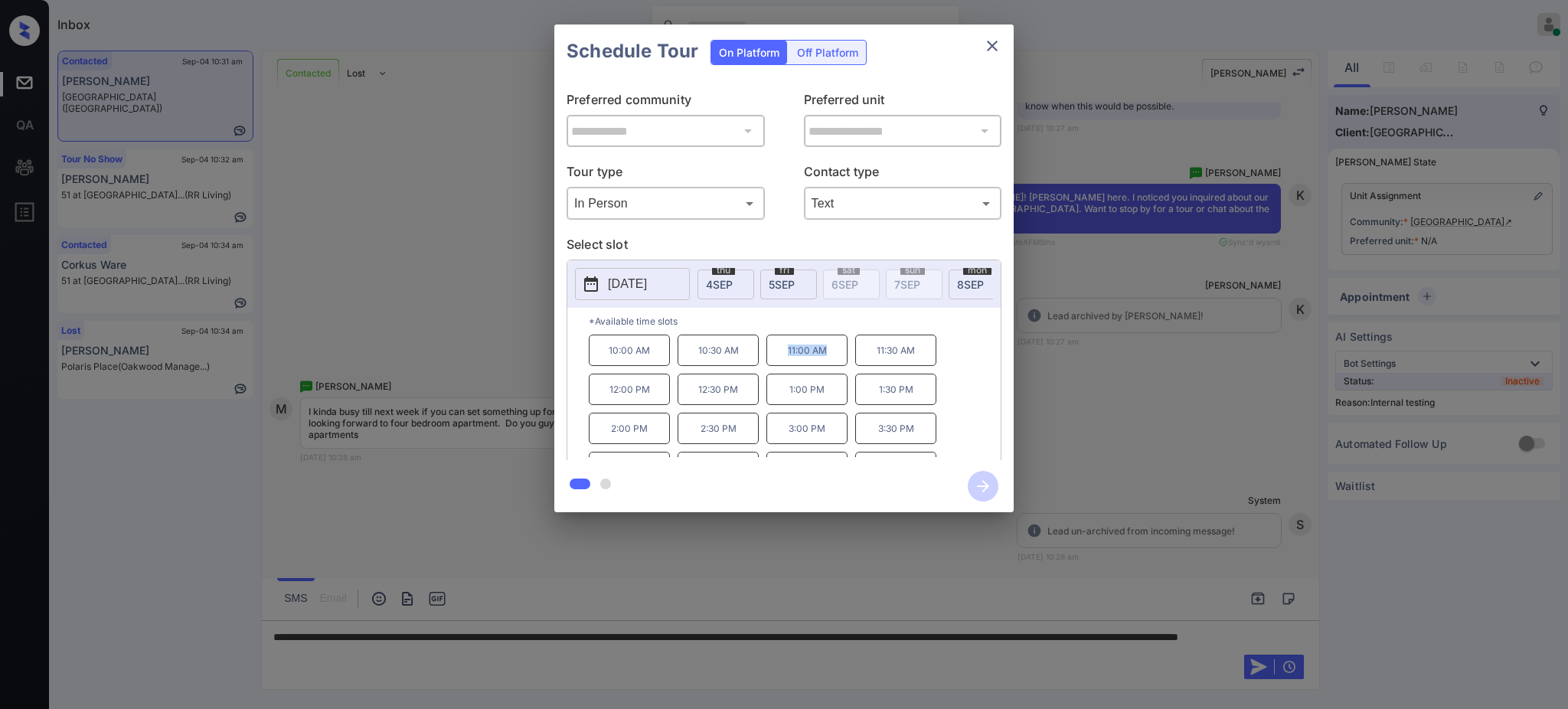
drag, startPoint x: 780, startPoint y: 365, endPoint x: 935, endPoint y: 254, distance: 190.6
click at [828, 362] on p "11:00 AM" at bounding box center [807, 350] width 81 height 31
copy p "11:00 AM"
drag, startPoint x: 780, startPoint y: 404, endPoint x: 974, endPoint y: 179, distance: 297.1
click at [842, 404] on p "1:00 PM" at bounding box center [807, 389] width 81 height 31
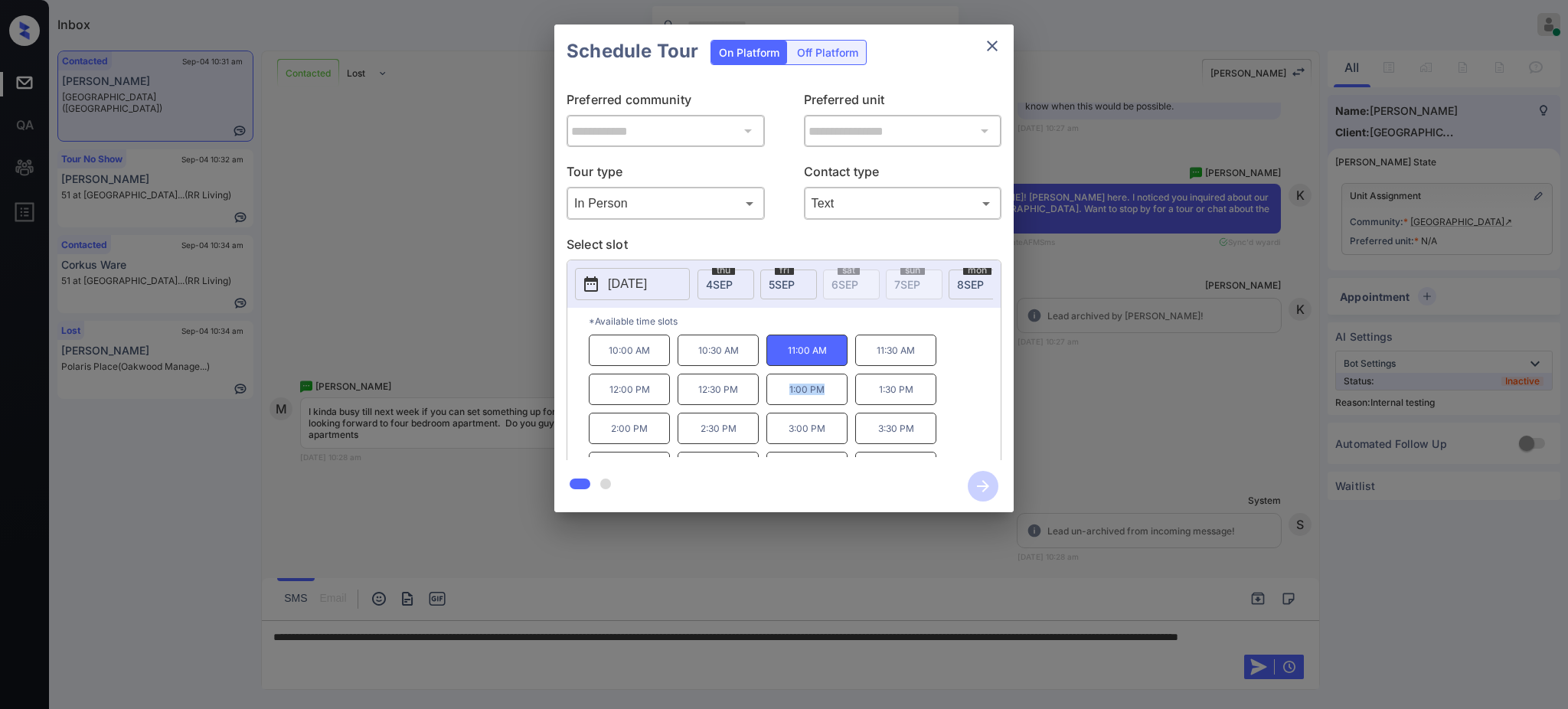
copy p "1:00 PM"
click at [987, 44] on icon "close" at bounding box center [993, 46] width 18 height 18
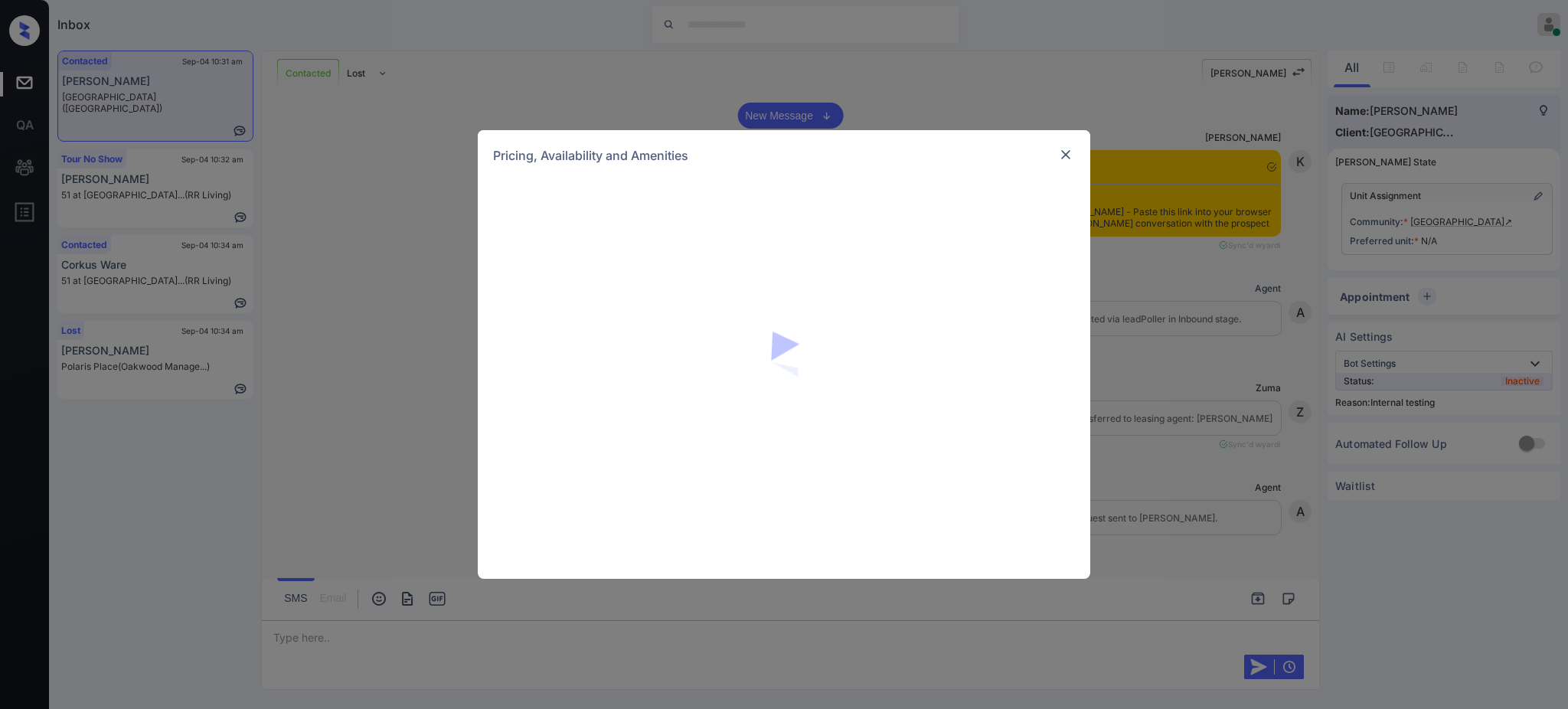
scroll to position [2711, 0]
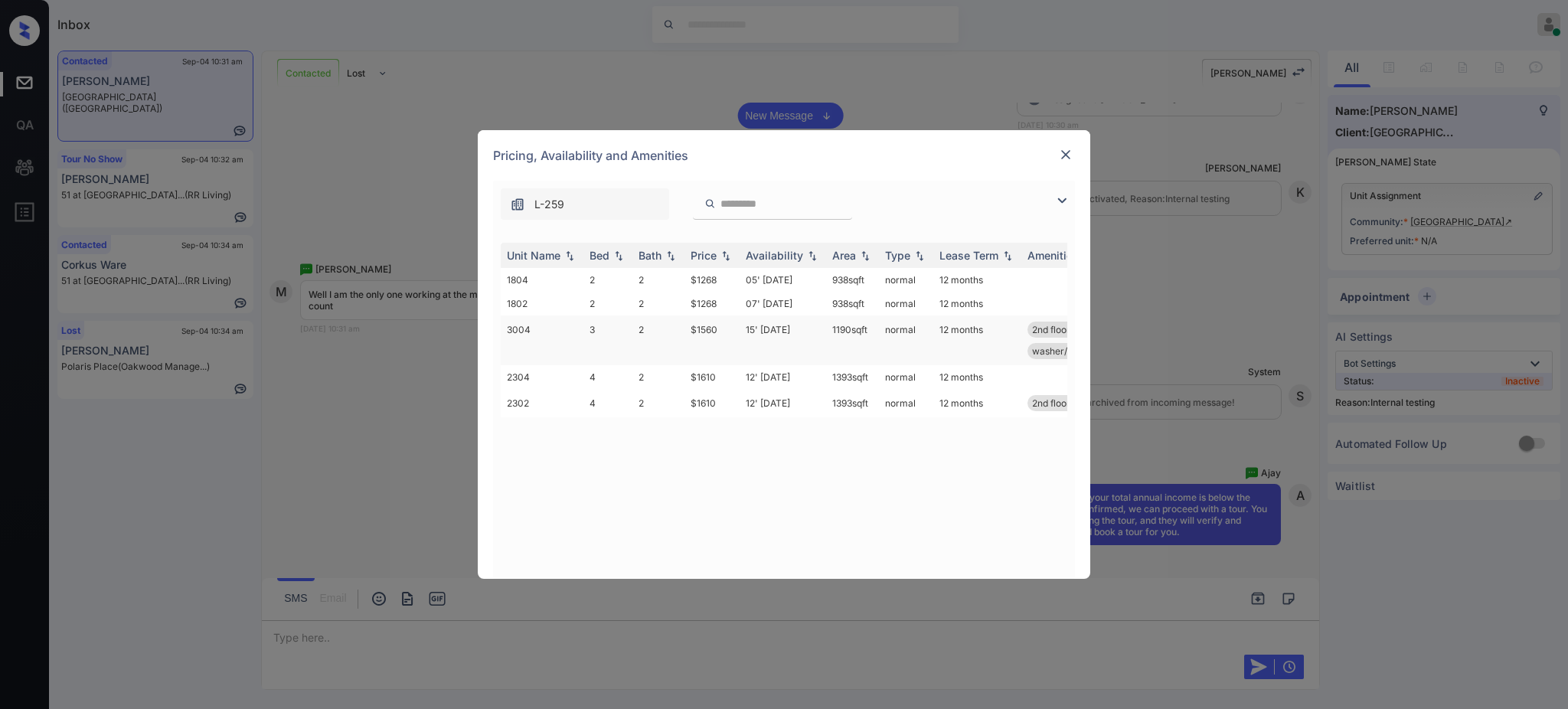
click at [769, 319] on td "15' [DATE]" at bounding box center [782, 340] width 87 height 50
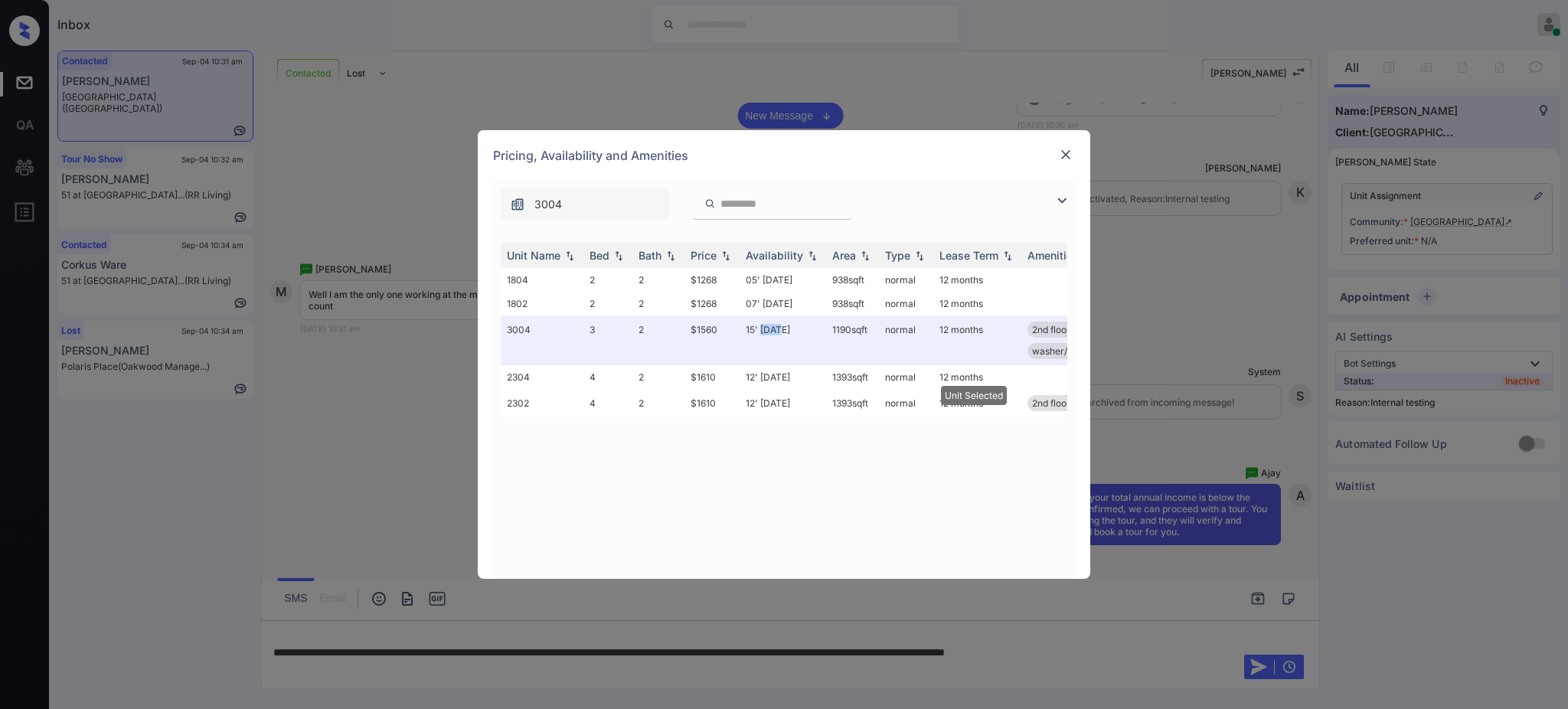
click at [1063, 147] on img at bounding box center [1065, 155] width 15 height 15
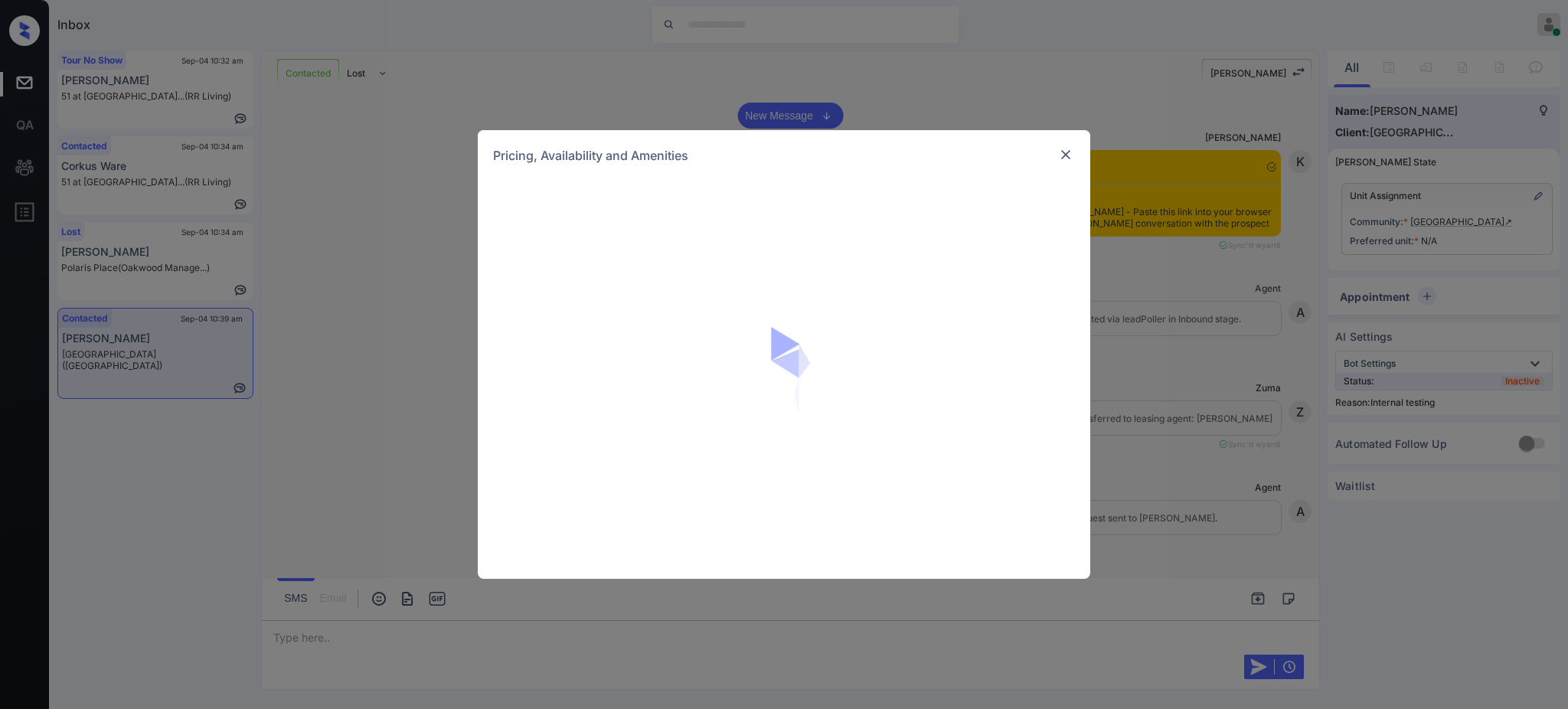
scroll to position [3031, 0]
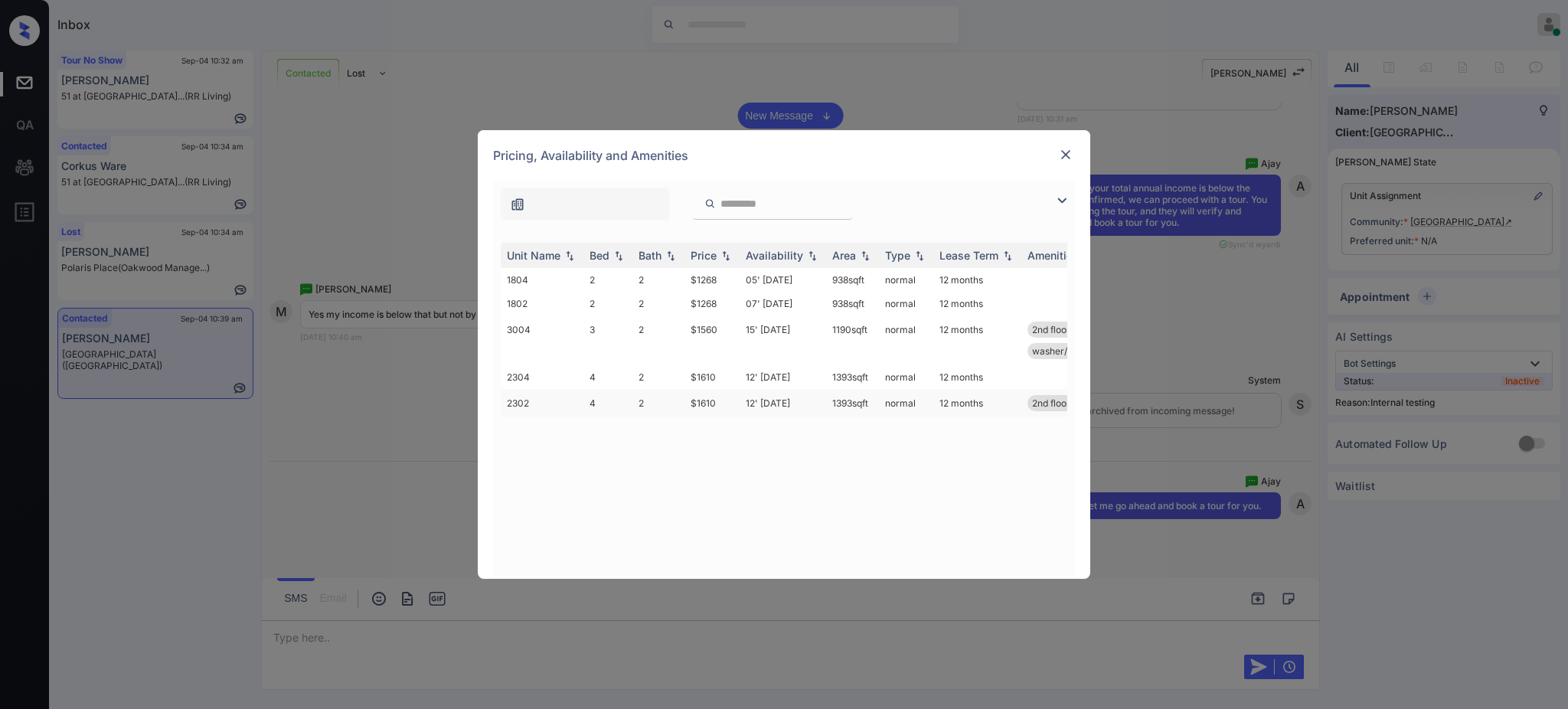
click at [769, 398] on td "12' [DATE]" at bounding box center [782, 403] width 87 height 28
drag, startPoint x: 769, startPoint y: 398, endPoint x: 810, endPoint y: 380, distance: 44.8
click at [770, 398] on td "12' [DATE]" at bounding box center [782, 403] width 87 height 28
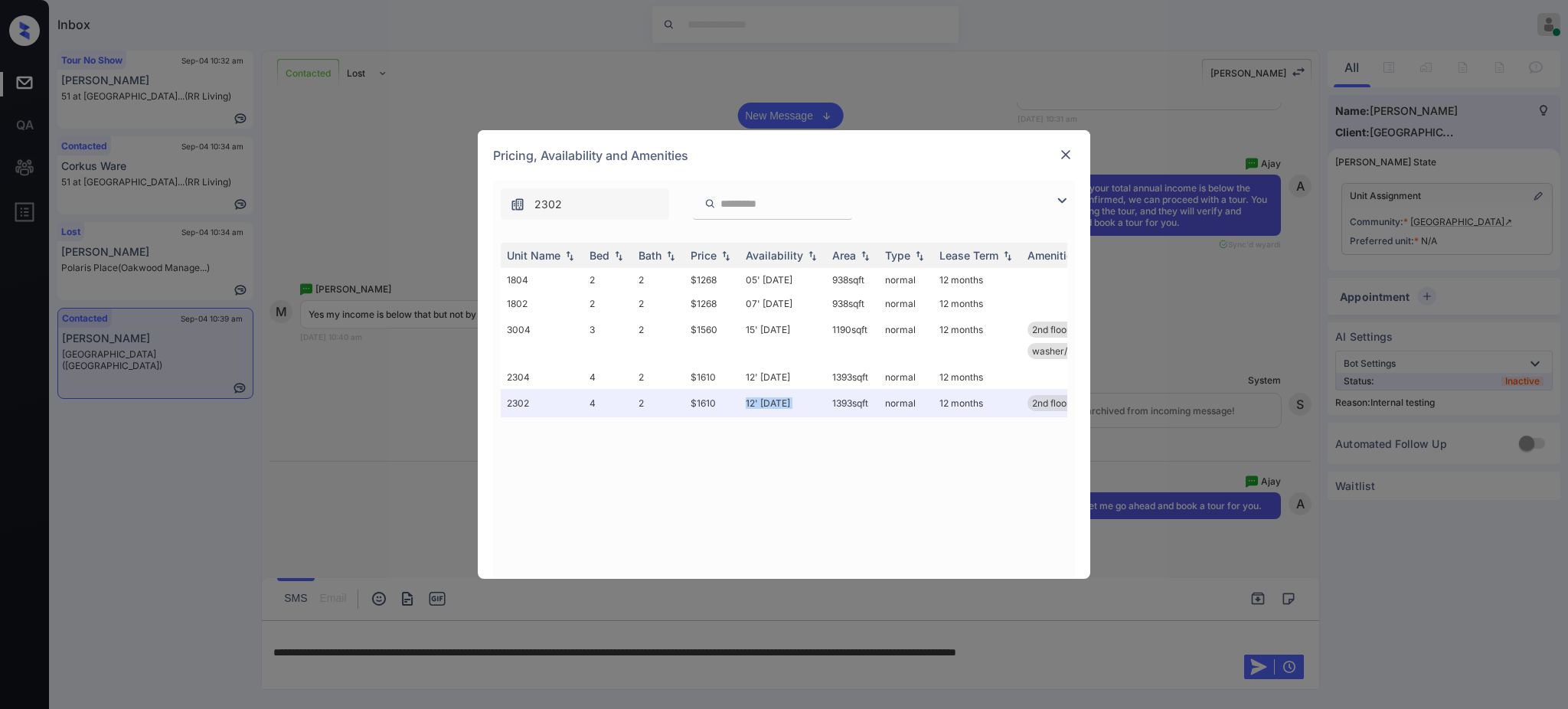
click at [1060, 156] on img at bounding box center [1065, 155] width 15 height 15
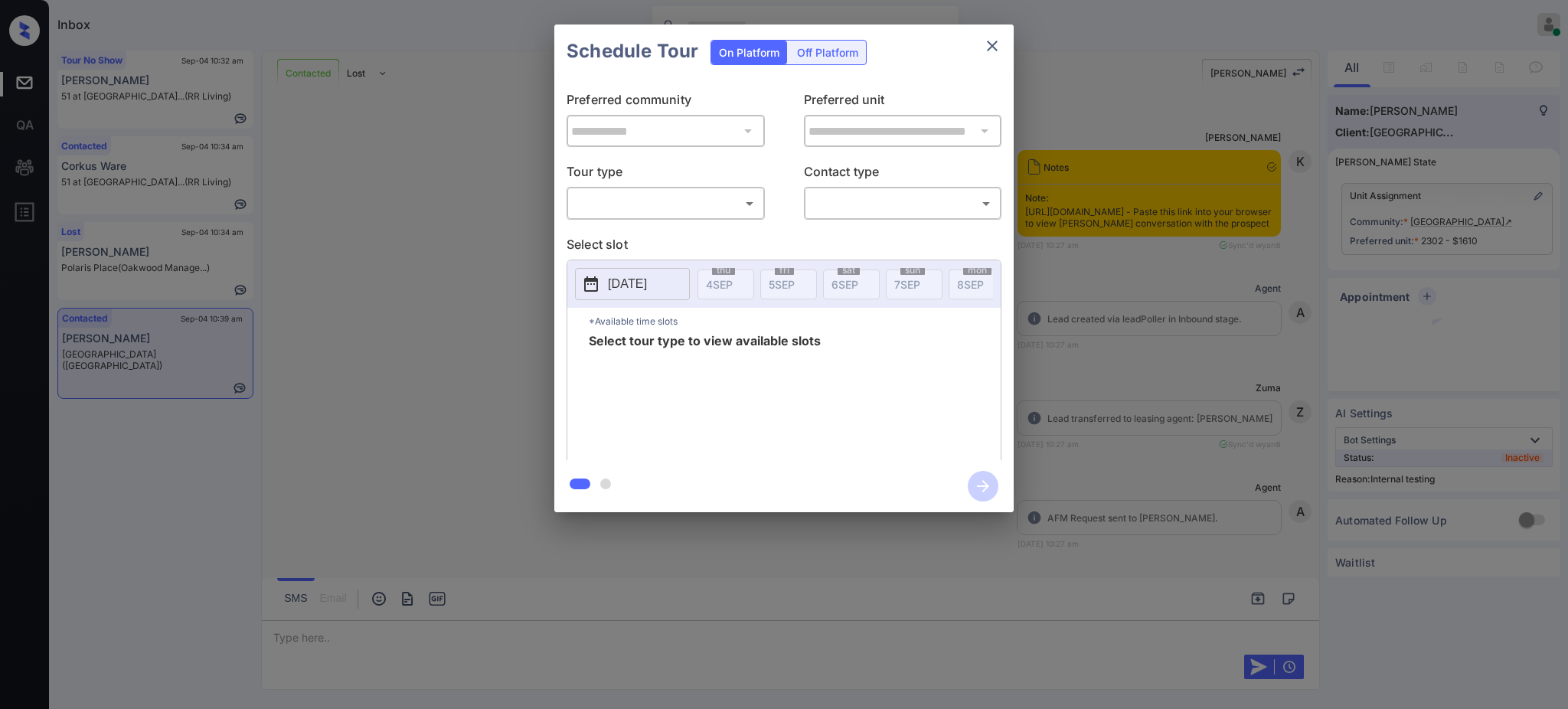
click at [657, 196] on body "Inbox [PERSON_NAME] Online Set yourself offline Set yourself on break Profile S…" at bounding box center [784, 354] width 1568 height 709
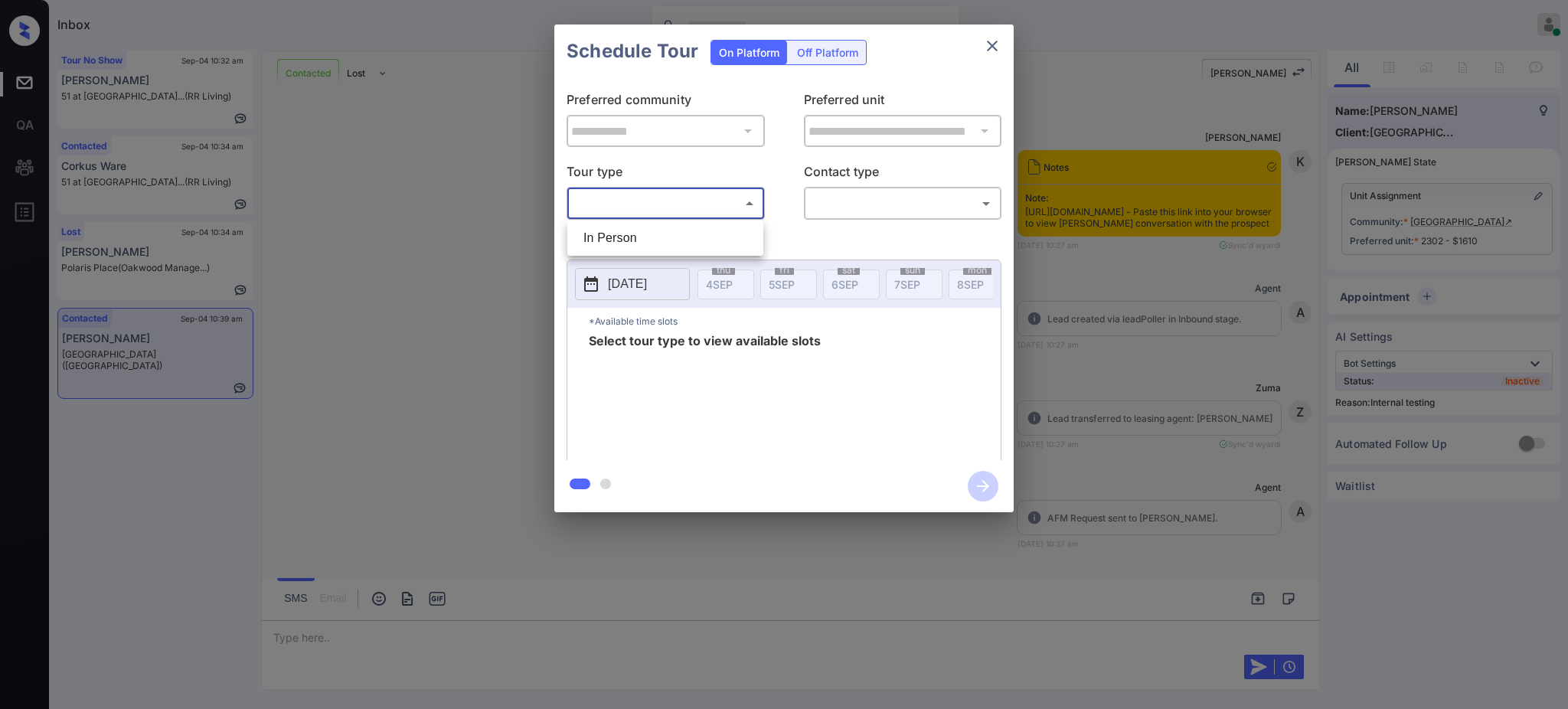
scroll to position [3122, 0]
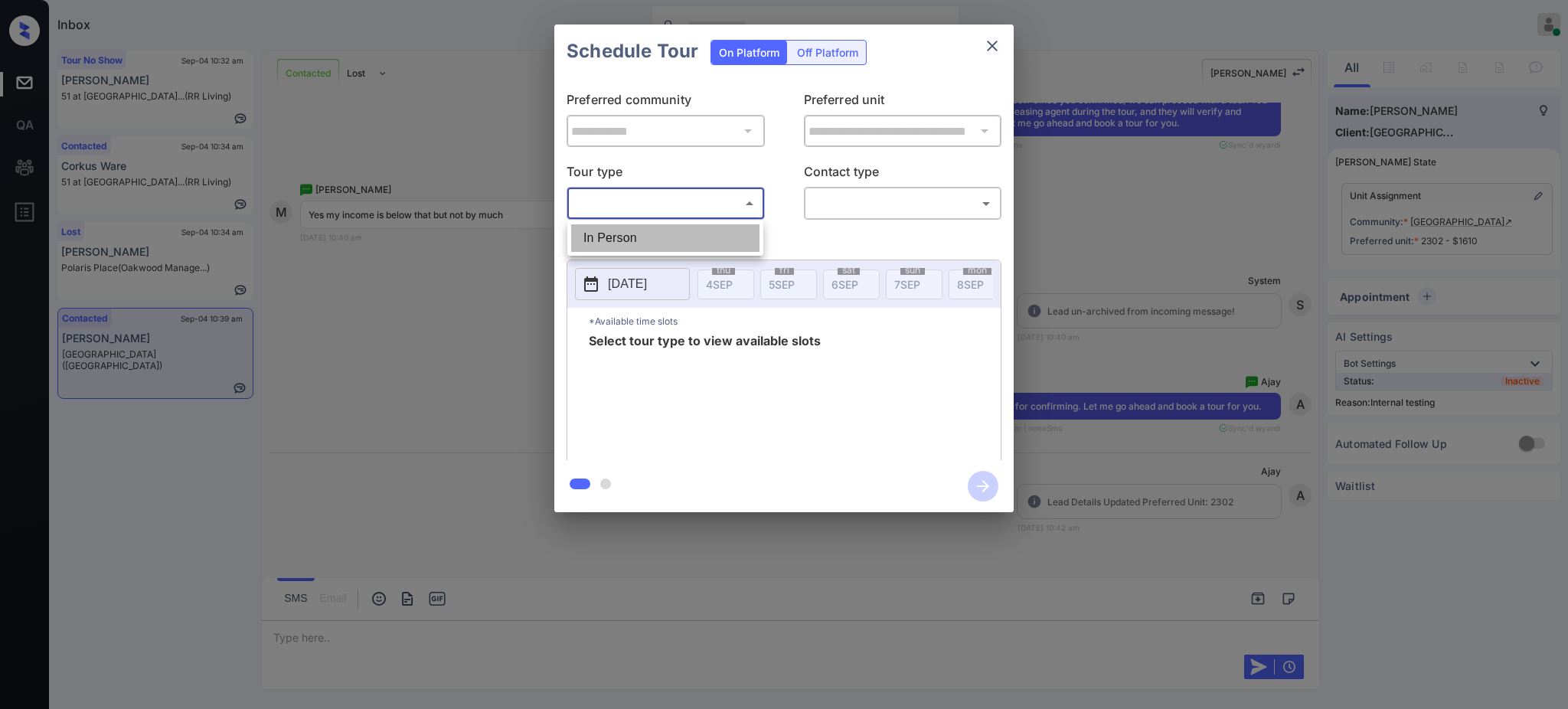
click at [602, 239] on li "In Person" at bounding box center [666, 238] width 189 height 27
type input "********"
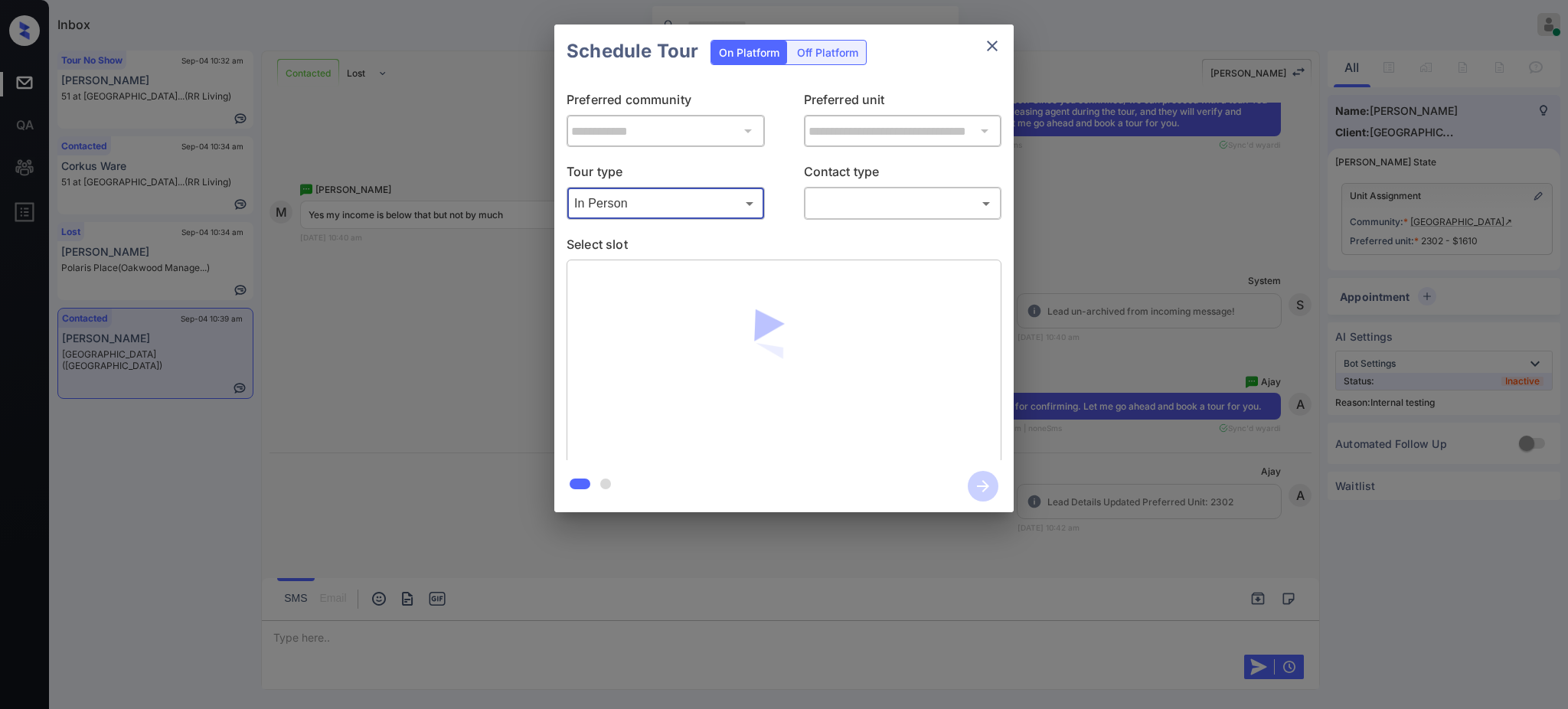
click at [848, 190] on div "​ ​" at bounding box center [903, 204] width 199 height 33
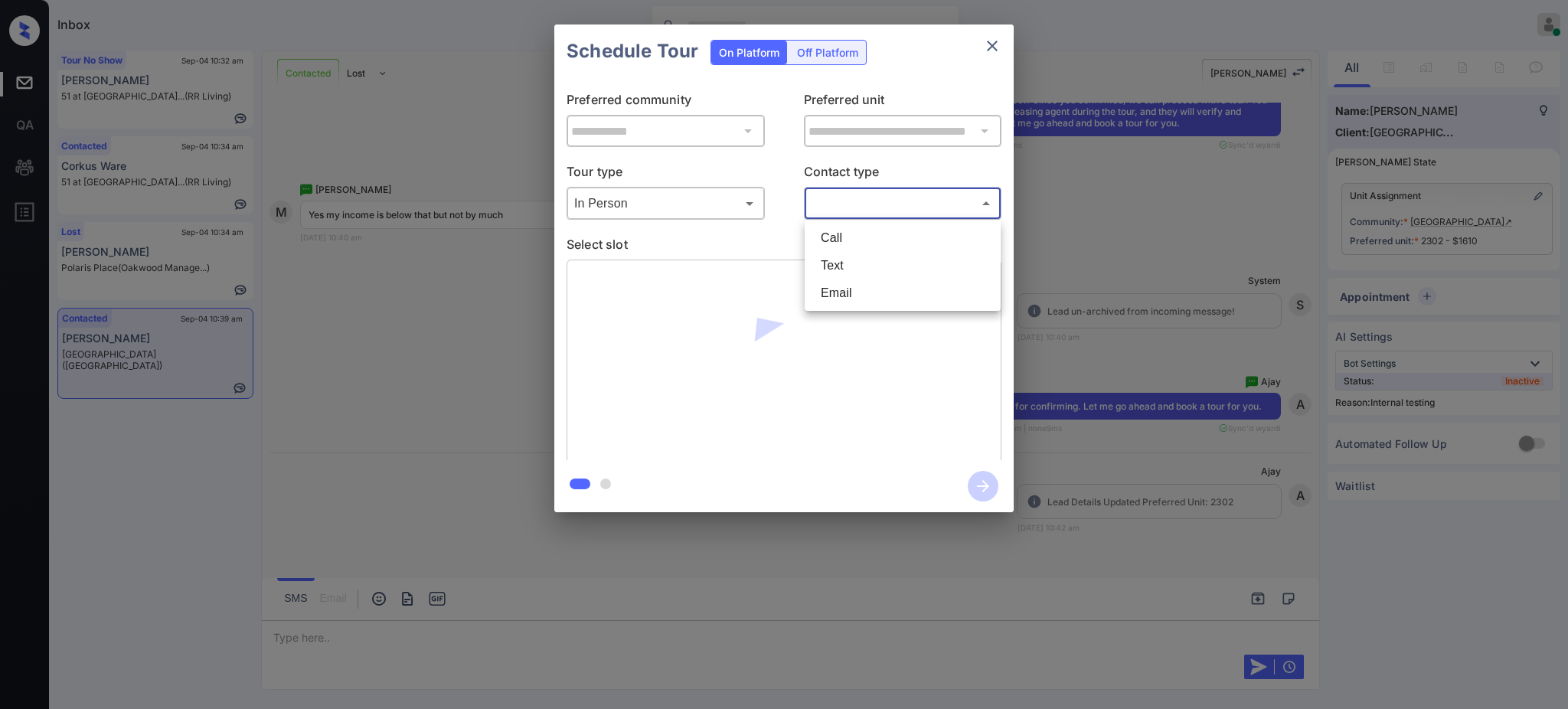
click at [844, 205] on body "Inbox Ajay Kumar Online Set yourself offline Set yourself on break Profile Swit…" at bounding box center [784, 354] width 1568 height 709
click at [830, 263] on li "Text" at bounding box center [903, 265] width 189 height 27
type input "****"
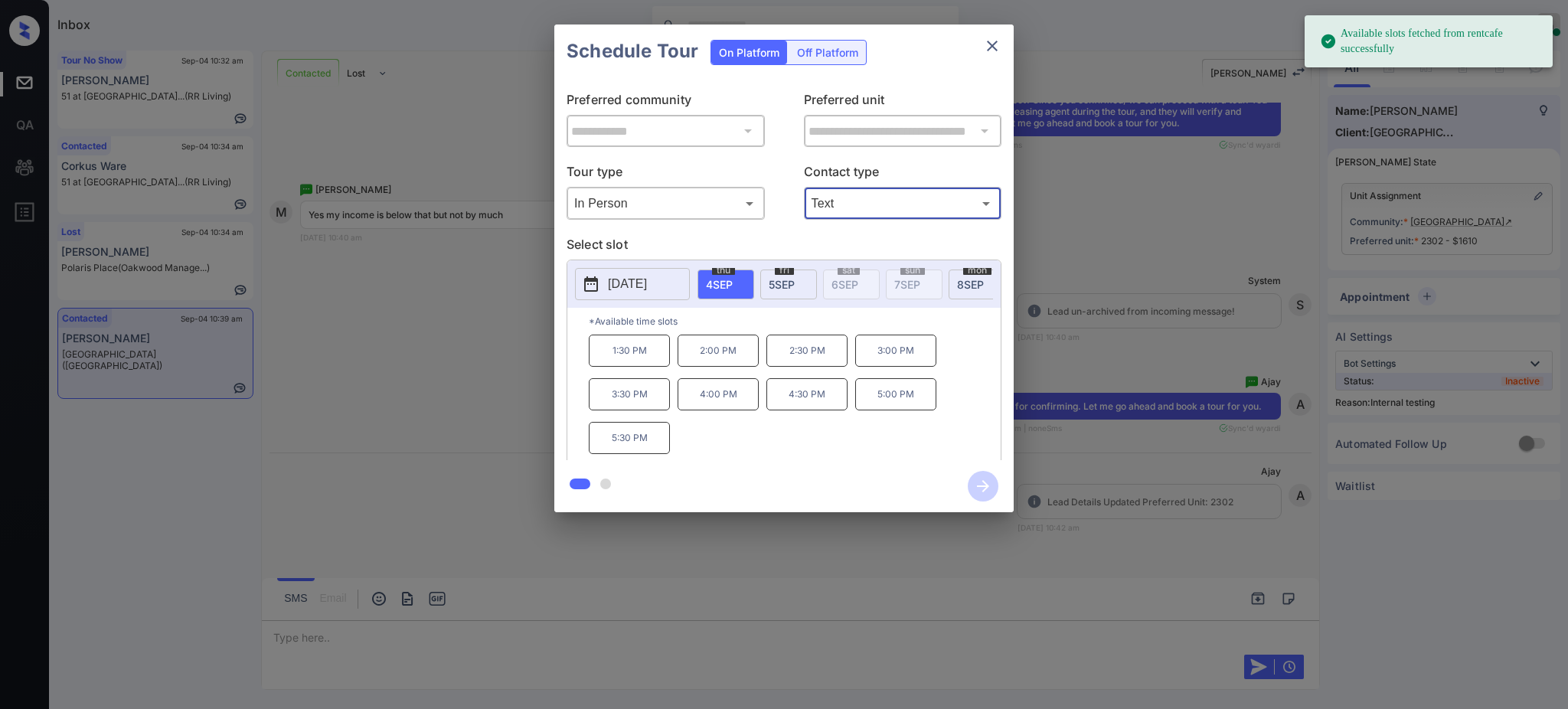
click at [968, 278] on span "8 SEP" at bounding box center [970, 285] width 26 height 13
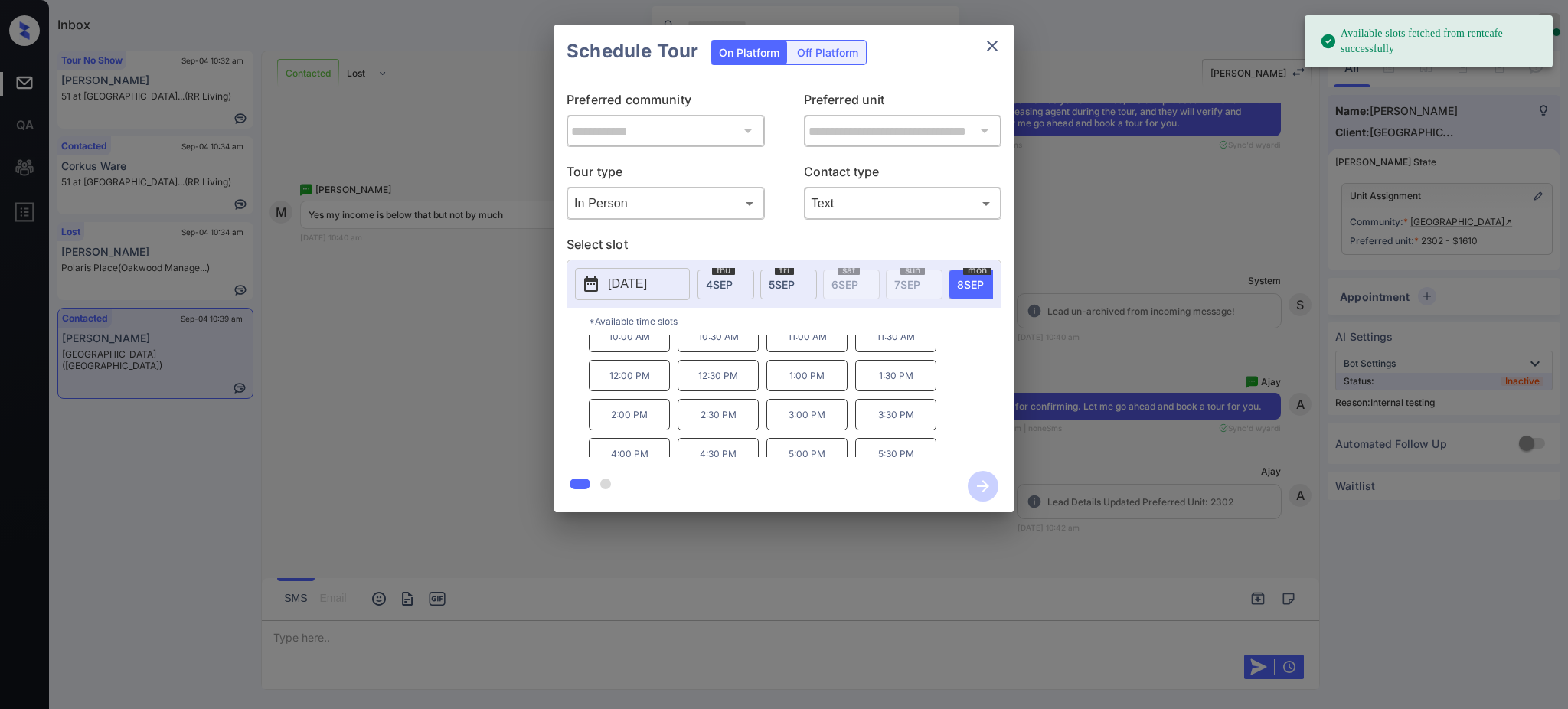
scroll to position [26, 0]
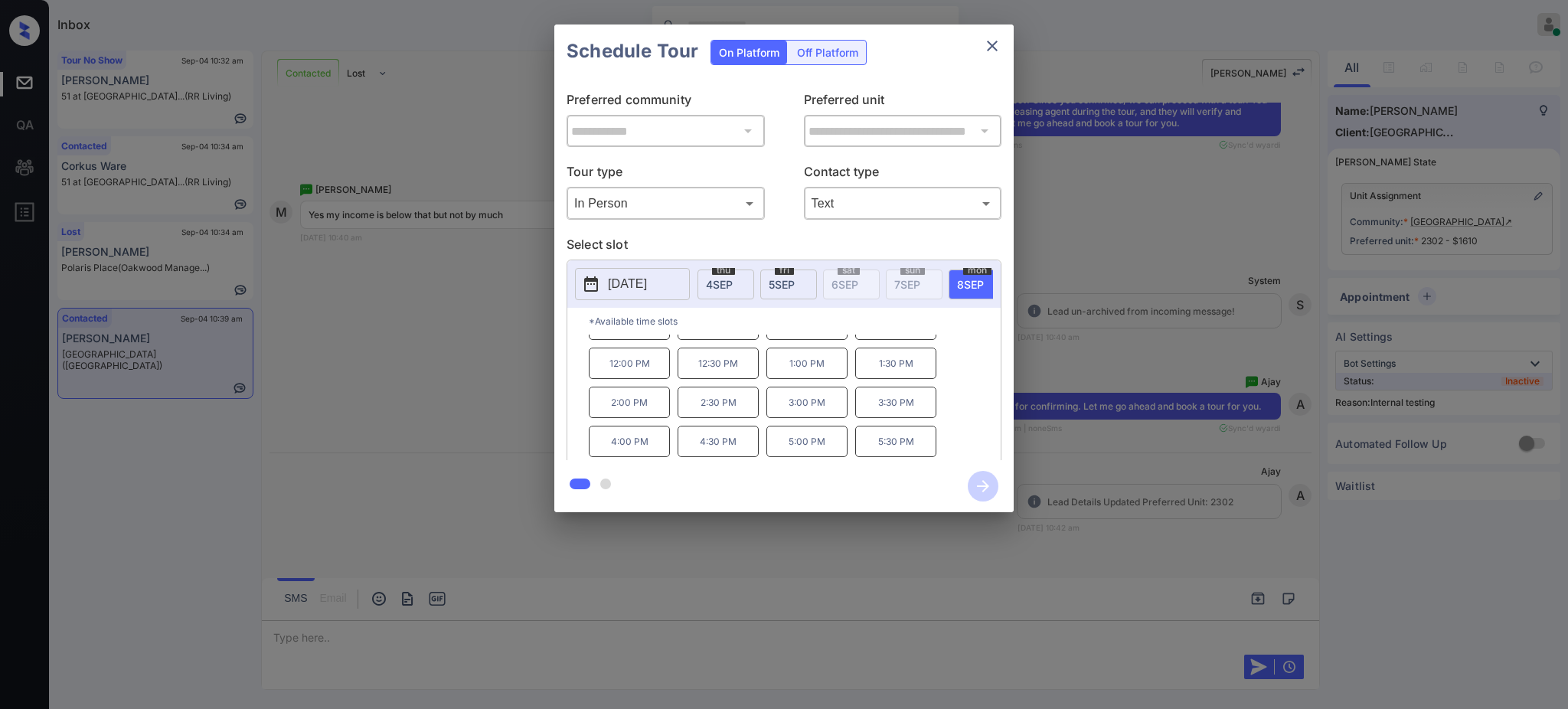
click at [801, 454] on p "5:00 PM" at bounding box center [807, 441] width 81 height 31
click at [986, 485] on icon "button" at bounding box center [983, 486] width 12 height 12
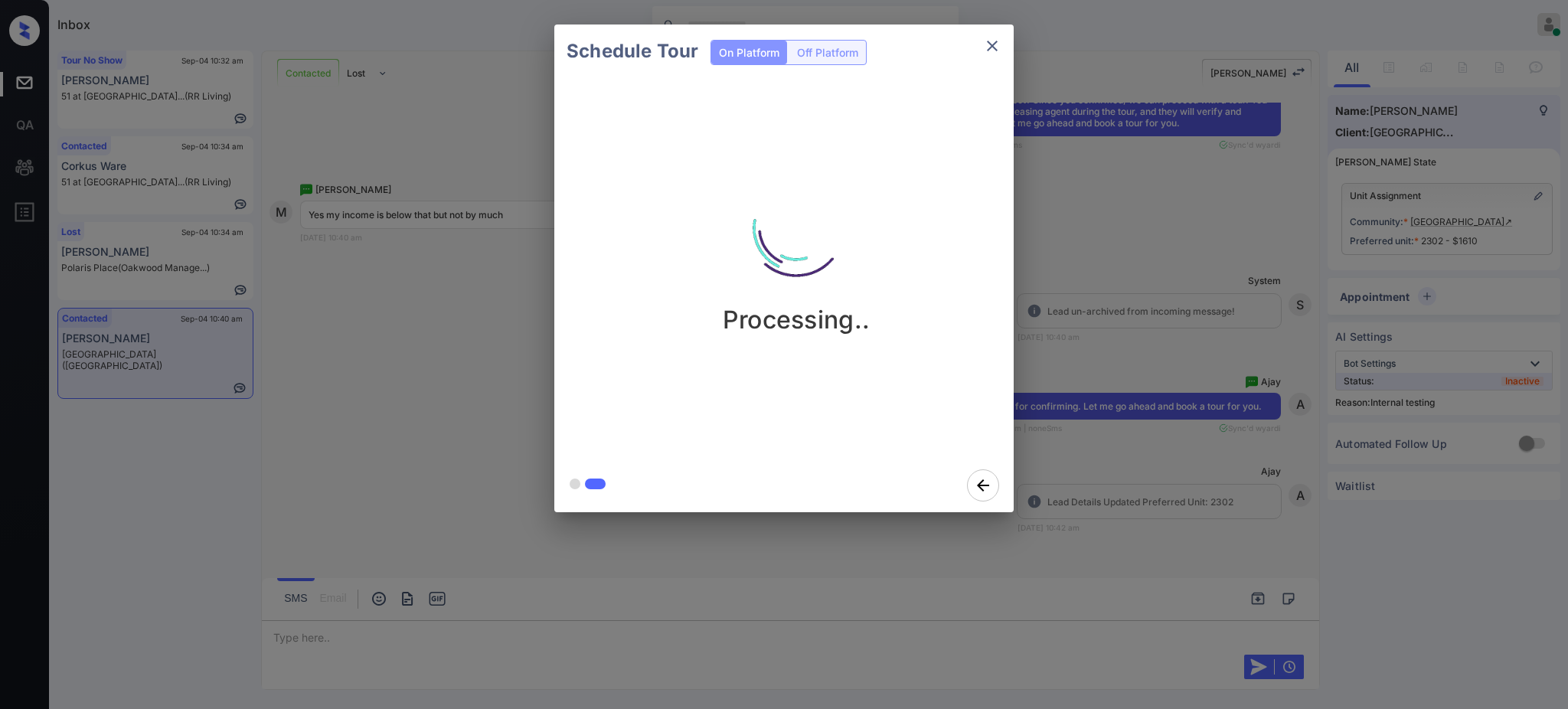
click at [1107, 436] on div "Schedule Tour On Platform Off Platform Processing.." at bounding box center [784, 268] width 1568 height 537
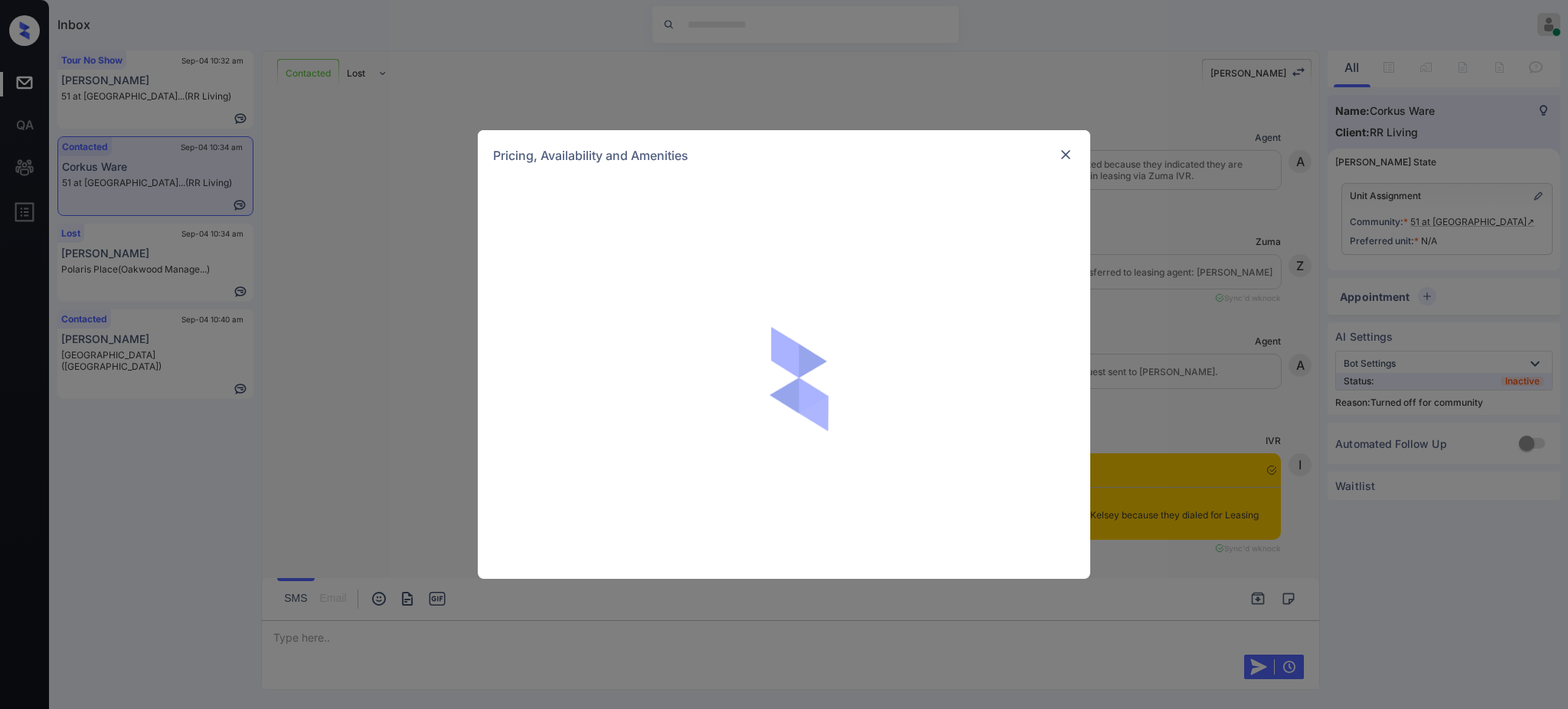
scroll to position [2047, 0]
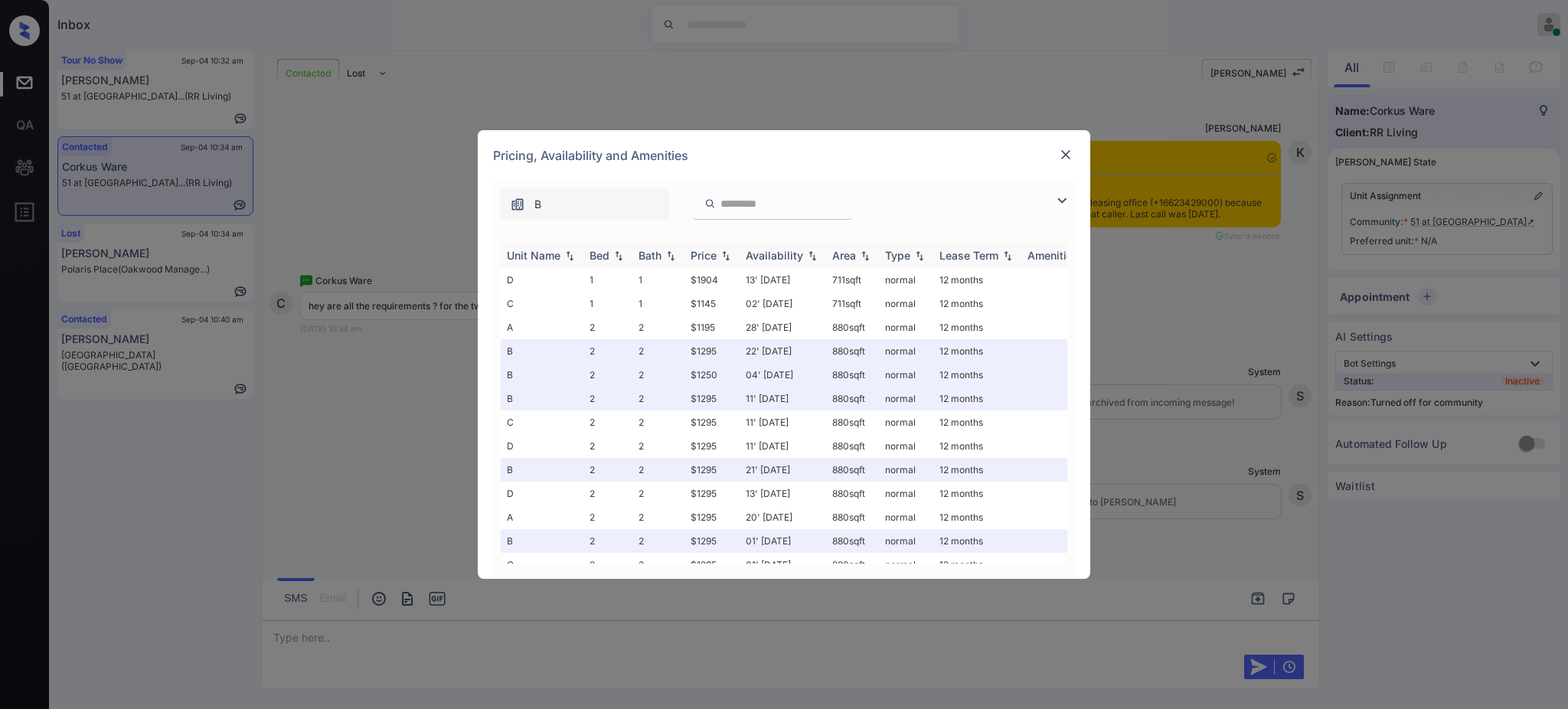
click at [607, 259] on div "Bed" at bounding box center [599, 256] width 20 height 13
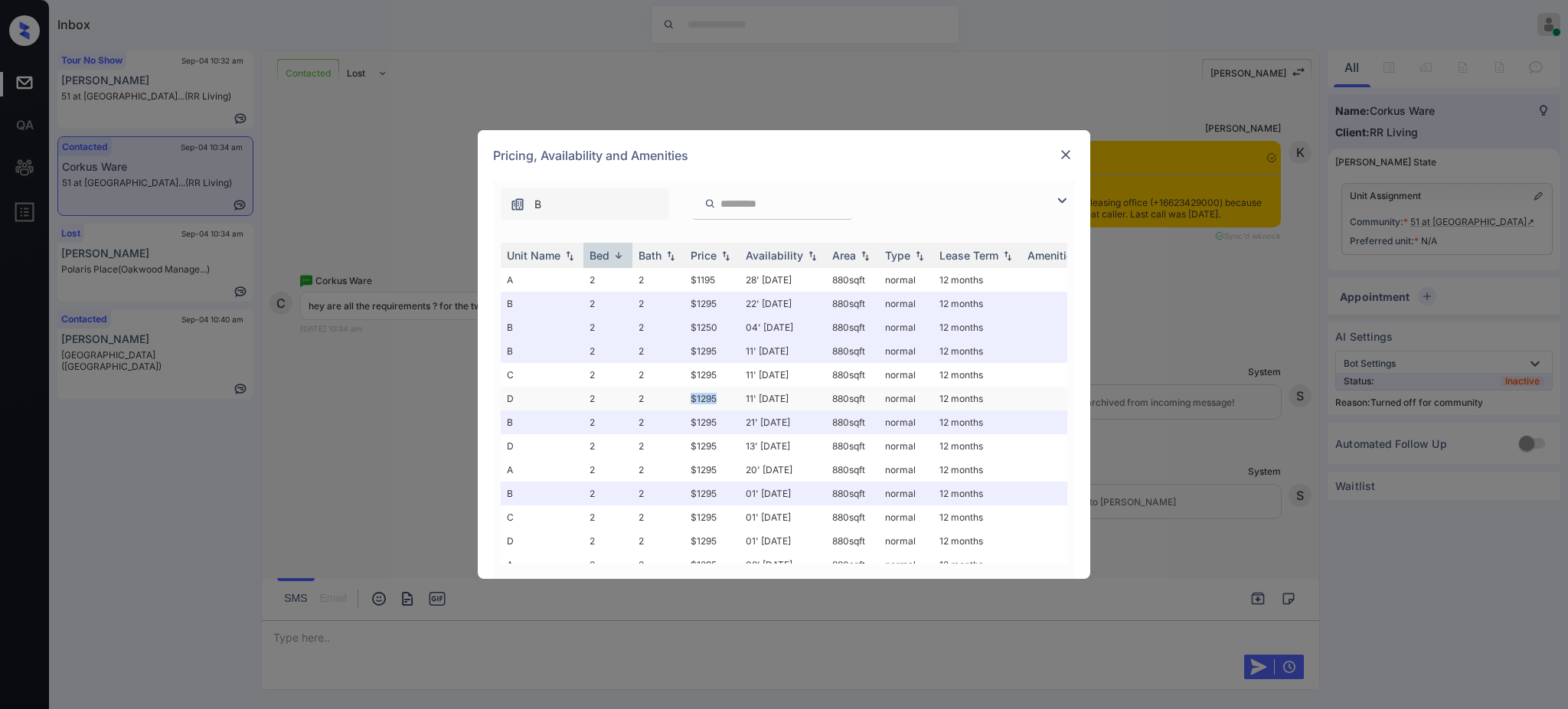
drag, startPoint x: 687, startPoint y: 399, endPoint x: 735, endPoint y: 403, distance: 48.2
click at [727, 401] on td "$1295" at bounding box center [712, 398] width 55 height 24
copy td "$1295"
drag, startPoint x: 675, startPoint y: 328, endPoint x: 728, endPoint y: 326, distance: 53.0
click at [723, 326] on tr "B 2 2 $1250 04' [DATE] 880 sqft normal 12 months" at bounding box center [901, 327] width 801 height 24
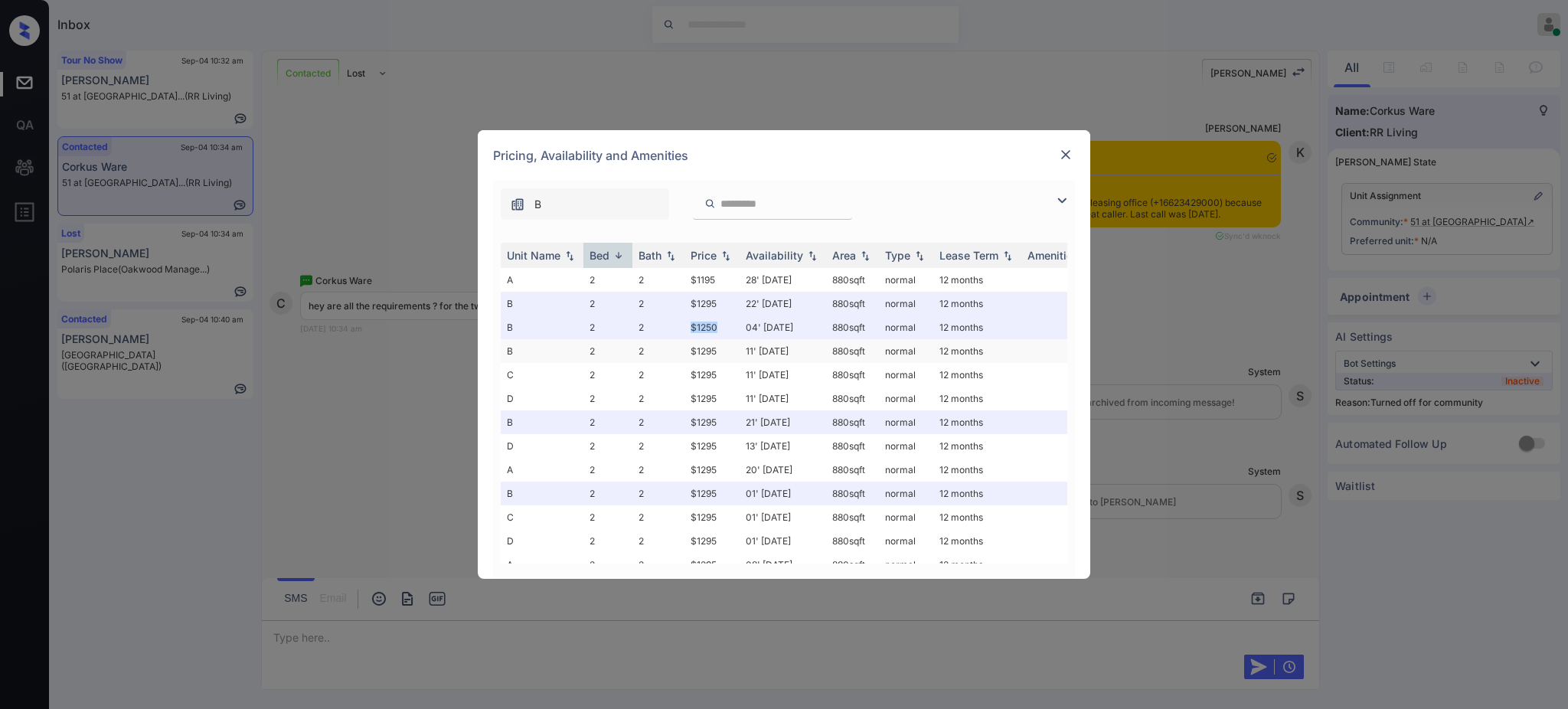
copy tr "$1250"
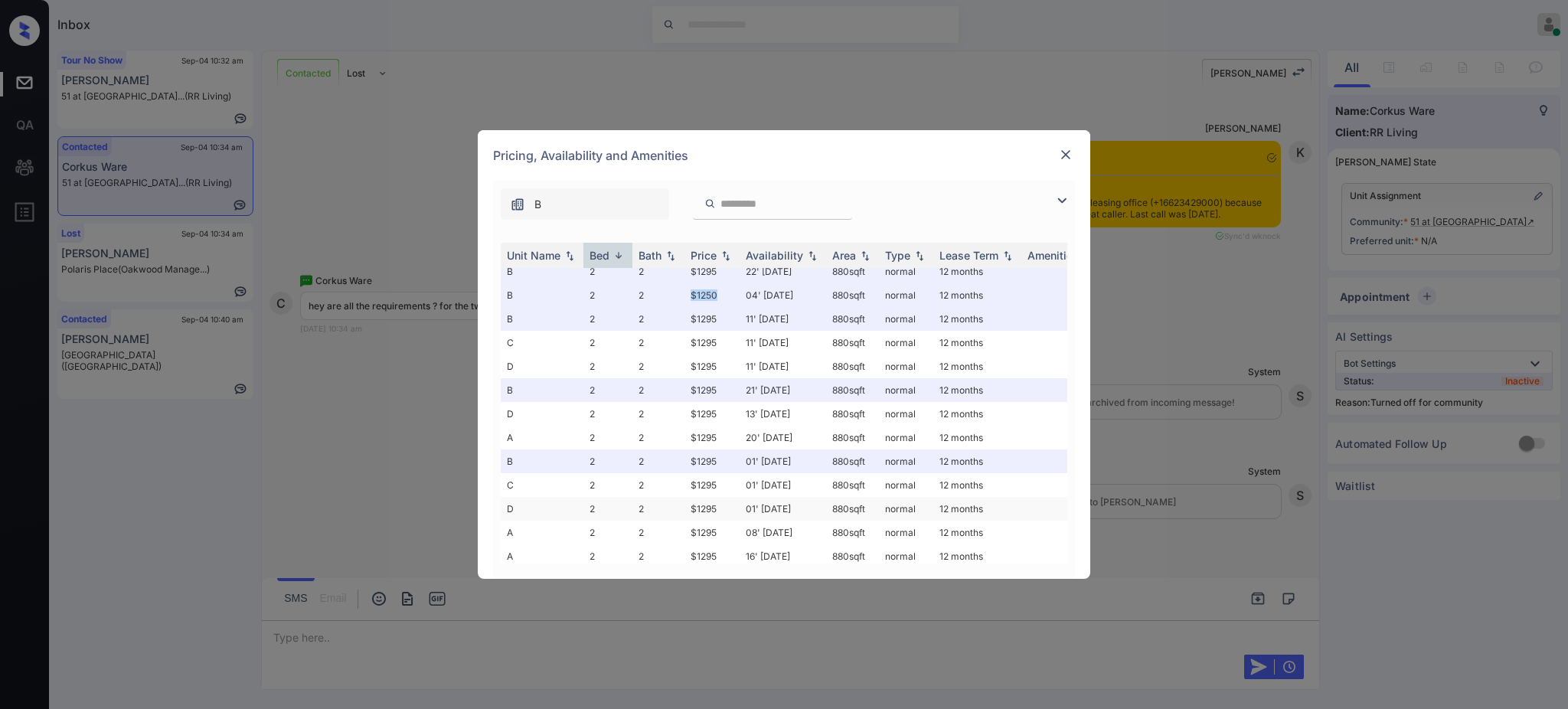
scroll to position [0, 0]
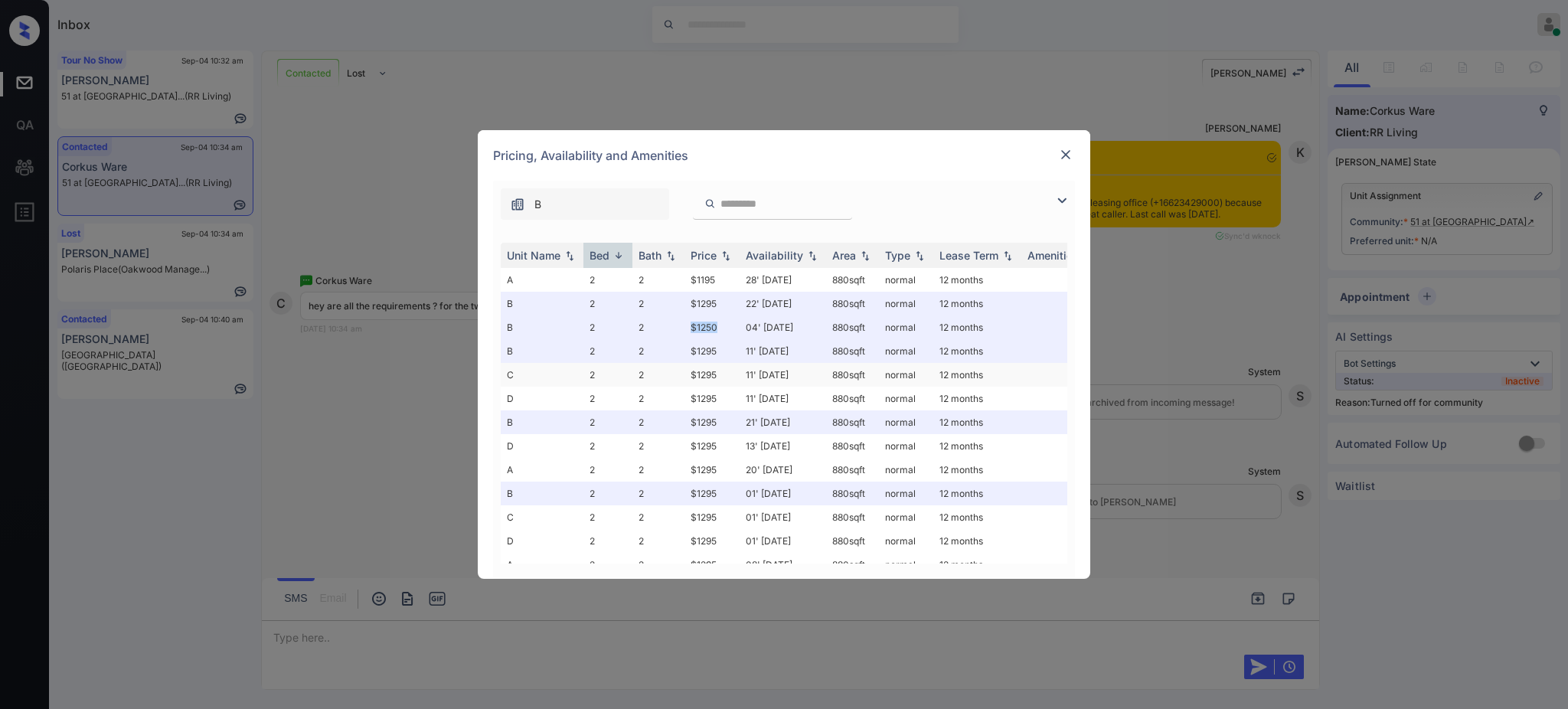
copy tr "$1250"
drag, startPoint x: 672, startPoint y: 278, endPoint x: 729, endPoint y: 281, distance: 57.1
click at [729, 281] on tr "A 2 2 $1195 28' [DATE] 880 sqft normal 12 months" at bounding box center [901, 280] width 801 height 24
copy tr "$1195"
click at [1056, 155] on div at bounding box center [1065, 155] width 18 height 18
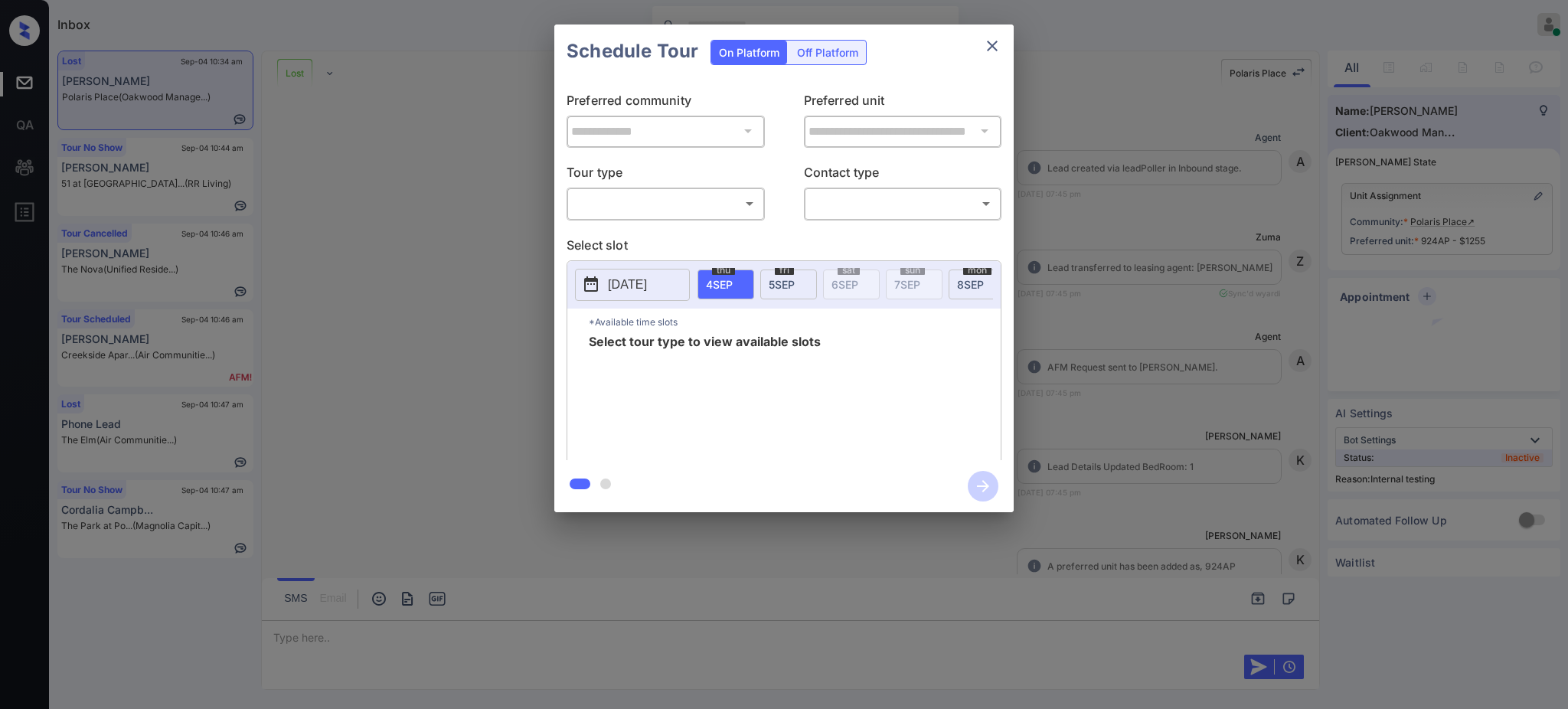
click at [718, 205] on body "Inbox [PERSON_NAME] Online Set yourself offline Set yourself on break Profile S…" at bounding box center [784, 354] width 1568 height 709
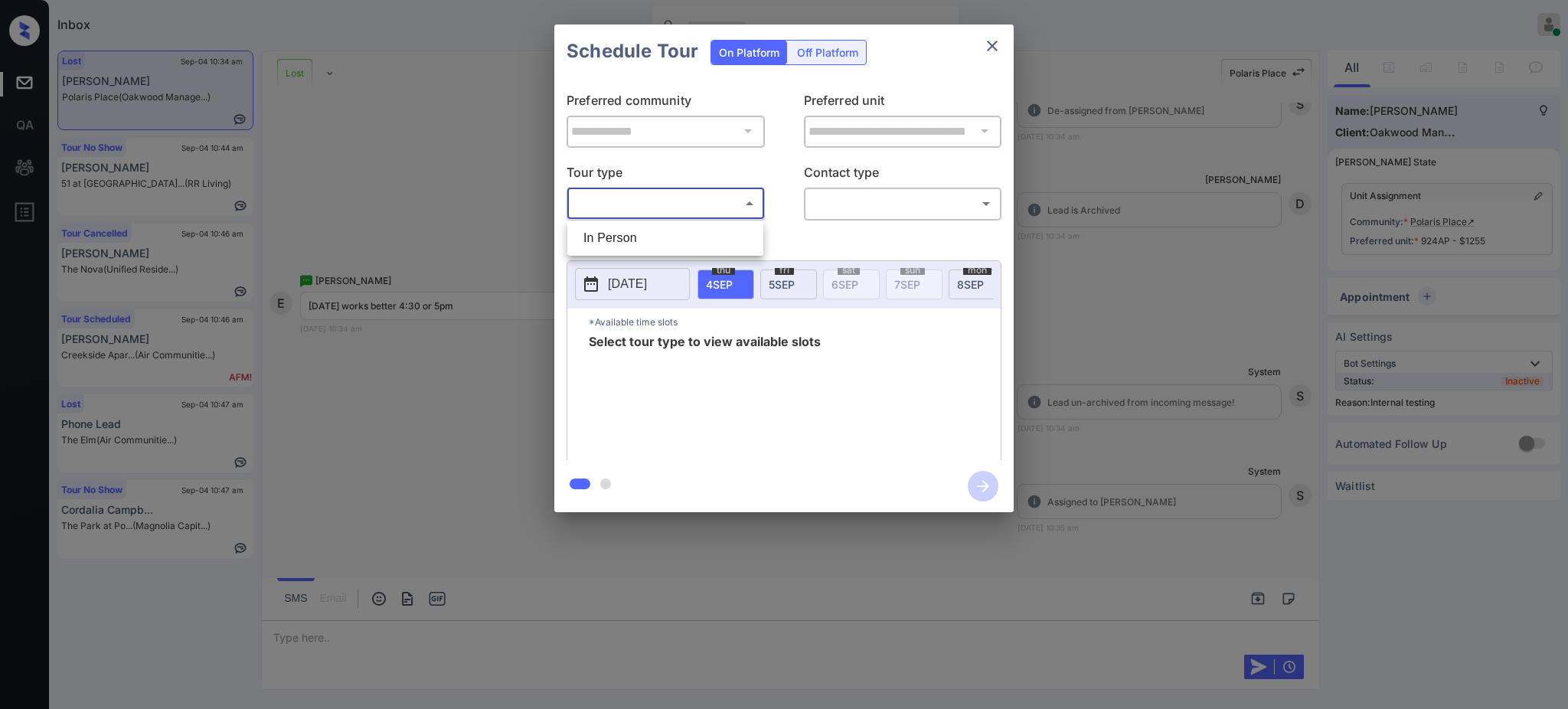
click at [691, 234] on li "In Person" at bounding box center [666, 238] width 189 height 27
type input "********"
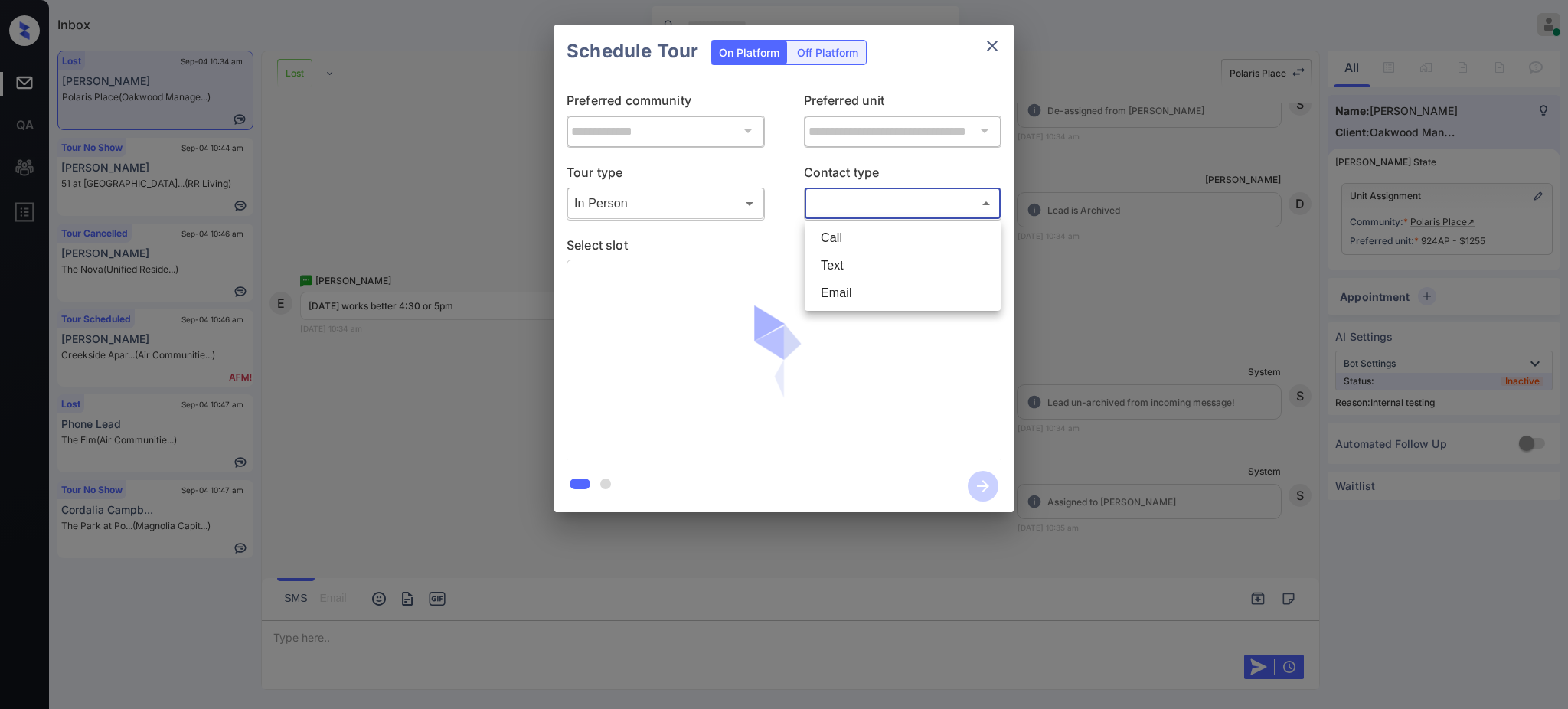
click at [855, 205] on body "Inbox [PERSON_NAME] Online Set yourself offline Set yourself on break Profile S…" at bounding box center [784, 354] width 1568 height 709
click at [861, 266] on li "Text" at bounding box center [903, 265] width 189 height 27
type input "****"
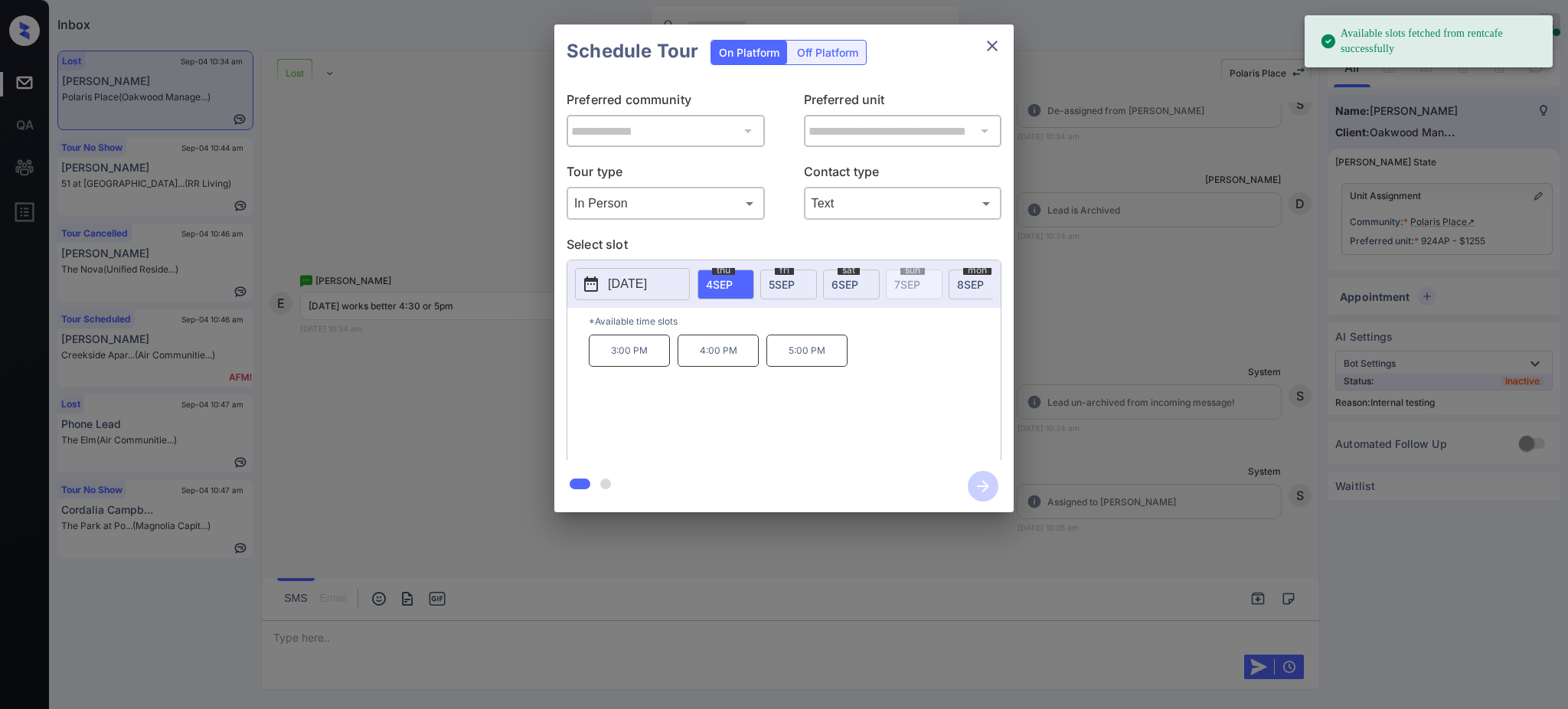
click at [776, 280] on span "[DATE]" at bounding box center [782, 285] width 26 height 13
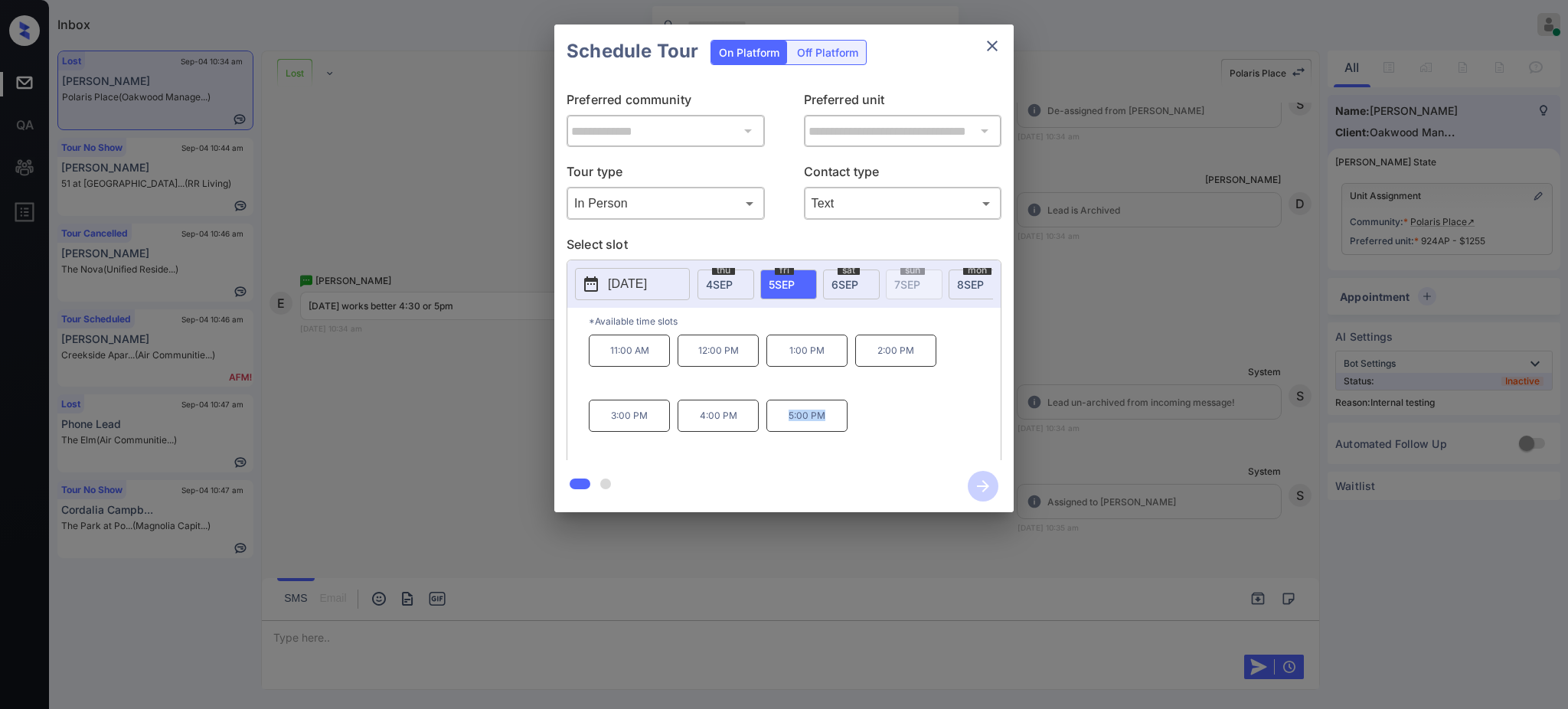
drag, startPoint x: 768, startPoint y: 428, endPoint x: 878, endPoint y: 423, distance: 110.1
click at [863, 424] on div "11:00 AM 12:00 PM 1:00 PM 2:00 PM 3:00 PM 4:00 PM 5:00 PM" at bounding box center [795, 396] width 412 height 123
click at [1093, 413] on div "**********" at bounding box center [784, 268] width 1568 height 537
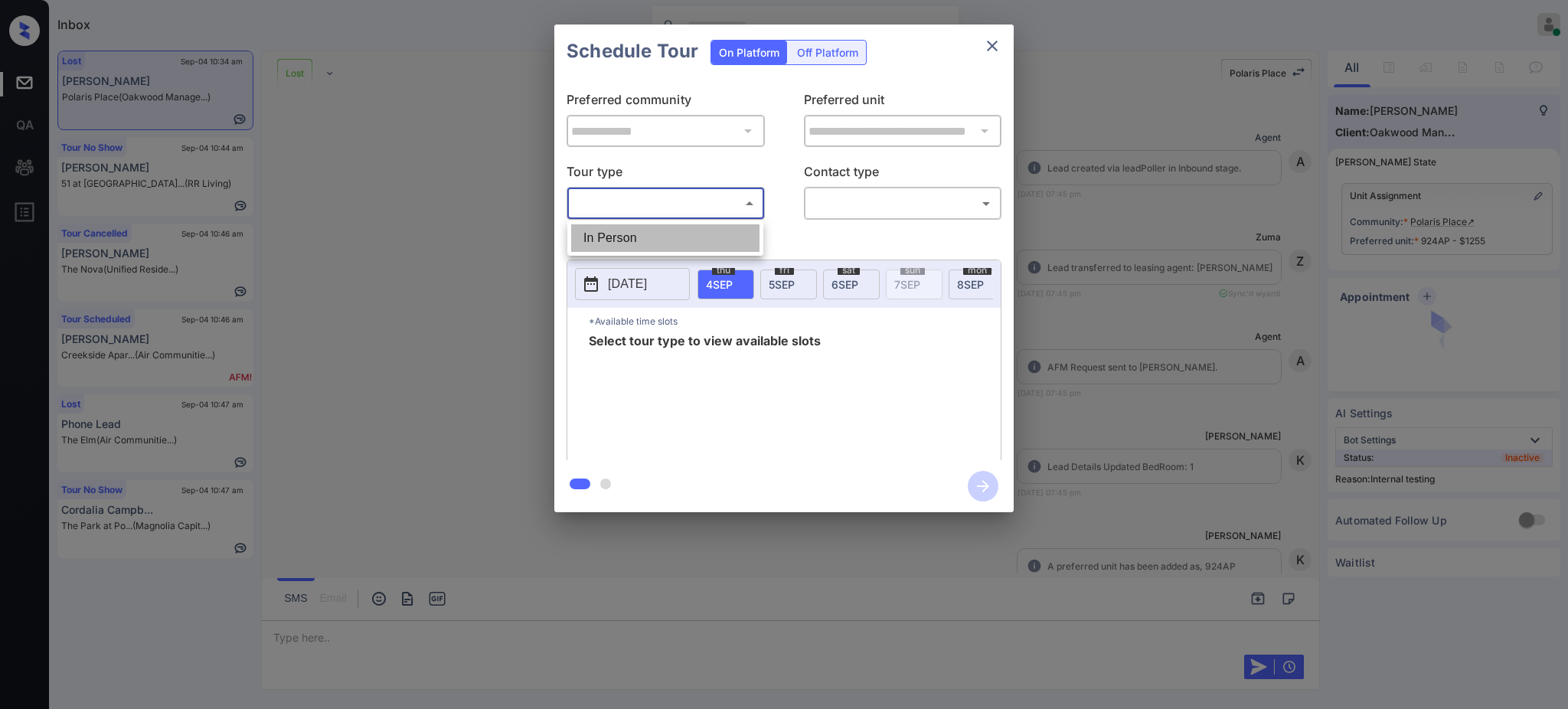
click at [647, 243] on li "In Person" at bounding box center [666, 238] width 189 height 27
type input "********"
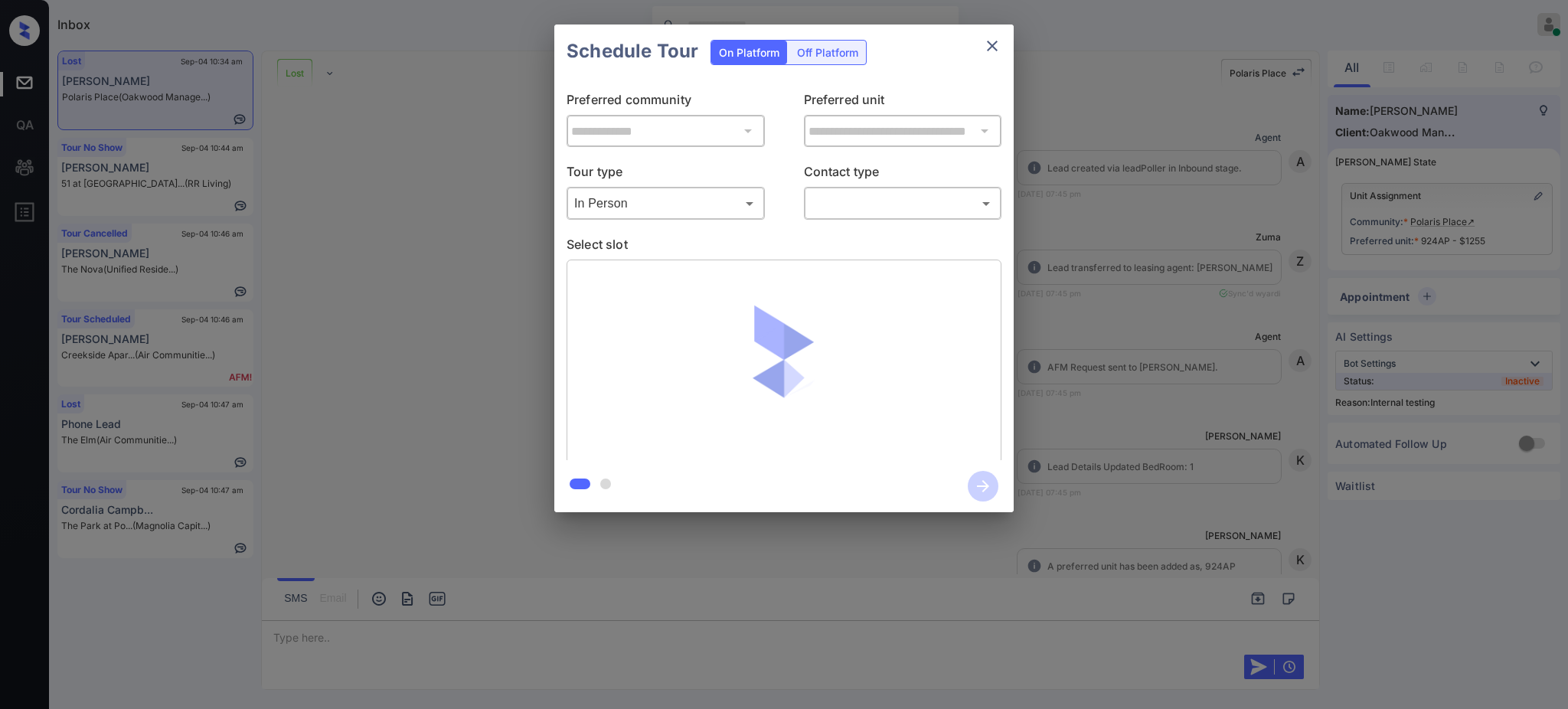
scroll to position [5262, 0]
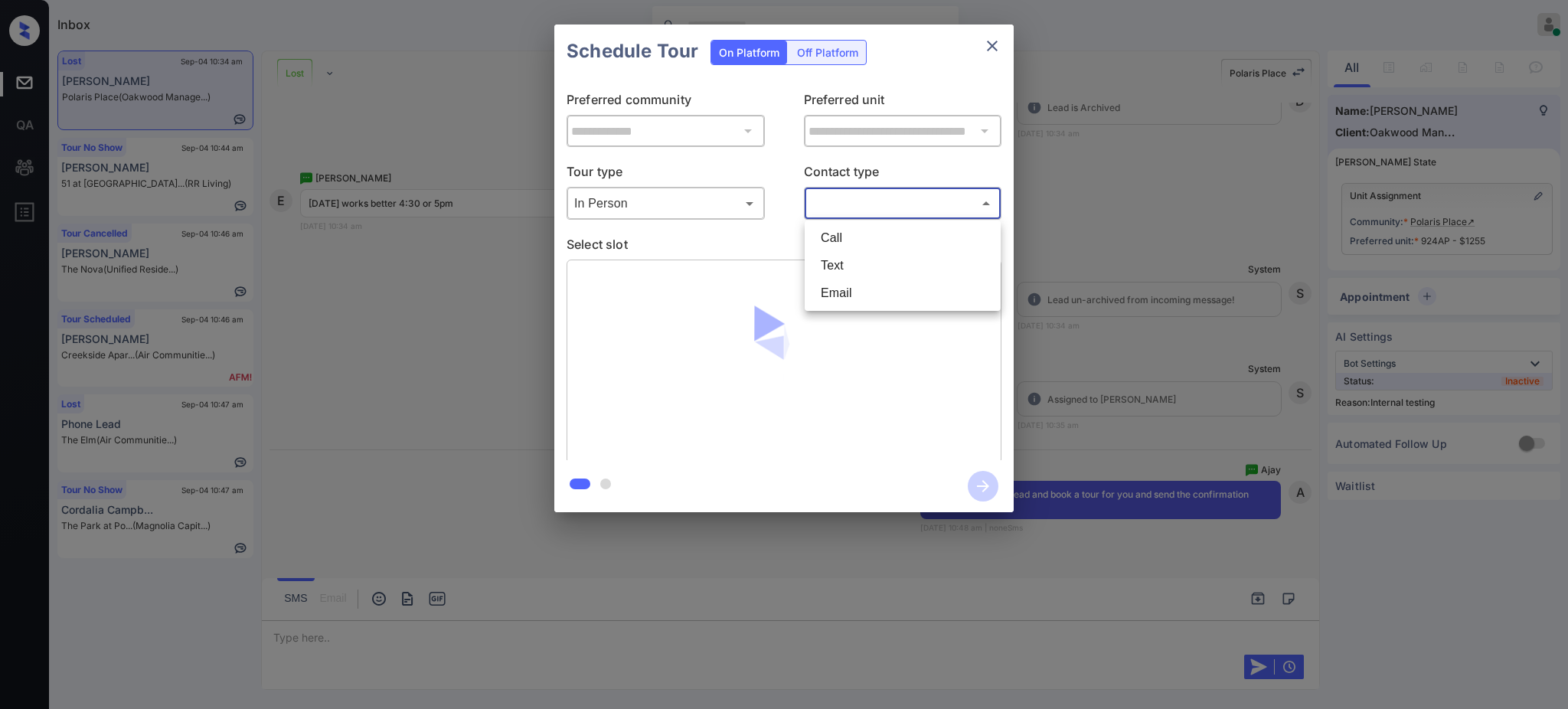
click at [852, 214] on body "Inbox Ajay Kumar Online Set yourself offline Set yourself on break Profile Swit…" at bounding box center [784, 354] width 1568 height 709
click at [843, 263] on li "Text" at bounding box center [903, 265] width 189 height 27
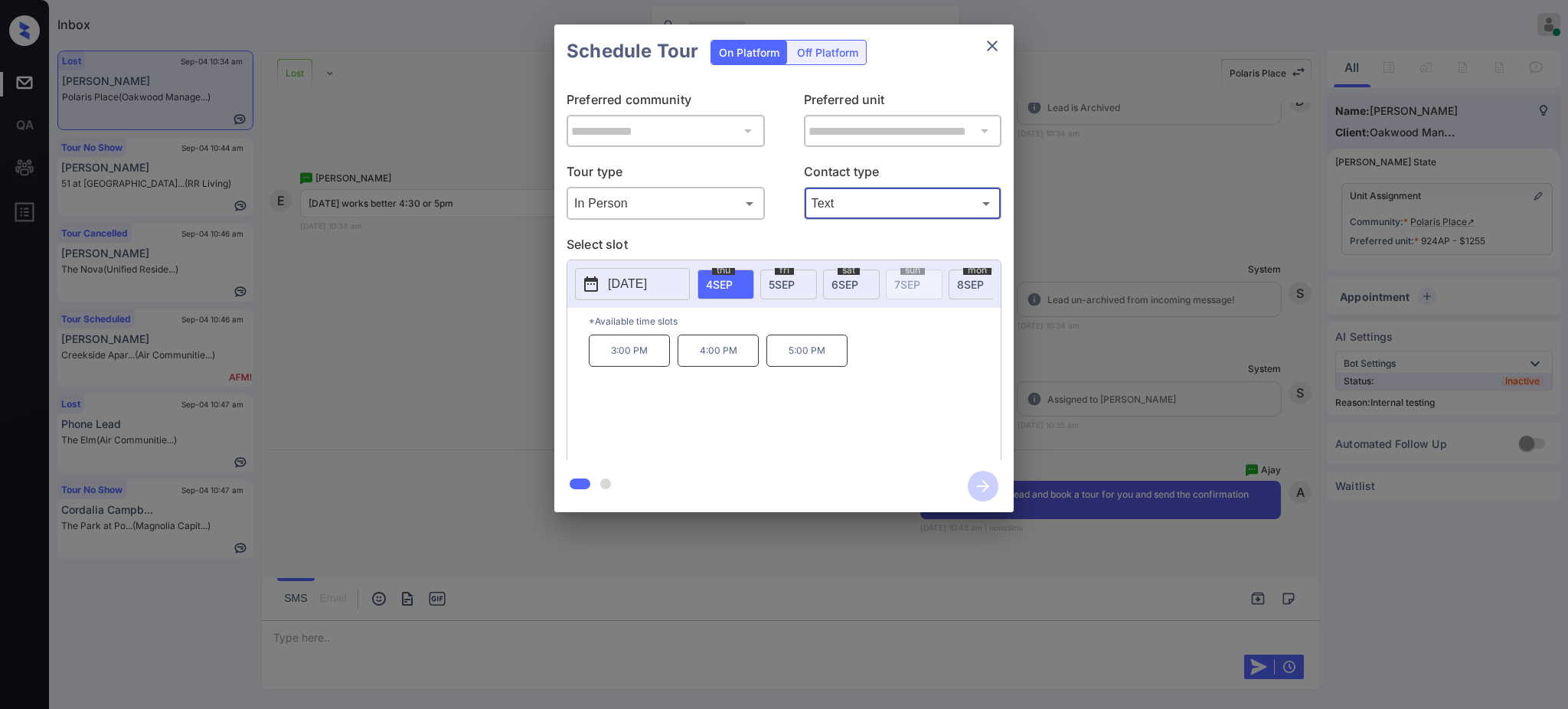
type input "****"
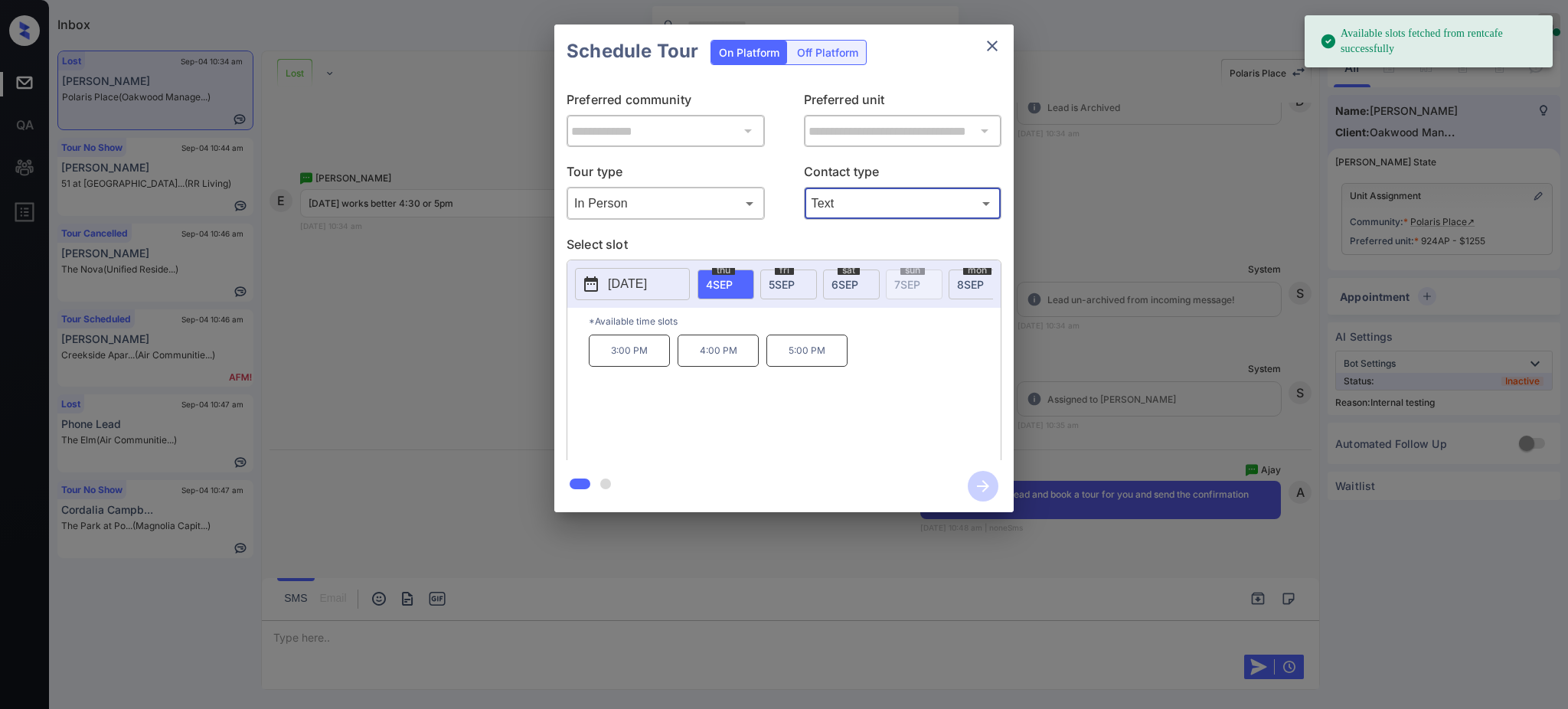
click at [852, 282] on span "6 SEP" at bounding box center [844, 285] width 26 height 13
click at [885, 367] on p "3:00 PM" at bounding box center [896, 350] width 81 height 32
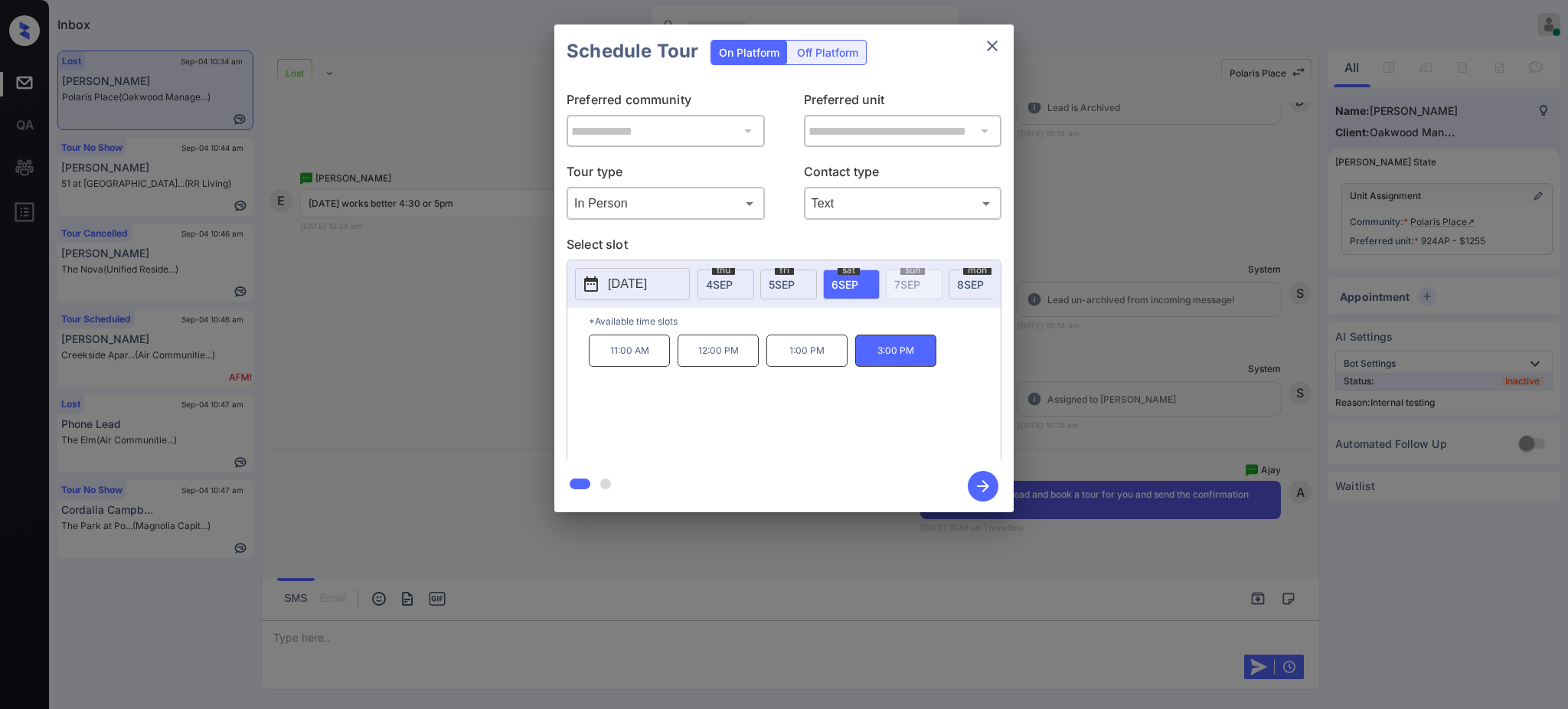
click at [797, 282] on div "fri 5 SEP" at bounding box center [788, 285] width 56 height 30
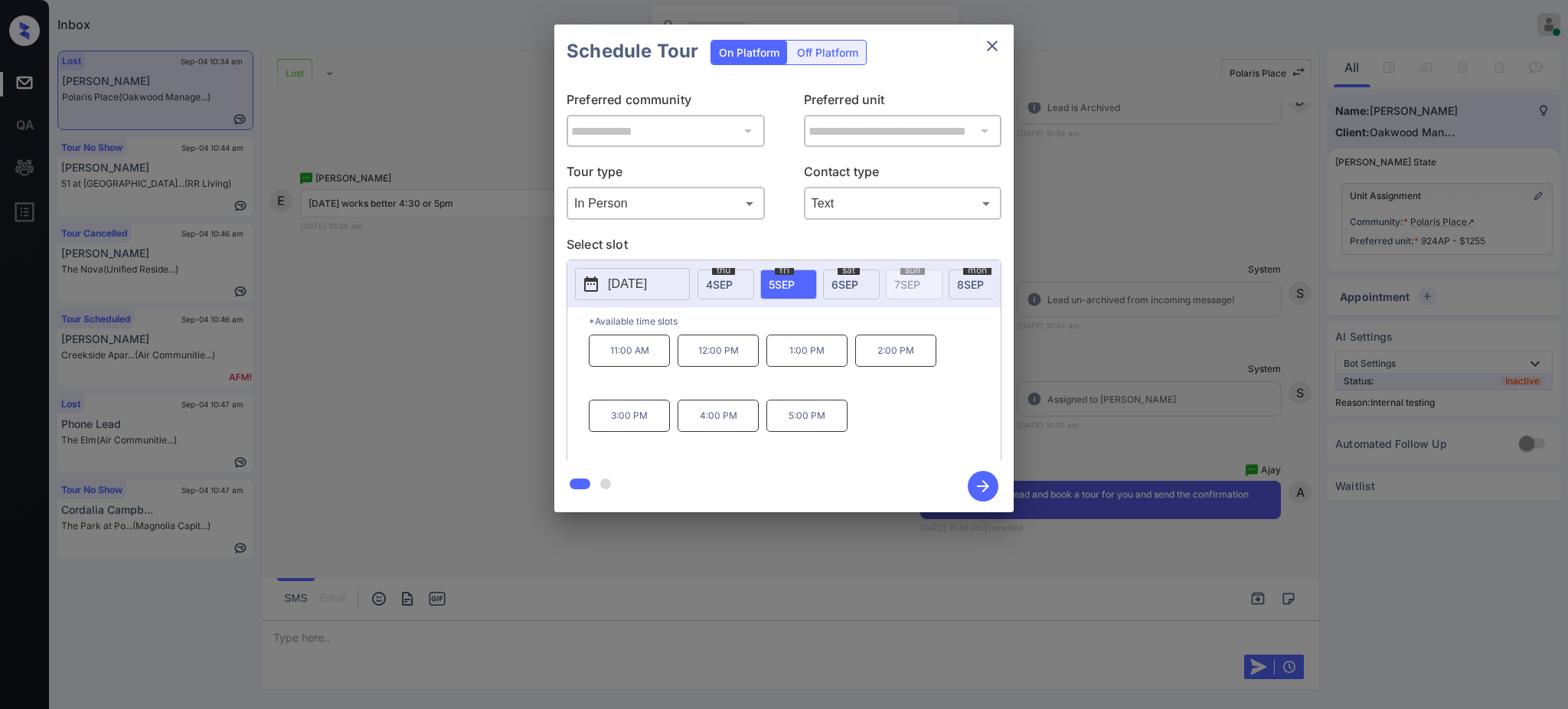
click at [815, 427] on p "5:00 PM" at bounding box center [807, 416] width 81 height 32
click at [984, 485] on icon "button" at bounding box center [983, 486] width 31 height 31
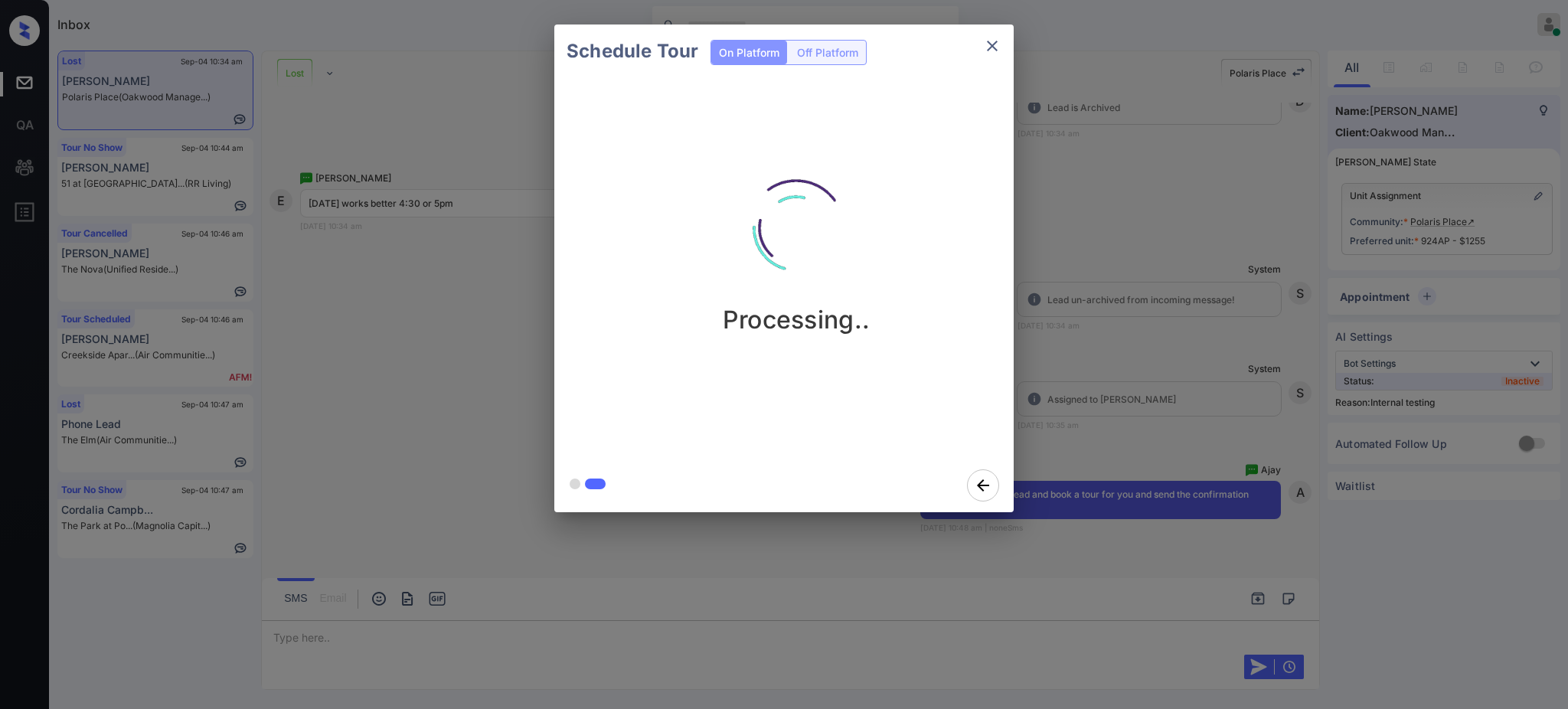
click at [1219, 334] on div "Schedule Tour On Platform Off Platform Processing.." at bounding box center [784, 268] width 1568 height 537
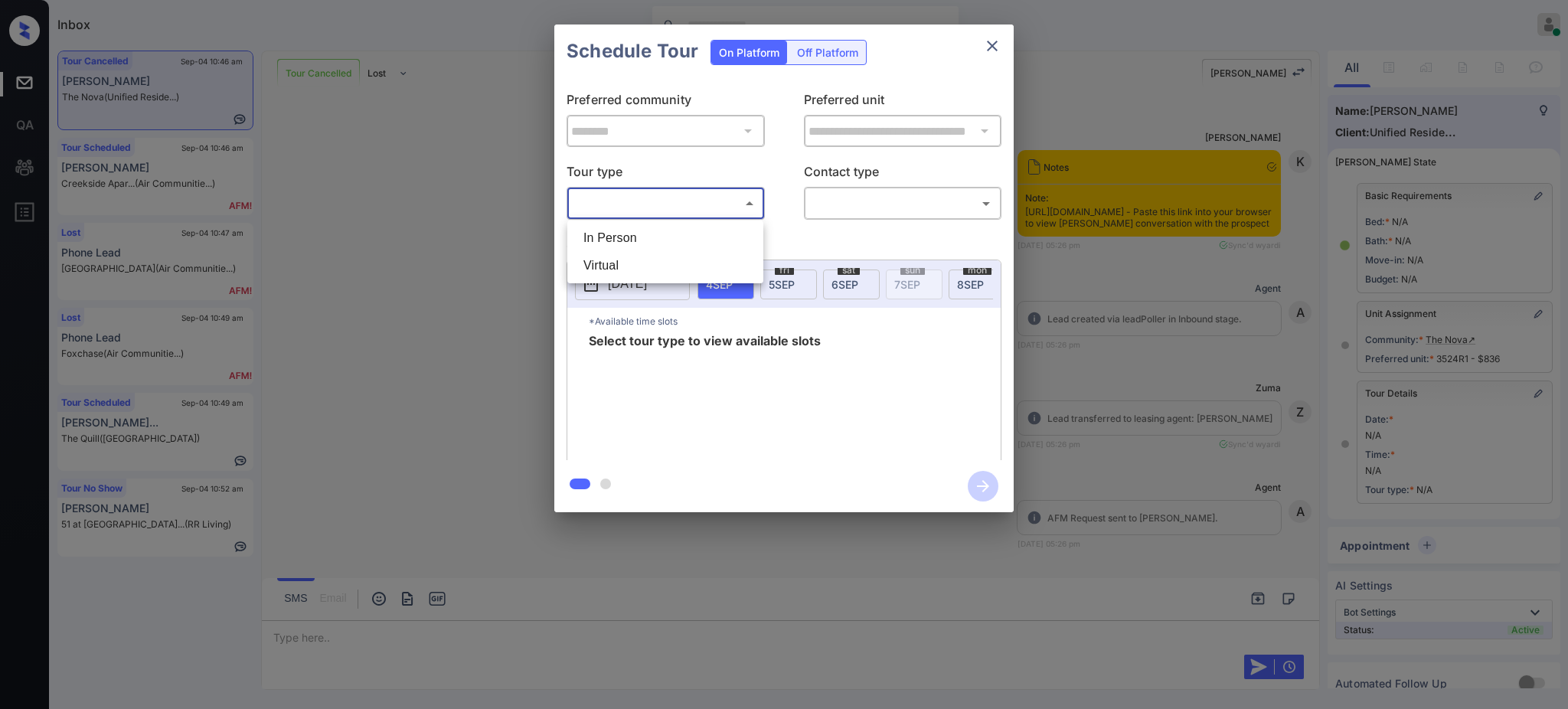
scroll to position [6188, 0]
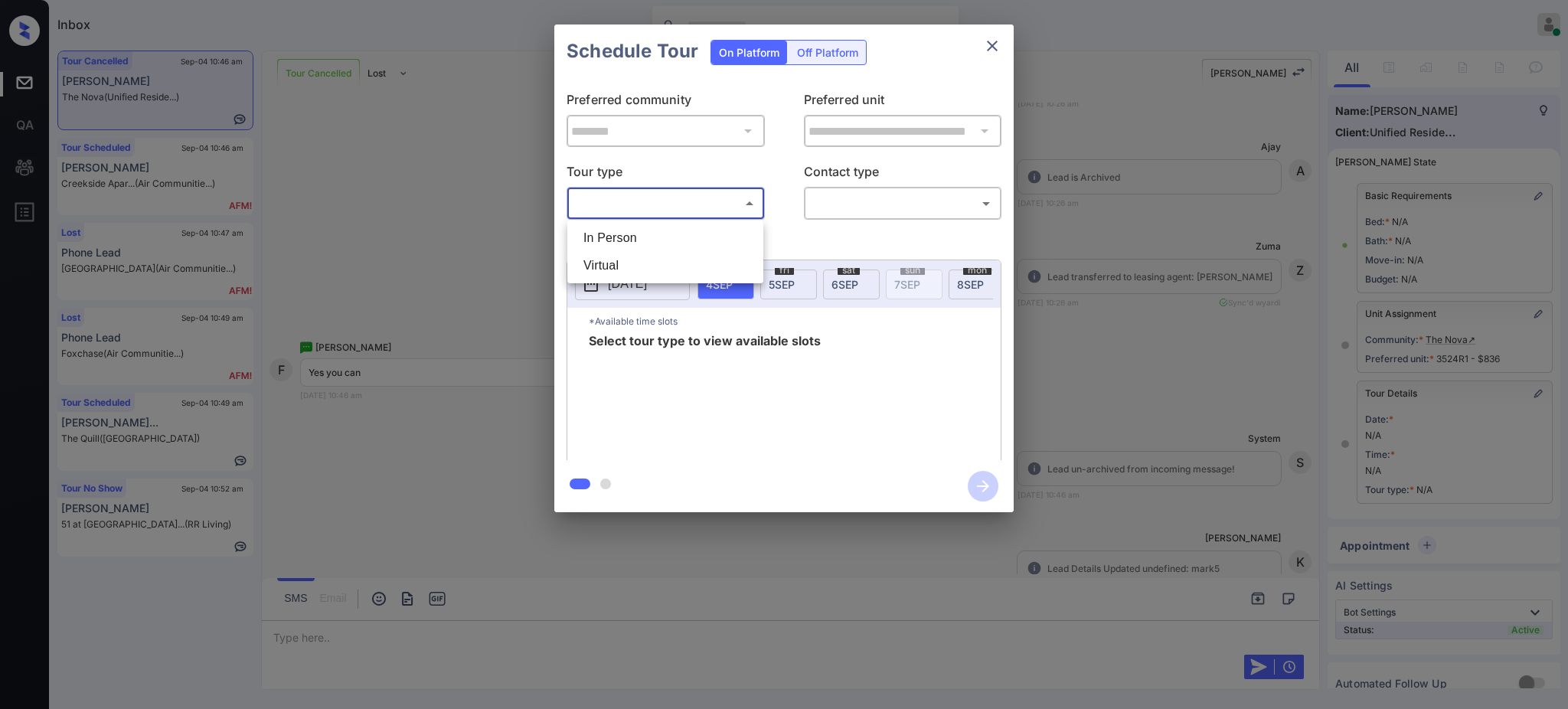
click at [654, 239] on li "In Person" at bounding box center [666, 238] width 189 height 27
type input "********"
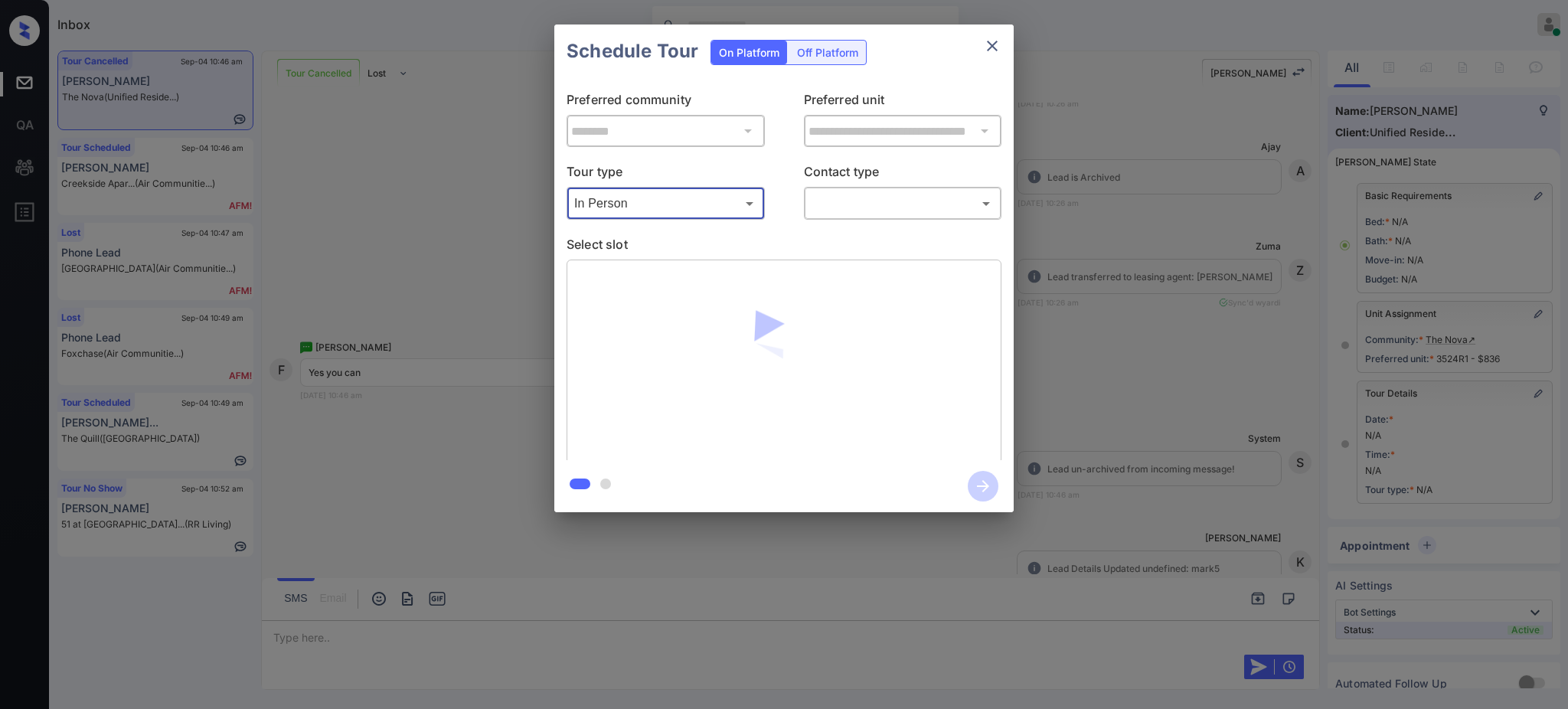
click at [818, 197] on body "Inbox Ajay Kumar Online Set yourself offline Set yourself on break Profile Swit…" at bounding box center [784, 354] width 1568 height 709
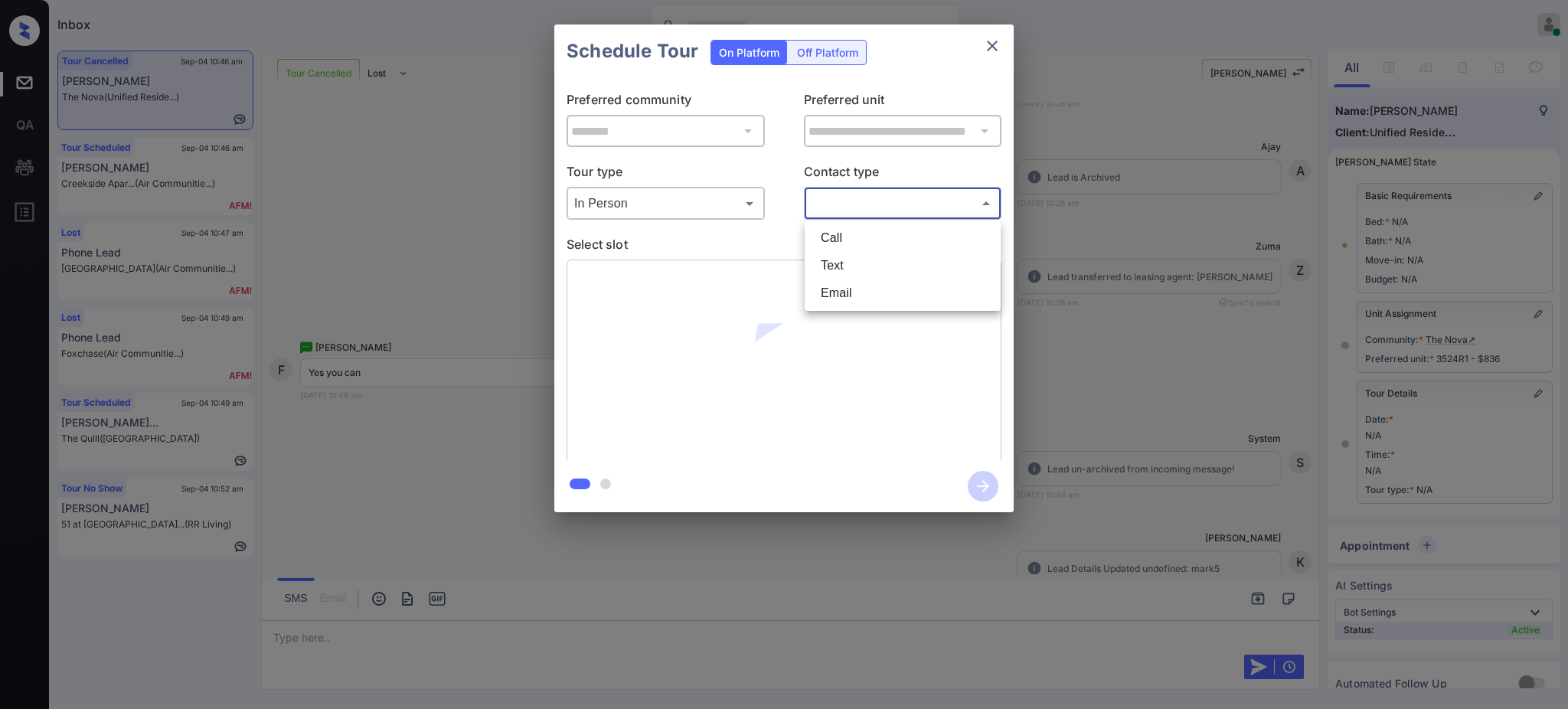
click at [839, 263] on li "Text" at bounding box center [903, 265] width 189 height 27
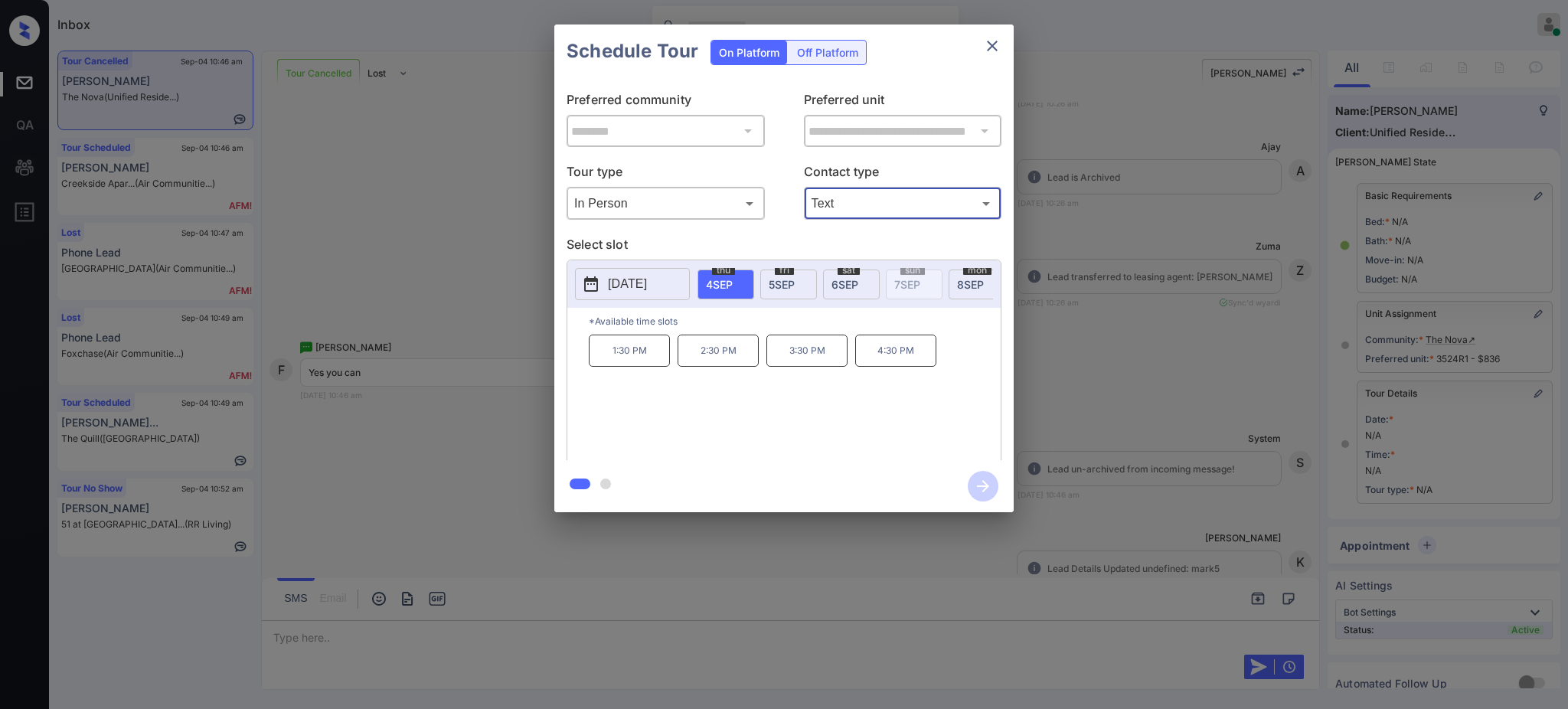
type input "****"
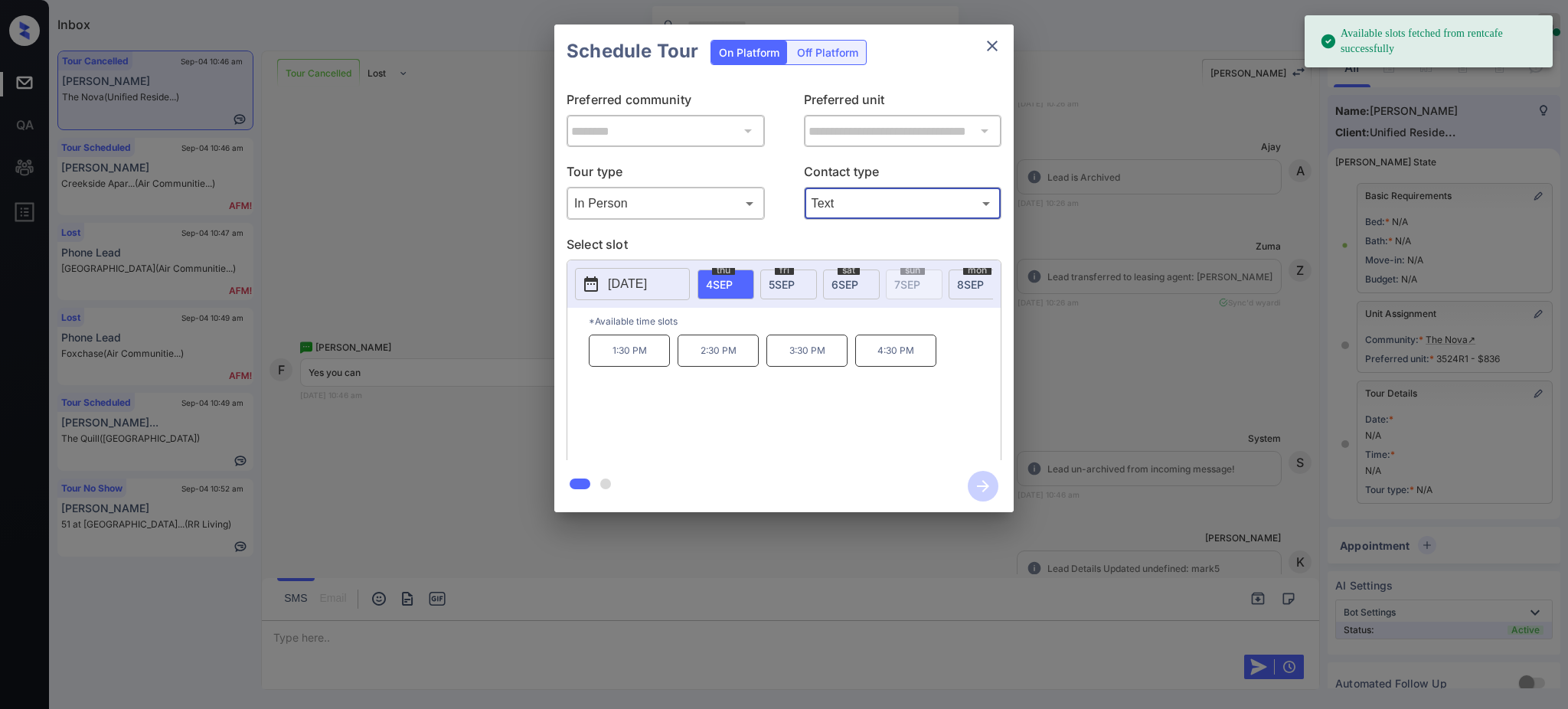
click at [741, 281] on div "thu 4 SEP" at bounding box center [726, 285] width 56 height 30
click at [735, 287] on div "thu 4 SEP" at bounding box center [726, 285] width 56 height 30
drag, startPoint x: 806, startPoint y: 360, endPoint x: 896, endPoint y: 441, distance: 121.1
click at [806, 361] on p "3:30 PM" at bounding box center [807, 350] width 81 height 32
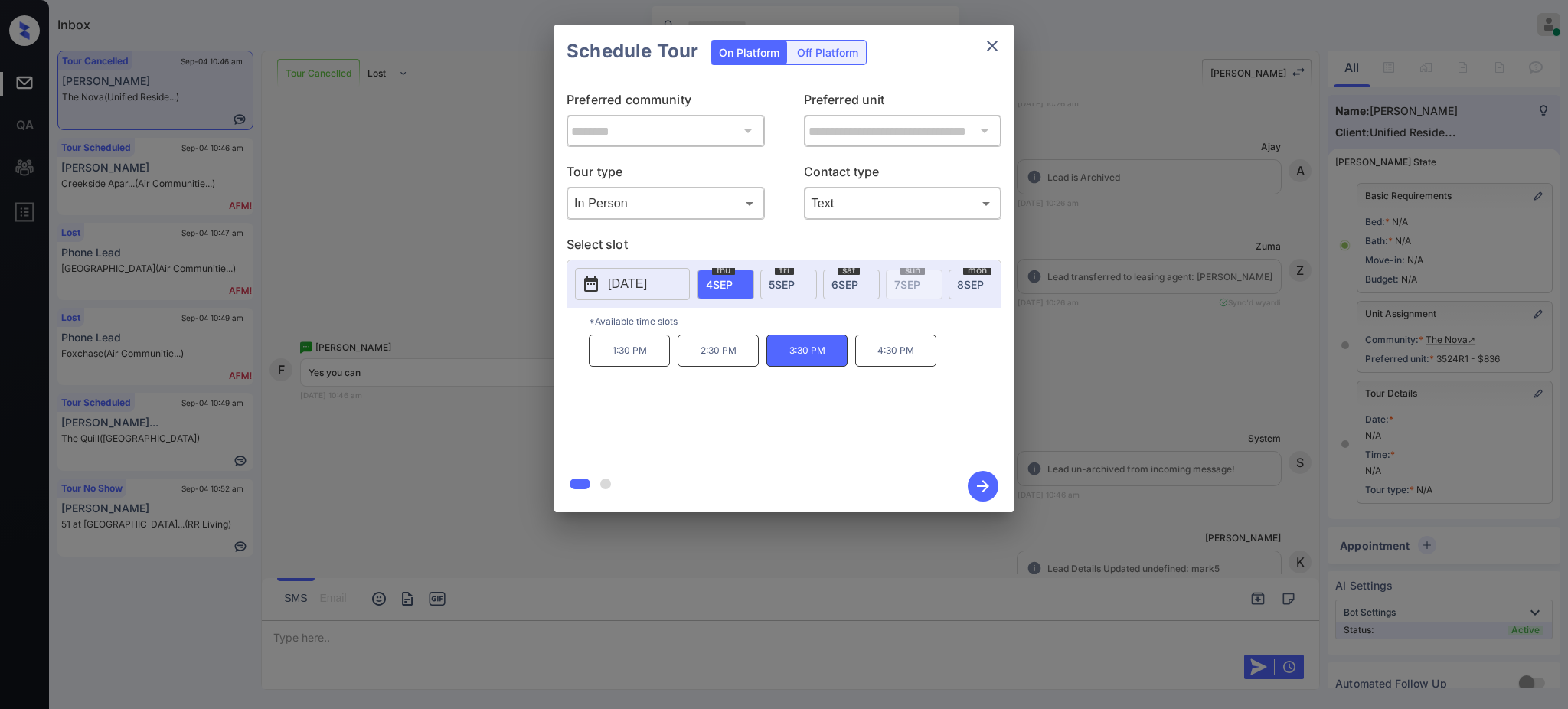
click at [996, 496] on button "button" at bounding box center [983, 486] width 49 height 40
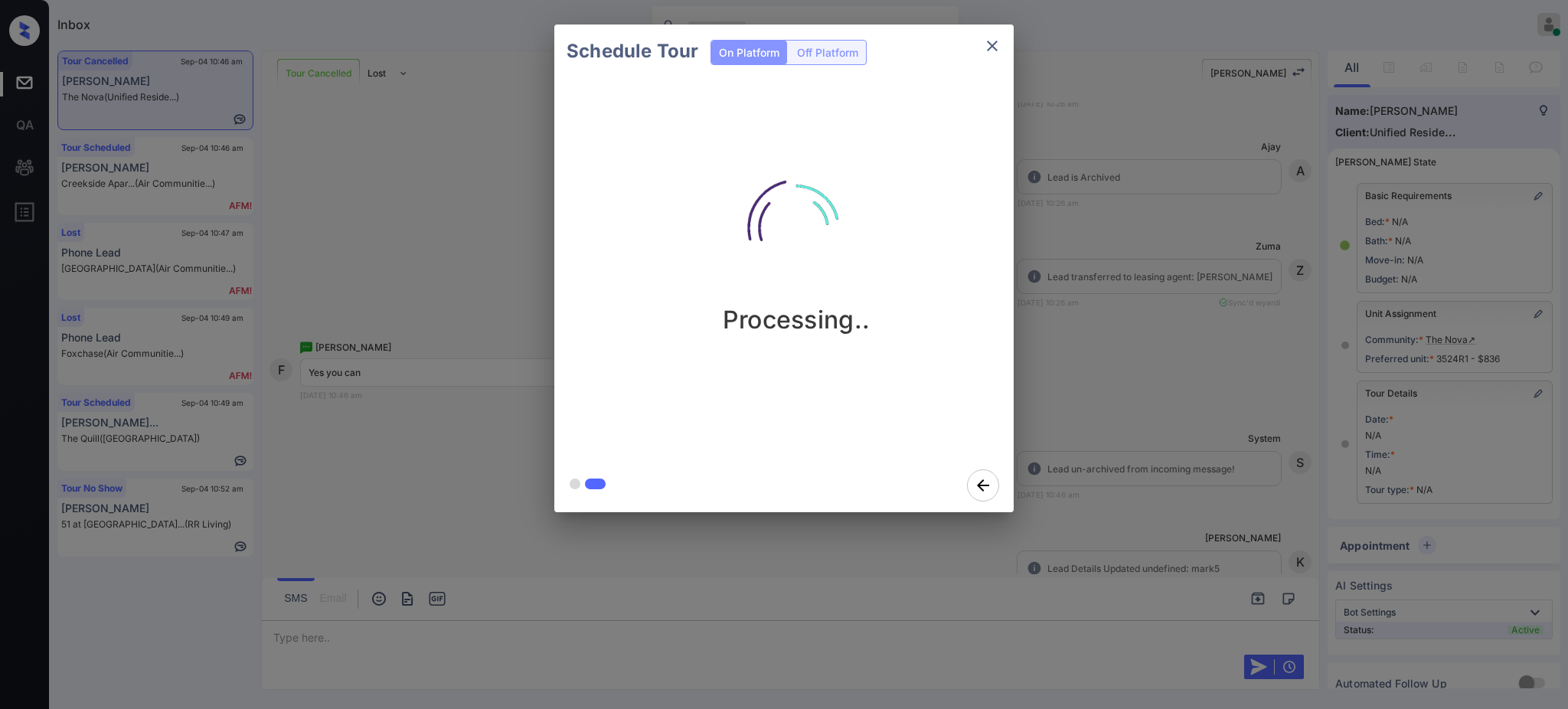
click at [1086, 452] on div "Schedule Tour On Platform Off Platform Processing.." at bounding box center [784, 268] width 1568 height 537
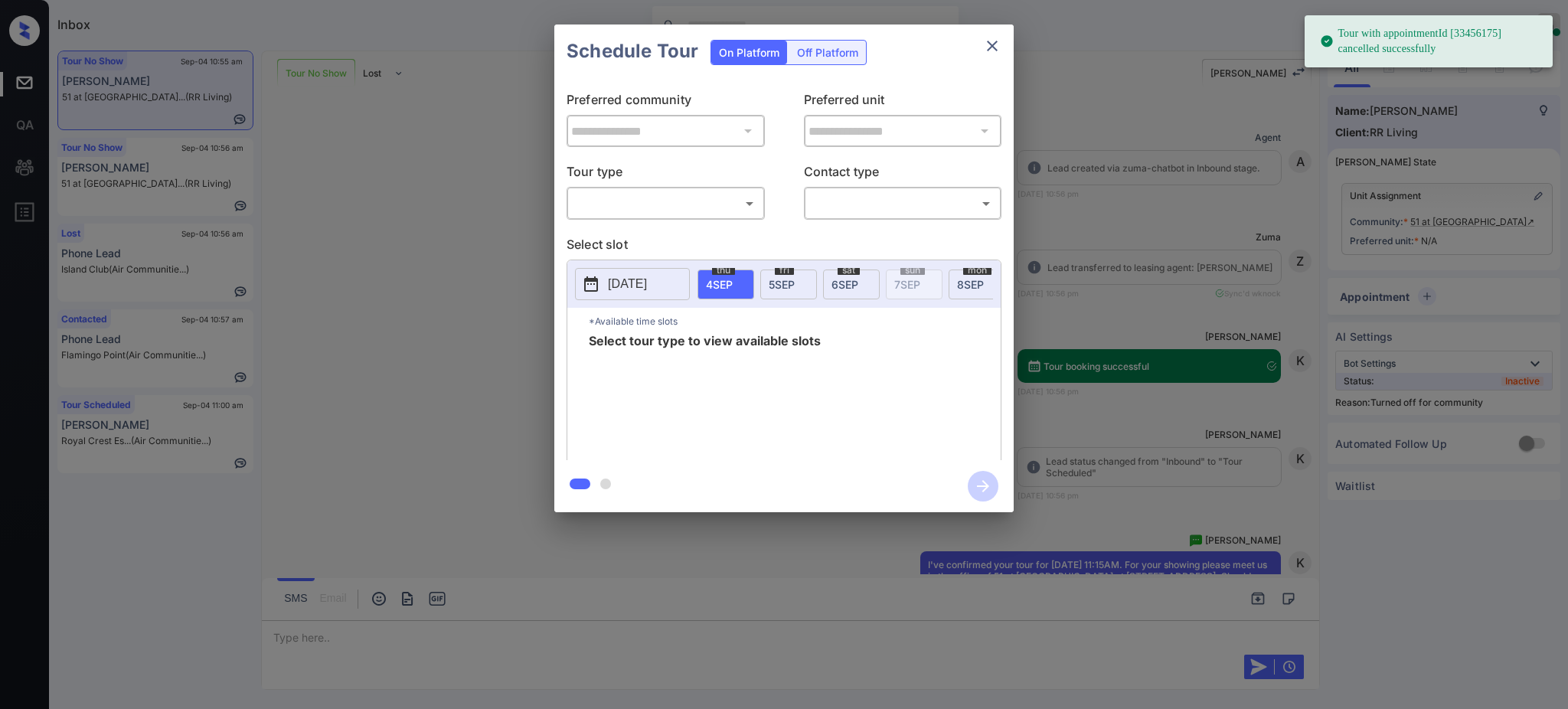
scroll to position [1907, 0]
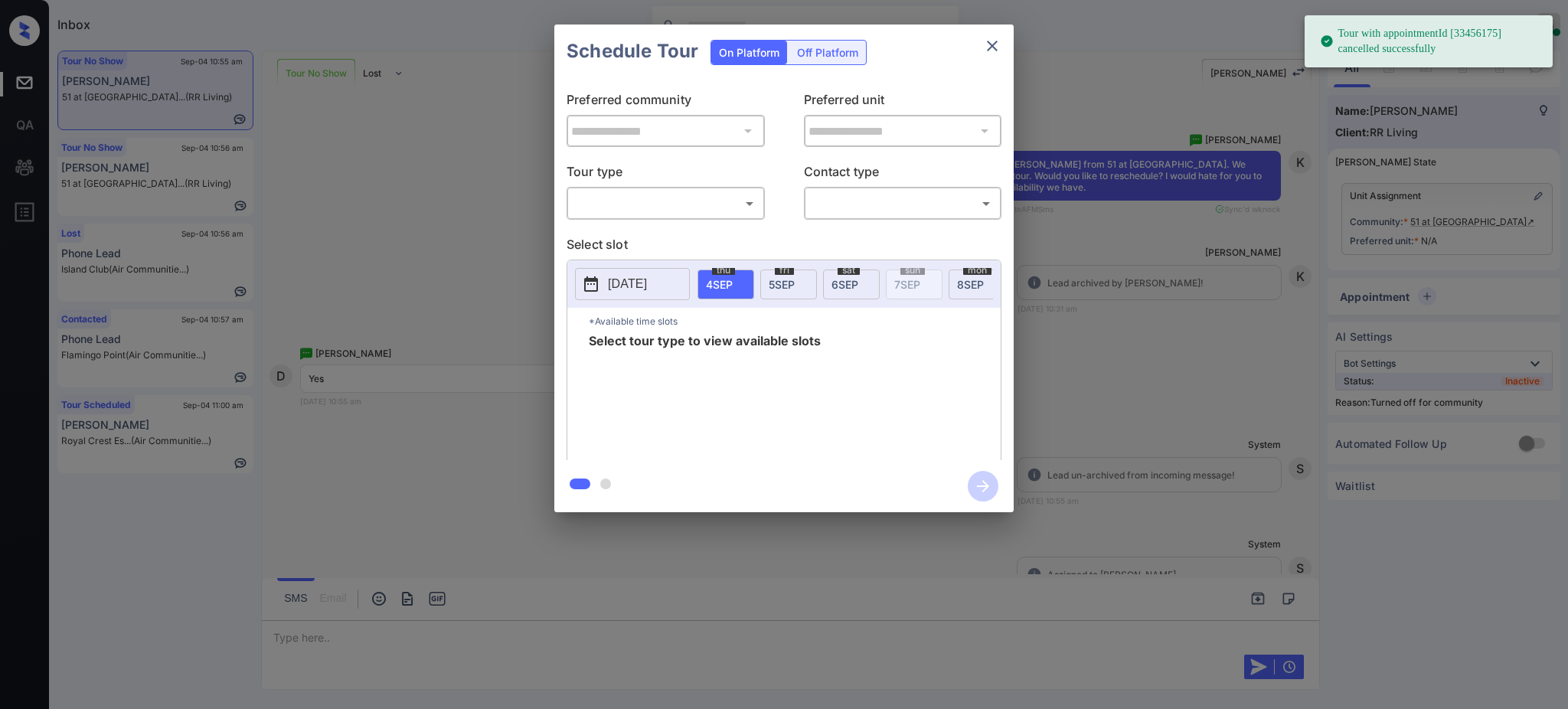
click at [640, 210] on body "Tour with appointmentId [33456175] cancelled successfully Inbox [PERSON_NAME] O…" at bounding box center [784, 354] width 1568 height 709
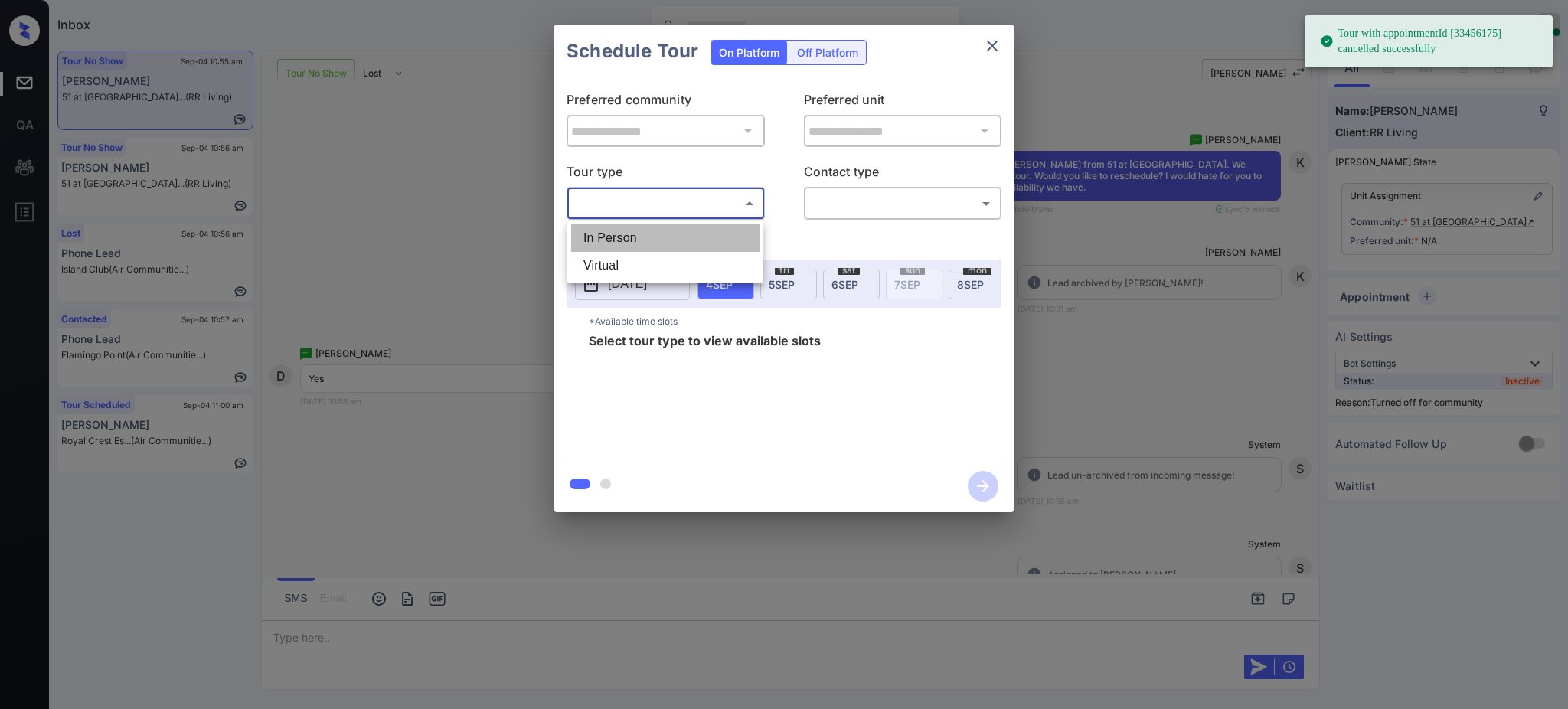
click at [639, 241] on li "In Person" at bounding box center [666, 238] width 189 height 27
type input "********"
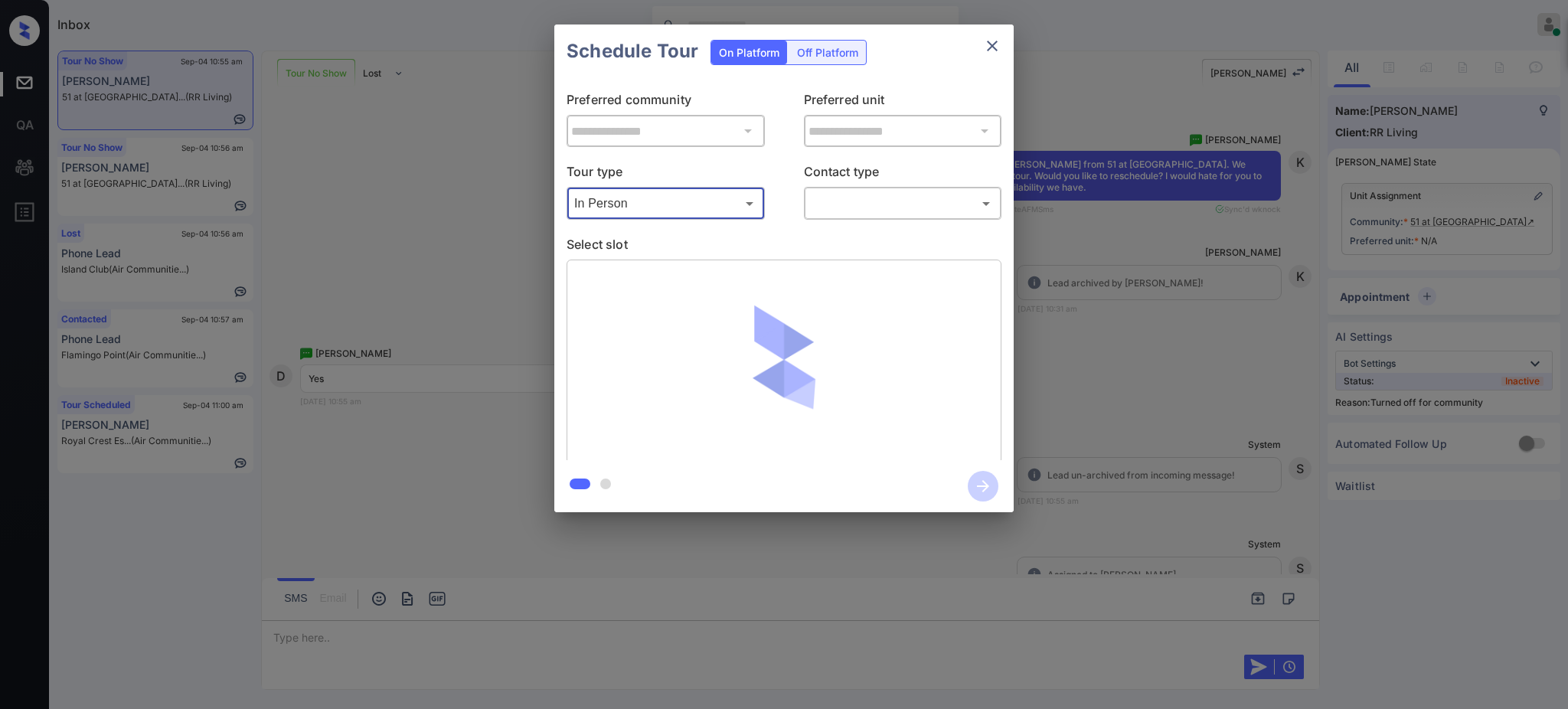
click at [859, 209] on body "Tour with appointmentId [33456175] cancelled successfully Inbox [PERSON_NAME] O…" at bounding box center [784, 354] width 1568 height 709
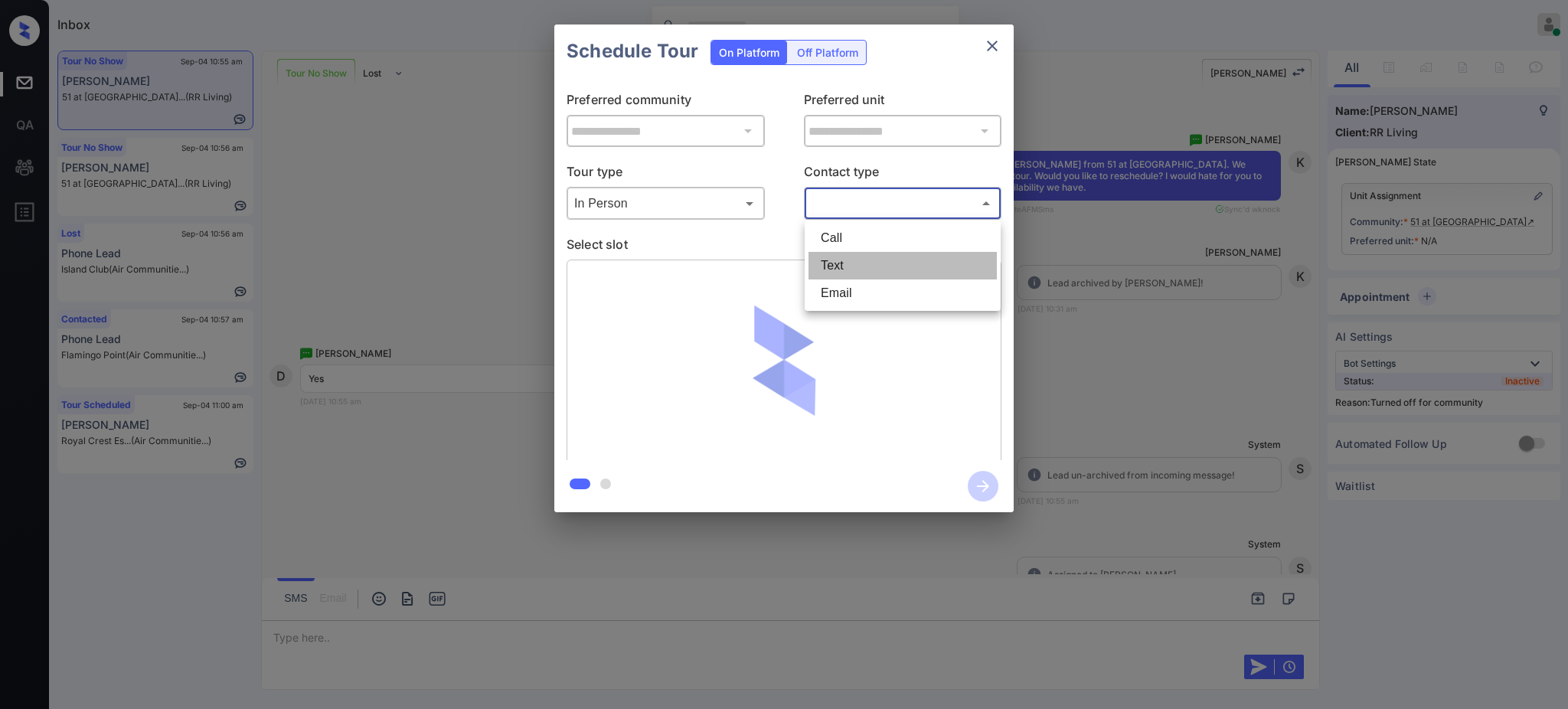
click at [842, 260] on li "Text" at bounding box center [903, 265] width 189 height 27
type input "****"
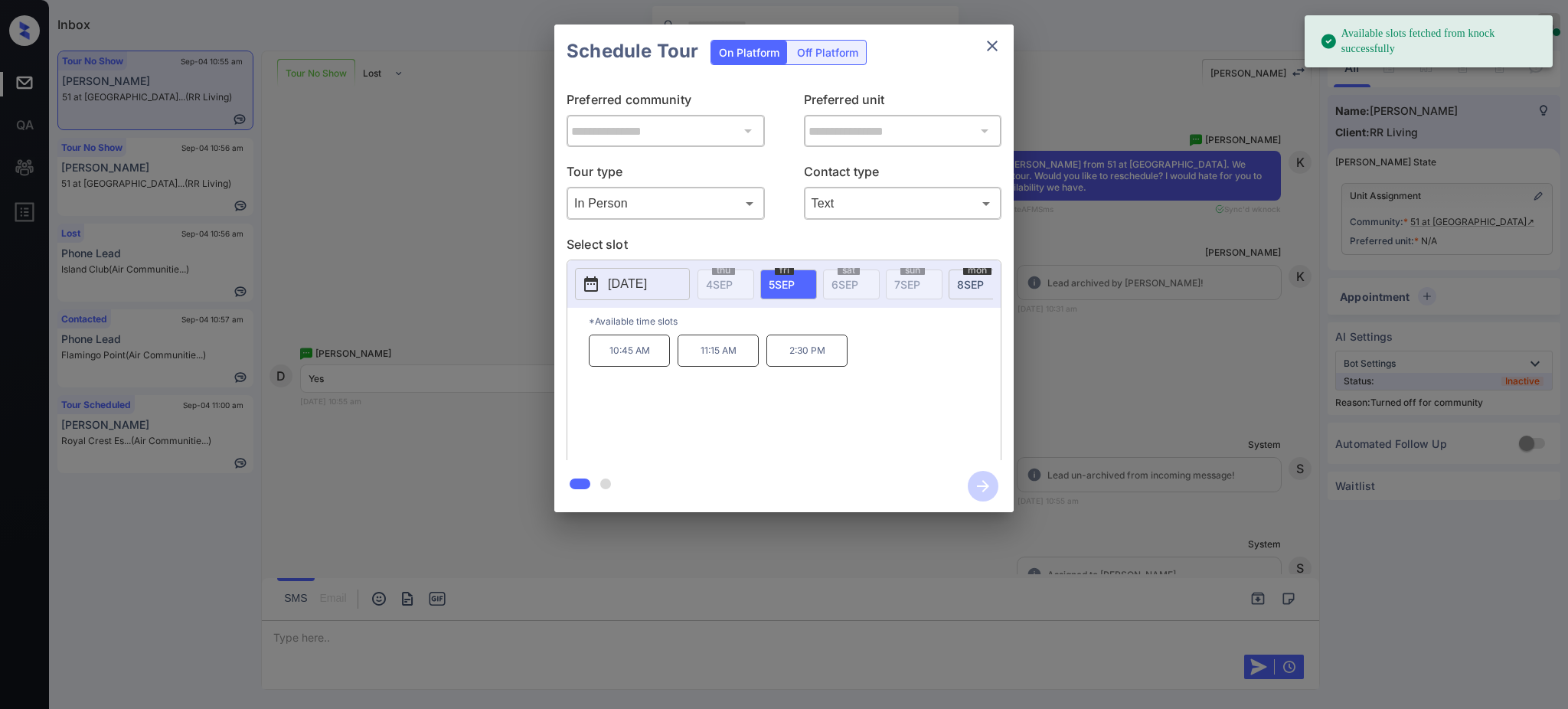
click at [647, 281] on p "[DATE]" at bounding box center [627, 284] width 39 height 18
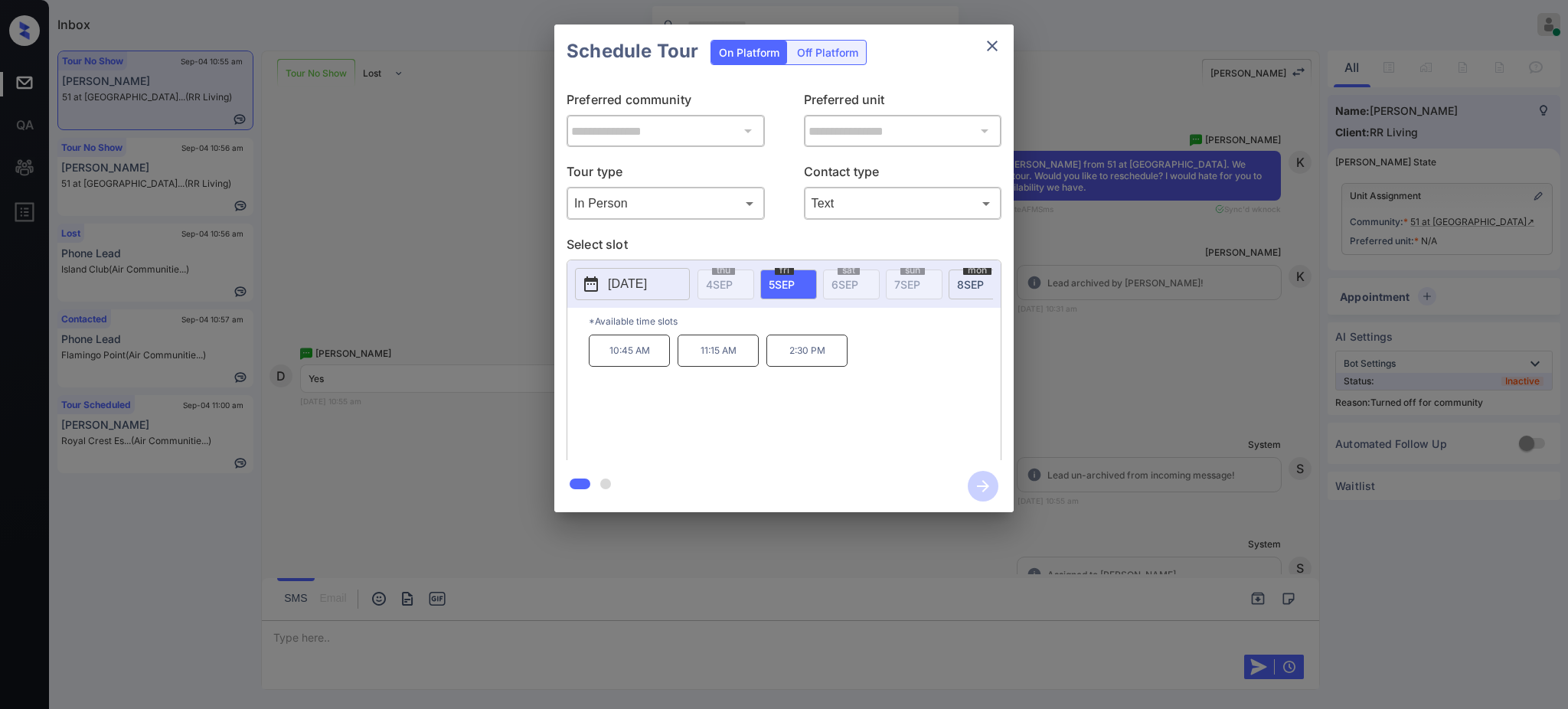
click at [311, 639] on div at bounding box center [784, 354] width 1568 height 709
